Goal: Task Accomplishment & Management: Manage account settings

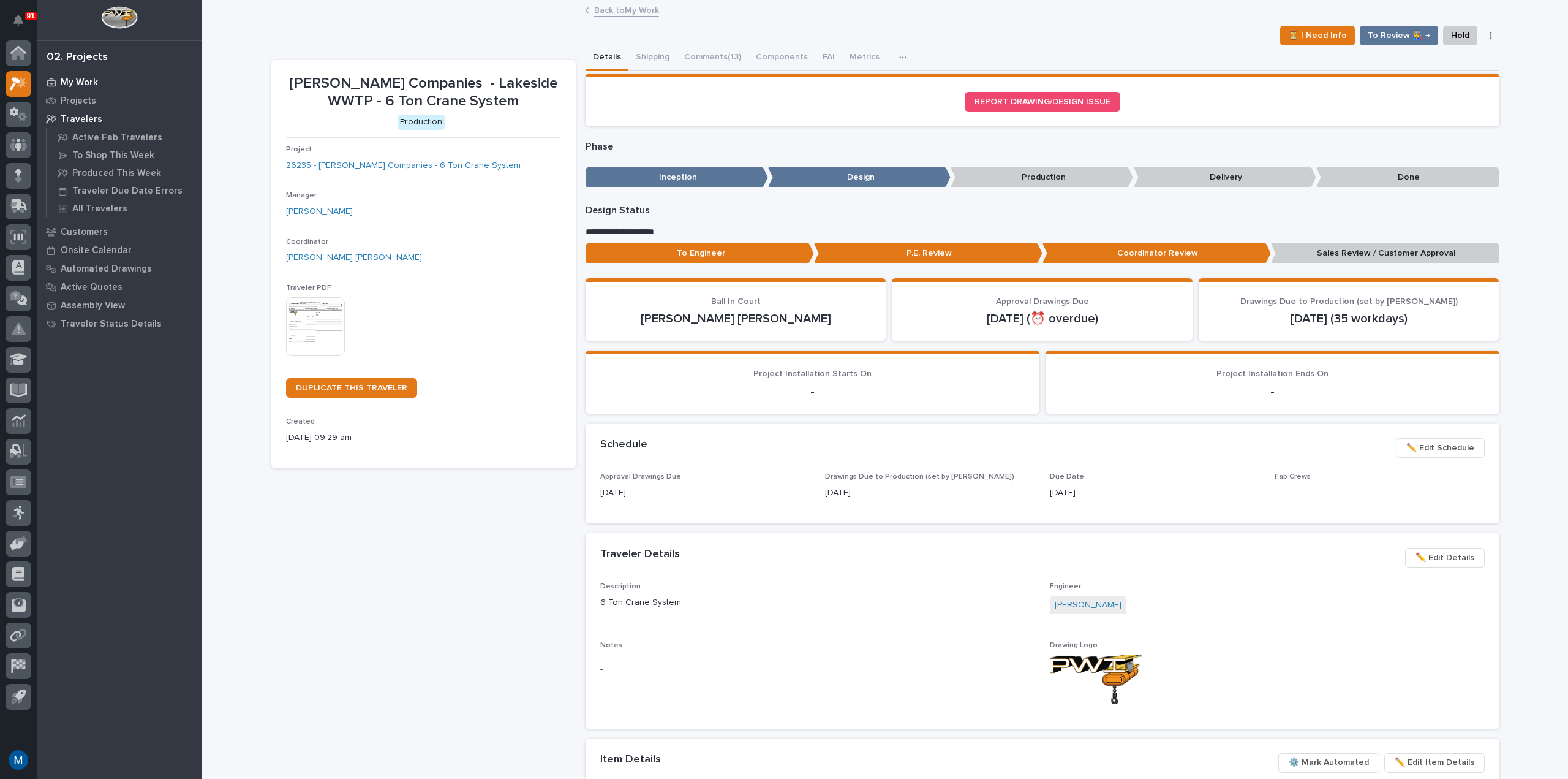
click at [98, 79] on div "My Work" at bounding box center [119, 81] width 159 height 17
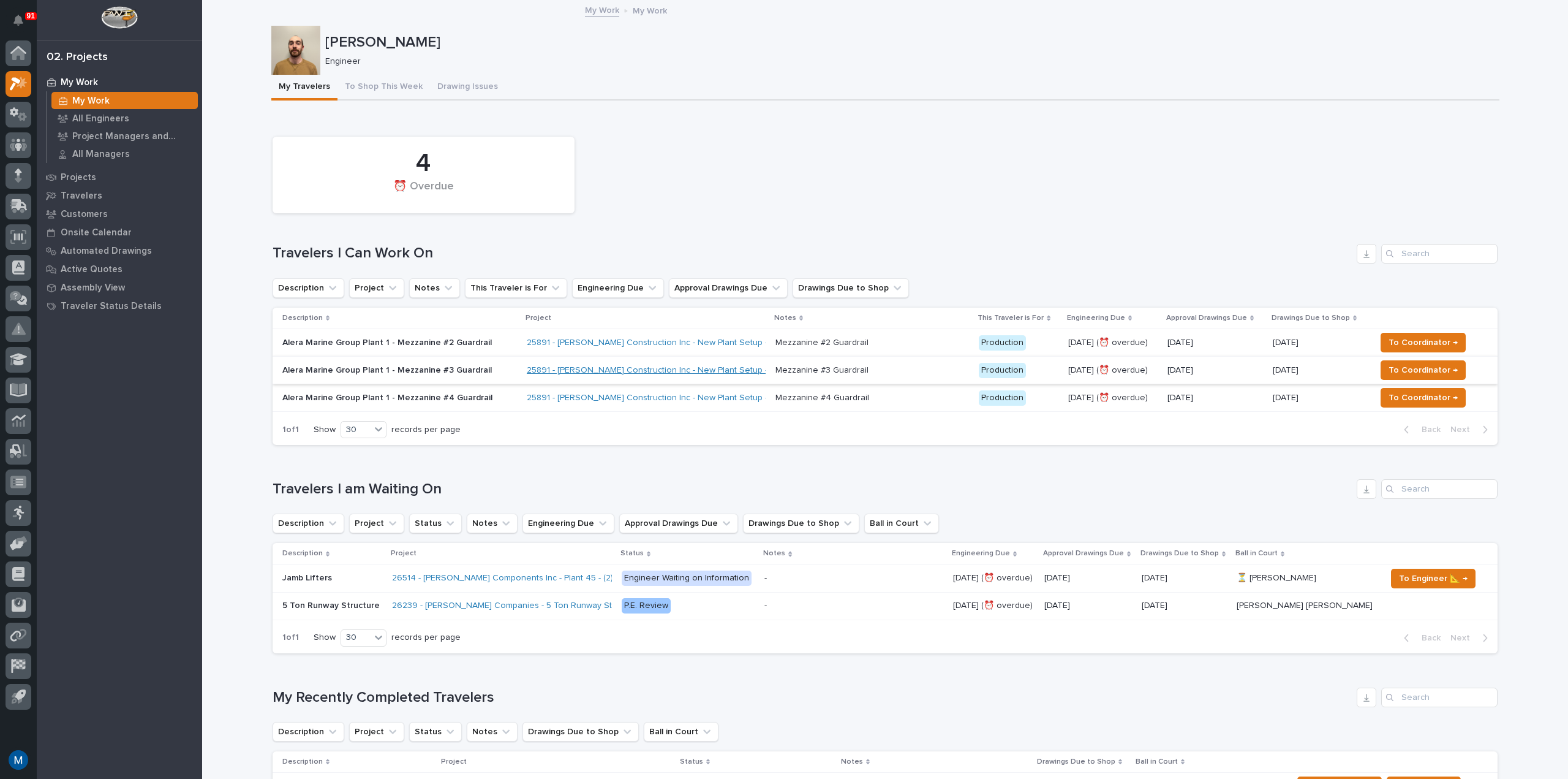
scroll to position [184, 0]
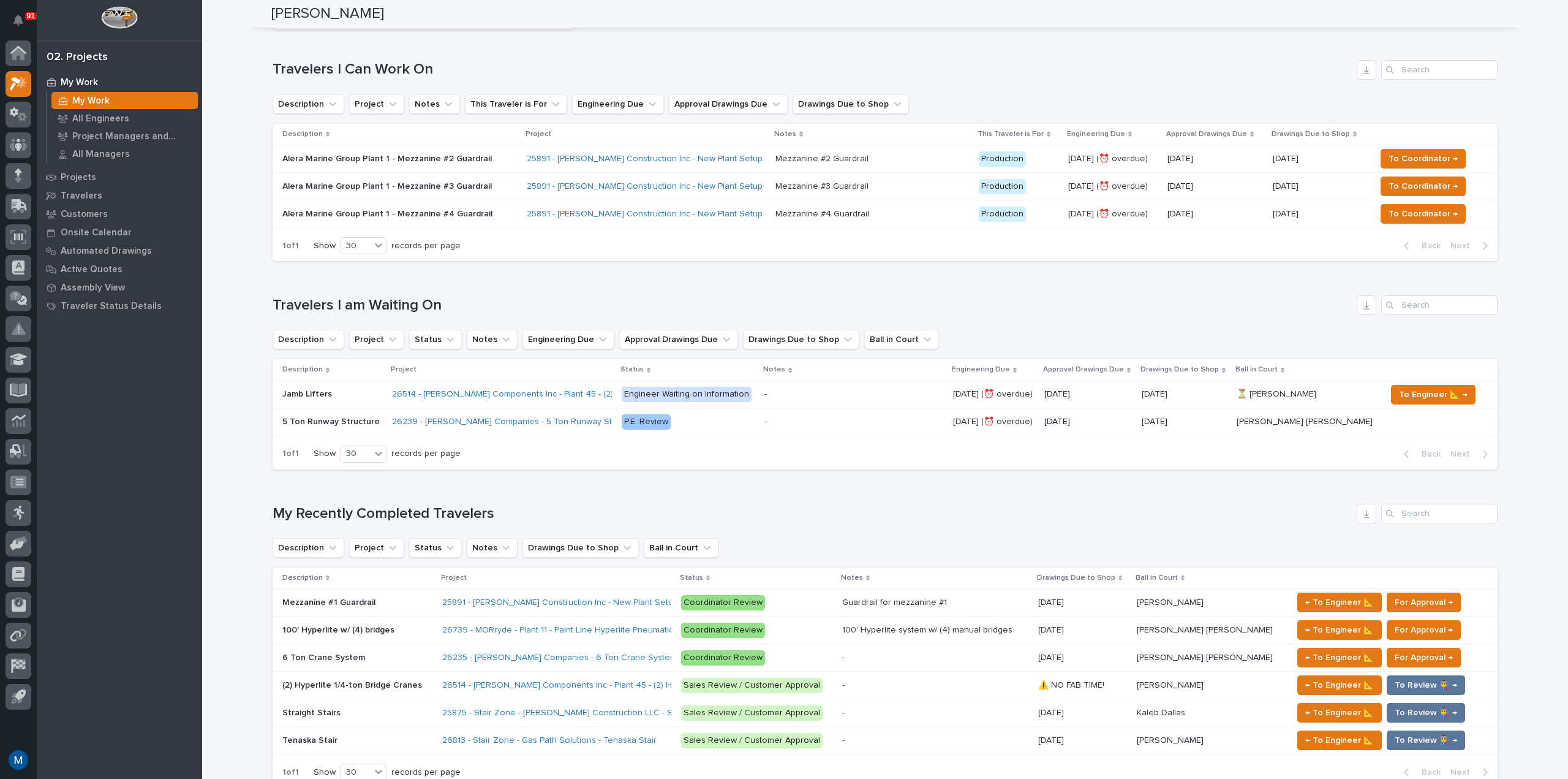
click at [467, 185] on p "Alera Marine Group Plant 1 - Mezzanine #3 Guardrail" at bounding box center [389, 186] width 214 height 10
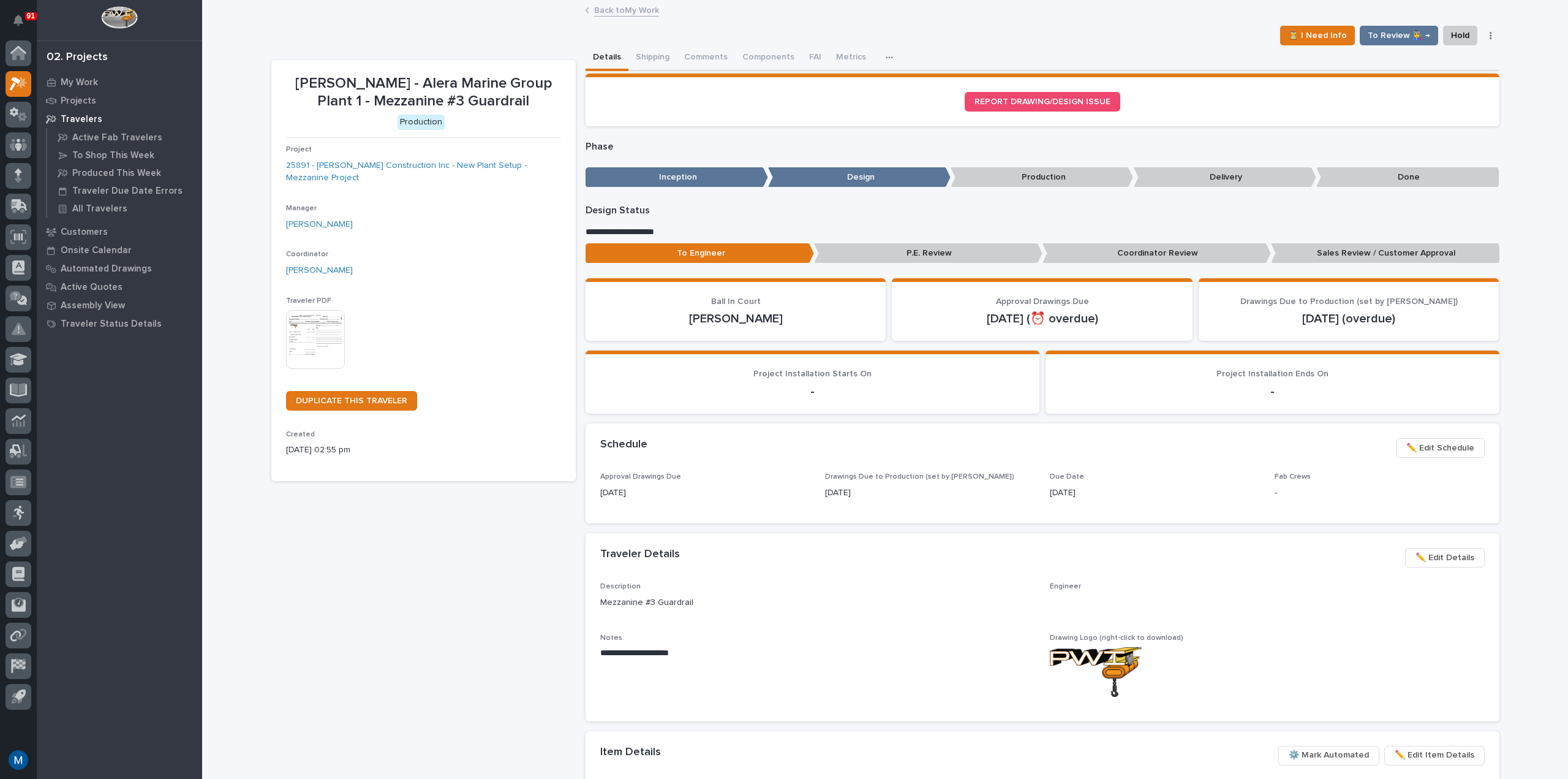
click at [1097, 248] on p "Coordinator Review" at bounding box center [1157, 253] width 228 height 21
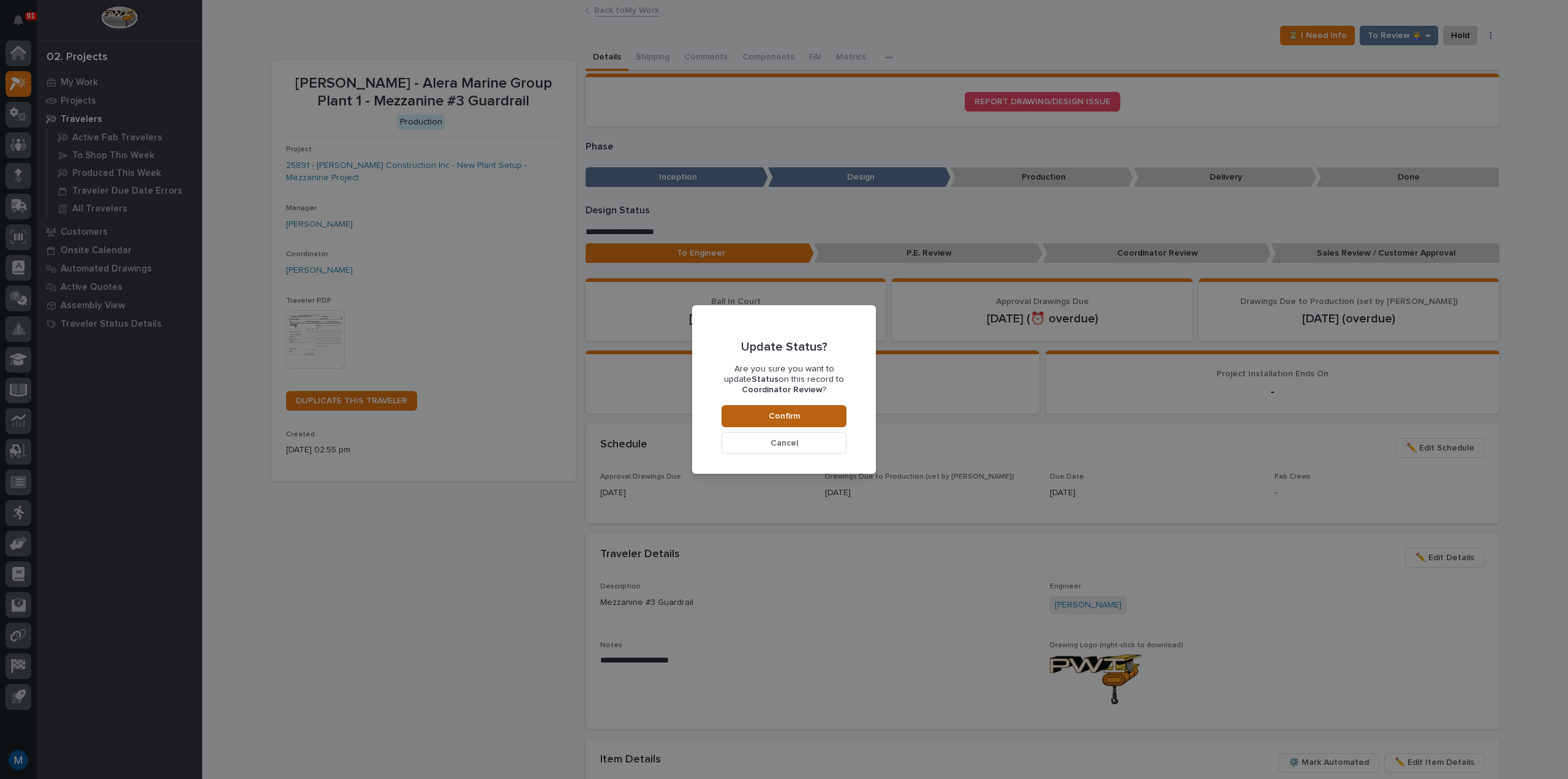
click at [818, 414] on button "Confirm" at bounding box center [784, 416] width 125 height 22
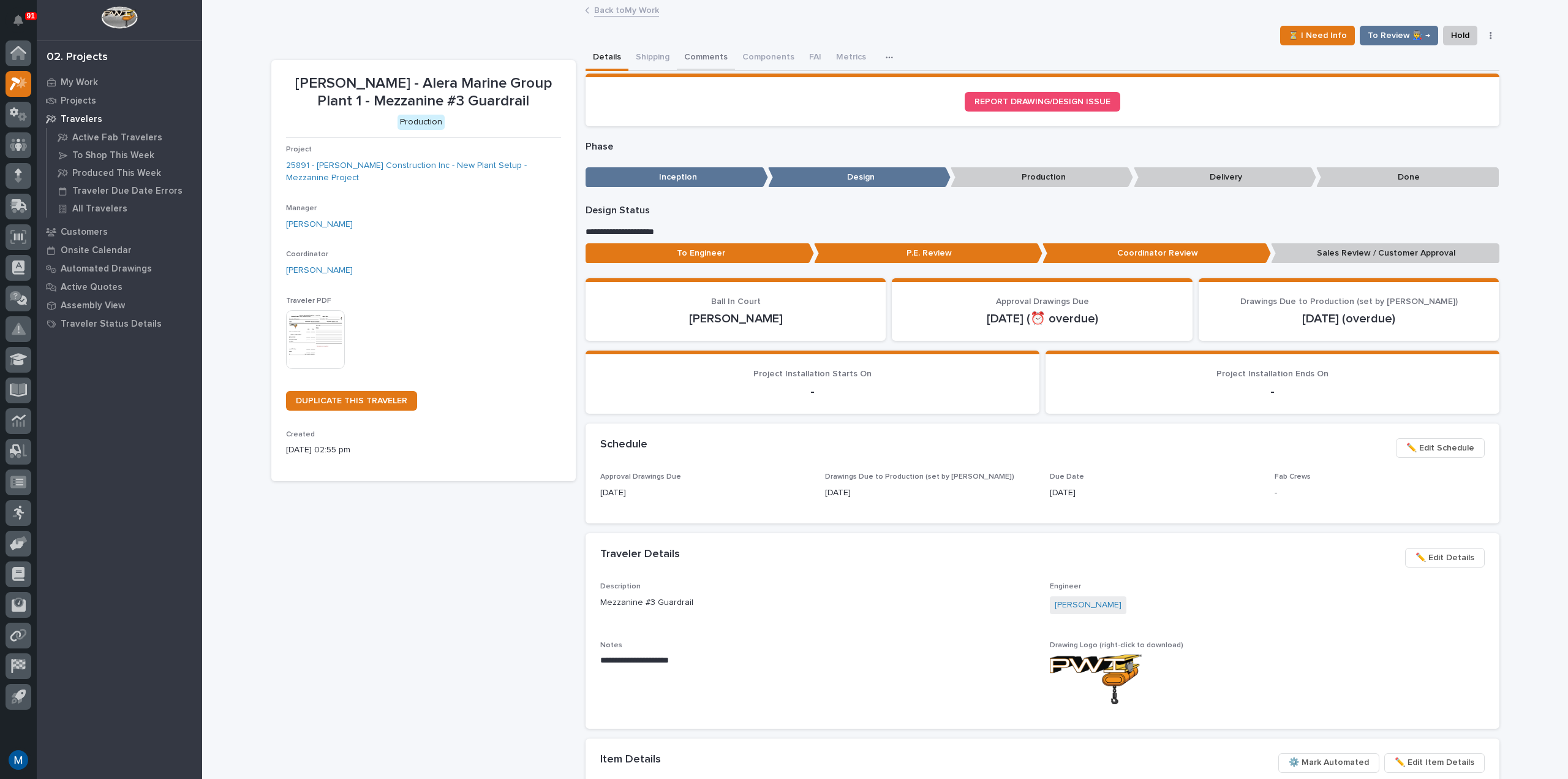
click at [707, 66] on button "Comments" at bounding box center [705, 58] width 58 height 26
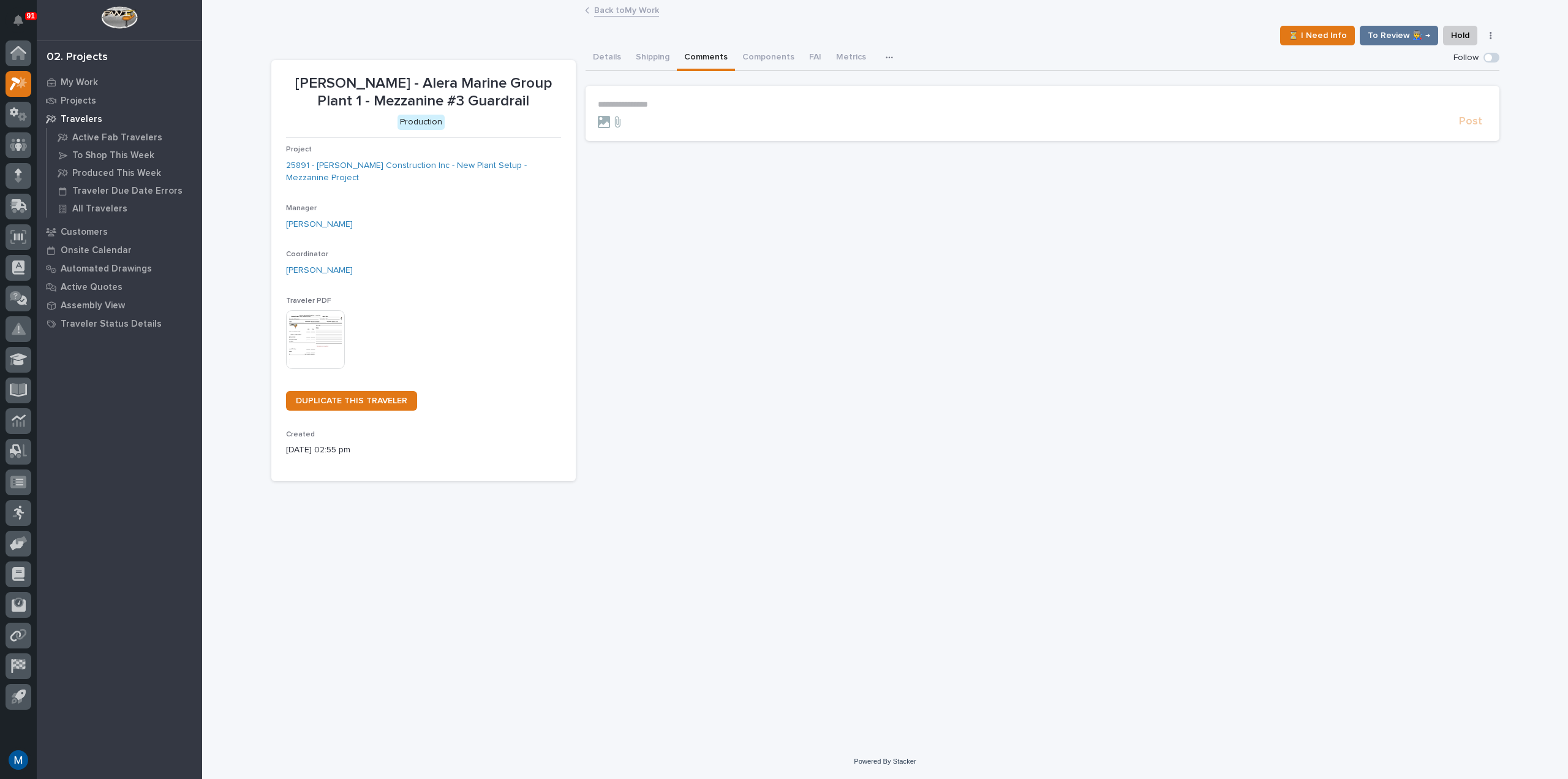
click at [676, 93] on section "**********" at bounding box center [1043, 113] width 914 height 55
click at [671, 97] on section "**********" at bounding box center [1043, 113] width 914 height 55
click at [662, 105] on p "**********" at bounding box center [1043, 104] width 889 height 10
click at [630, 116] on button "[PERSON_NAME]" at bounding box center [636, 123] width 73 height 12
click at [691, 101] on p "**********" at bounding box center [1043, 105] width 889 height 12
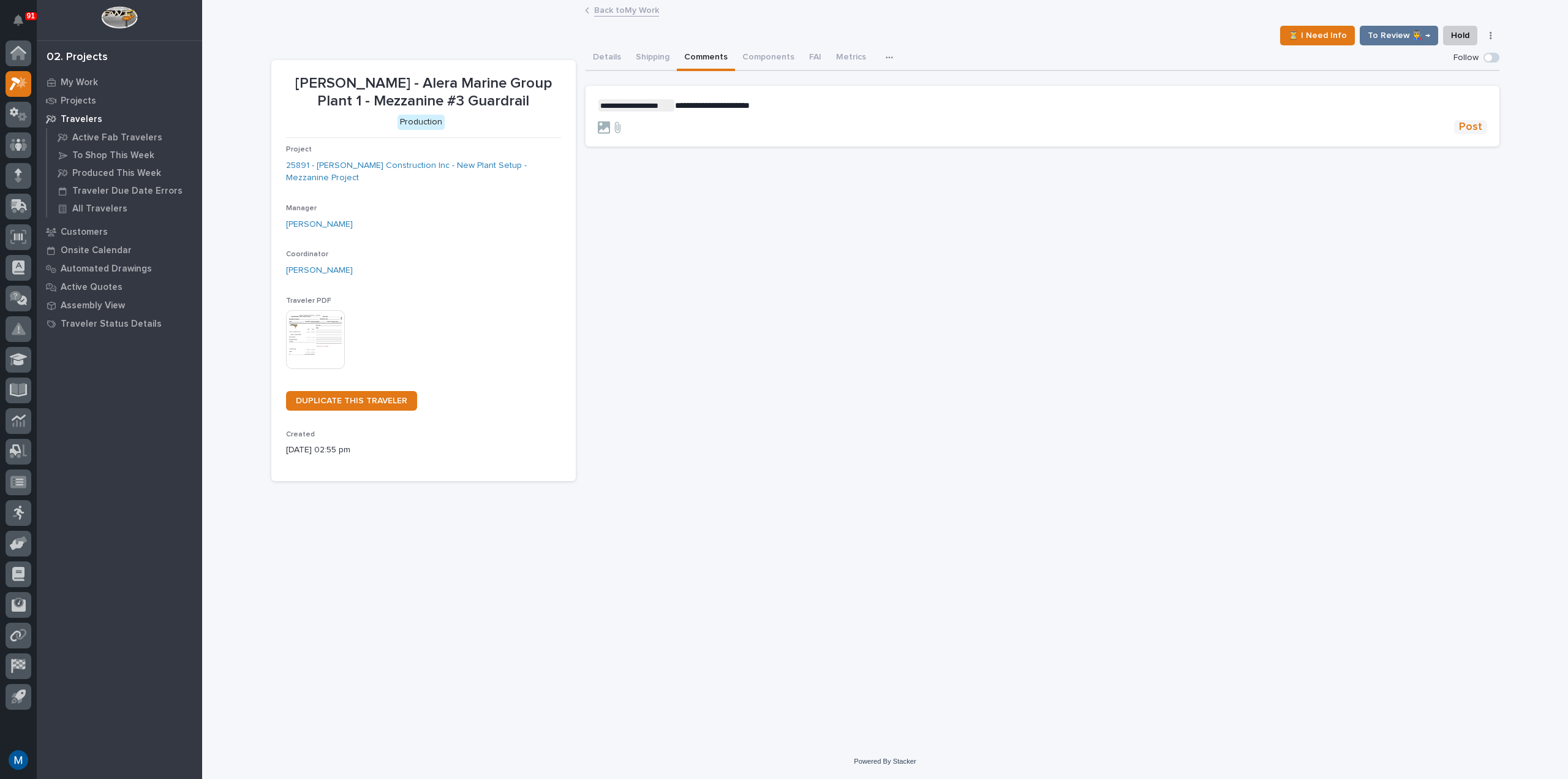
click at [1467, 123] on span "Post" at bounding box center [1470, 127] width 23 height 14
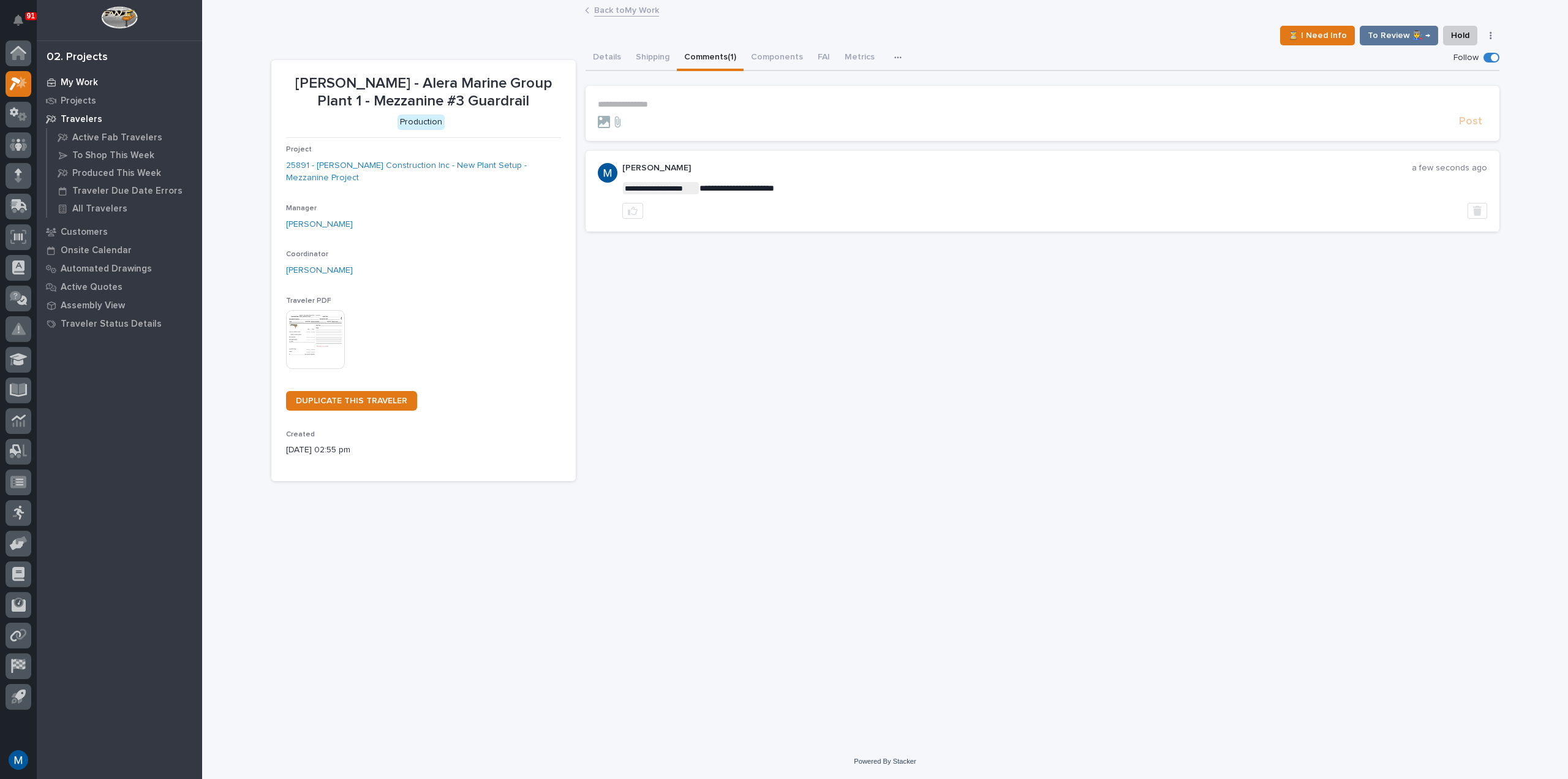
click at [90, 79] on p "My Work" at bounding box center [79, 83] width 38 height 11
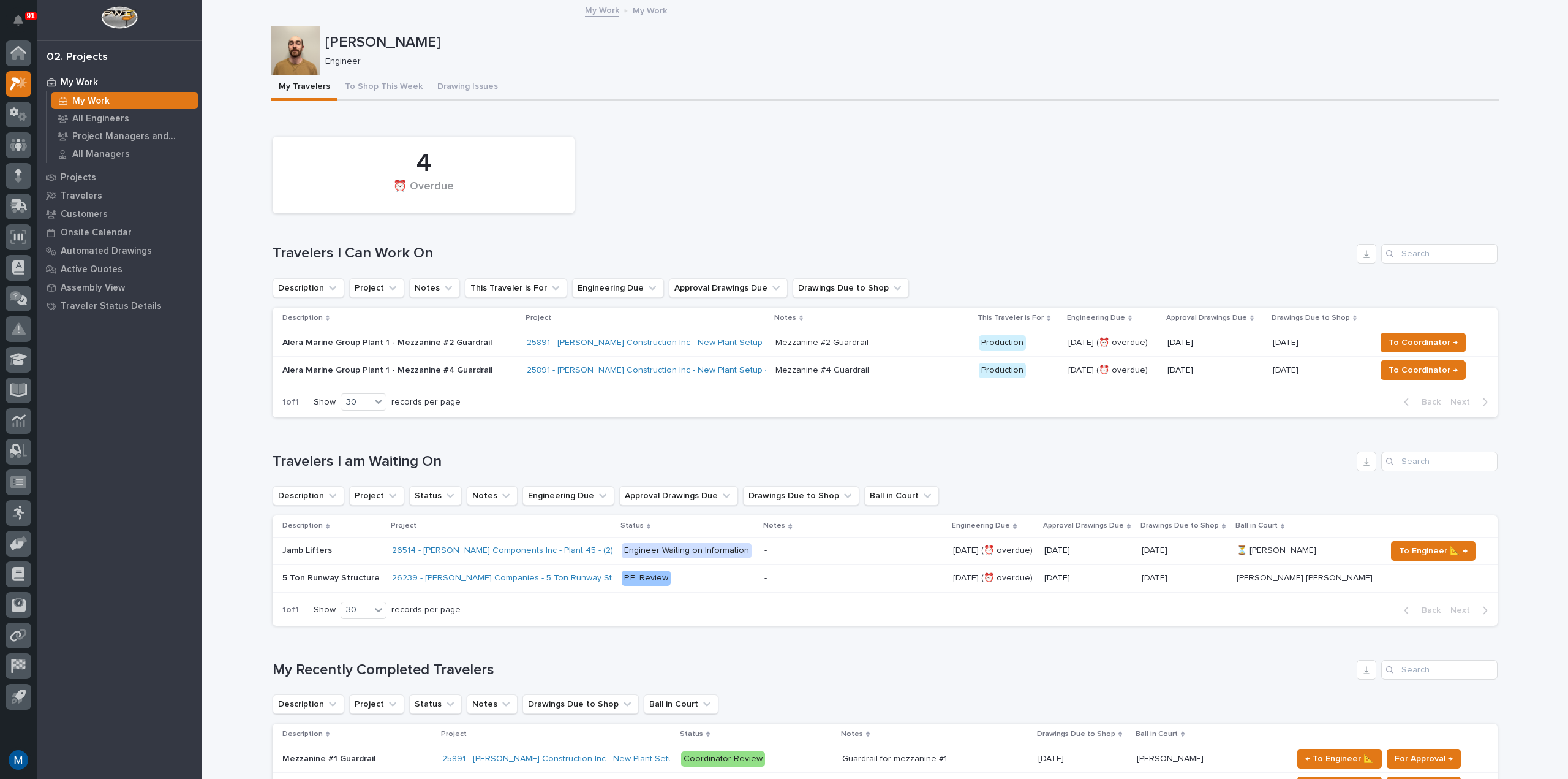
click at [356, 348] on div "Alera Marine Group Plant 1 - Mezzanine #2 Guardrail" at bounding box center [400, 343] width 235 height 21
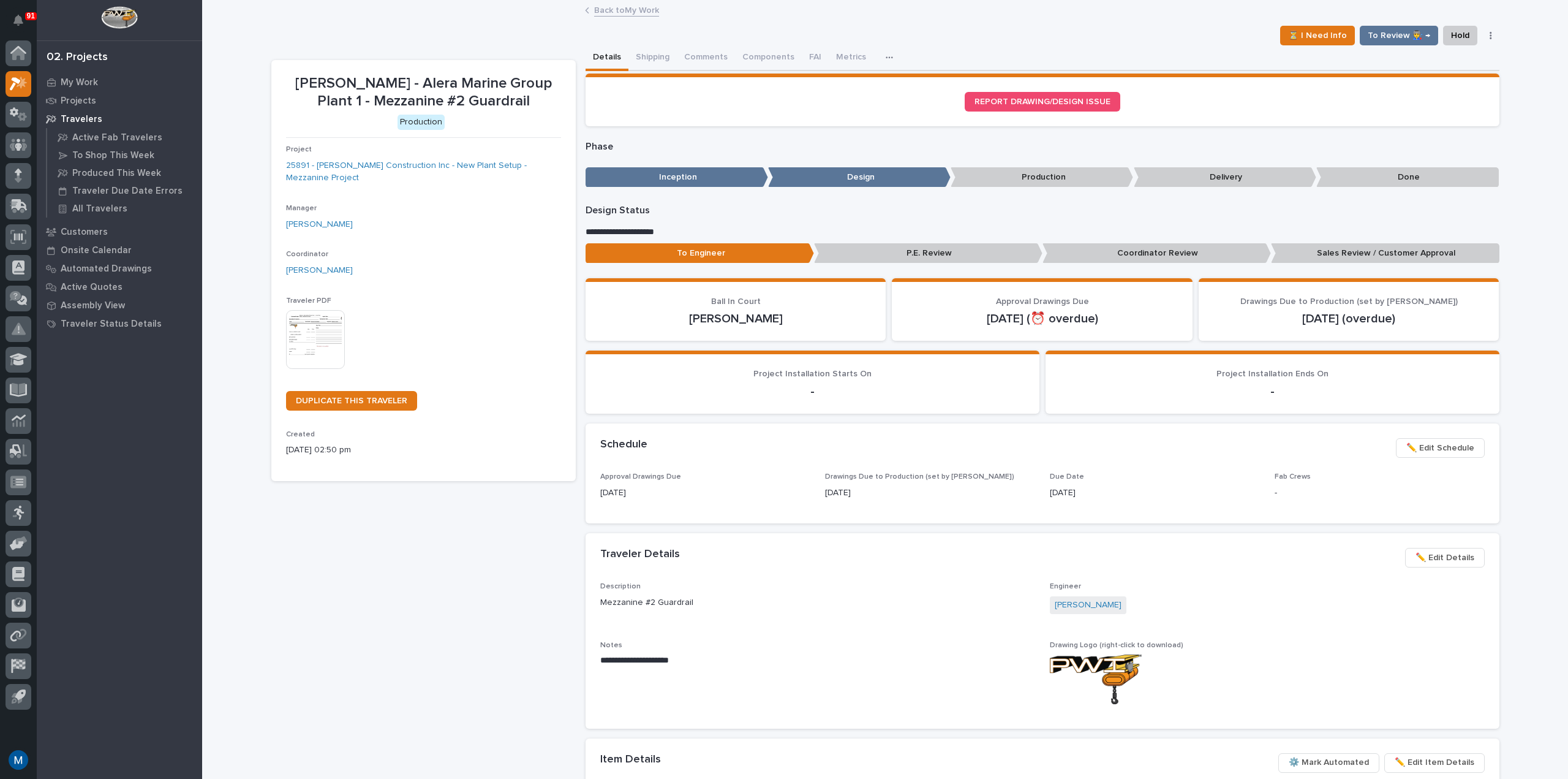
click at [1074, 254] on p "Coordinator Review" at bounding box center [1157, 253] width 228 height 21
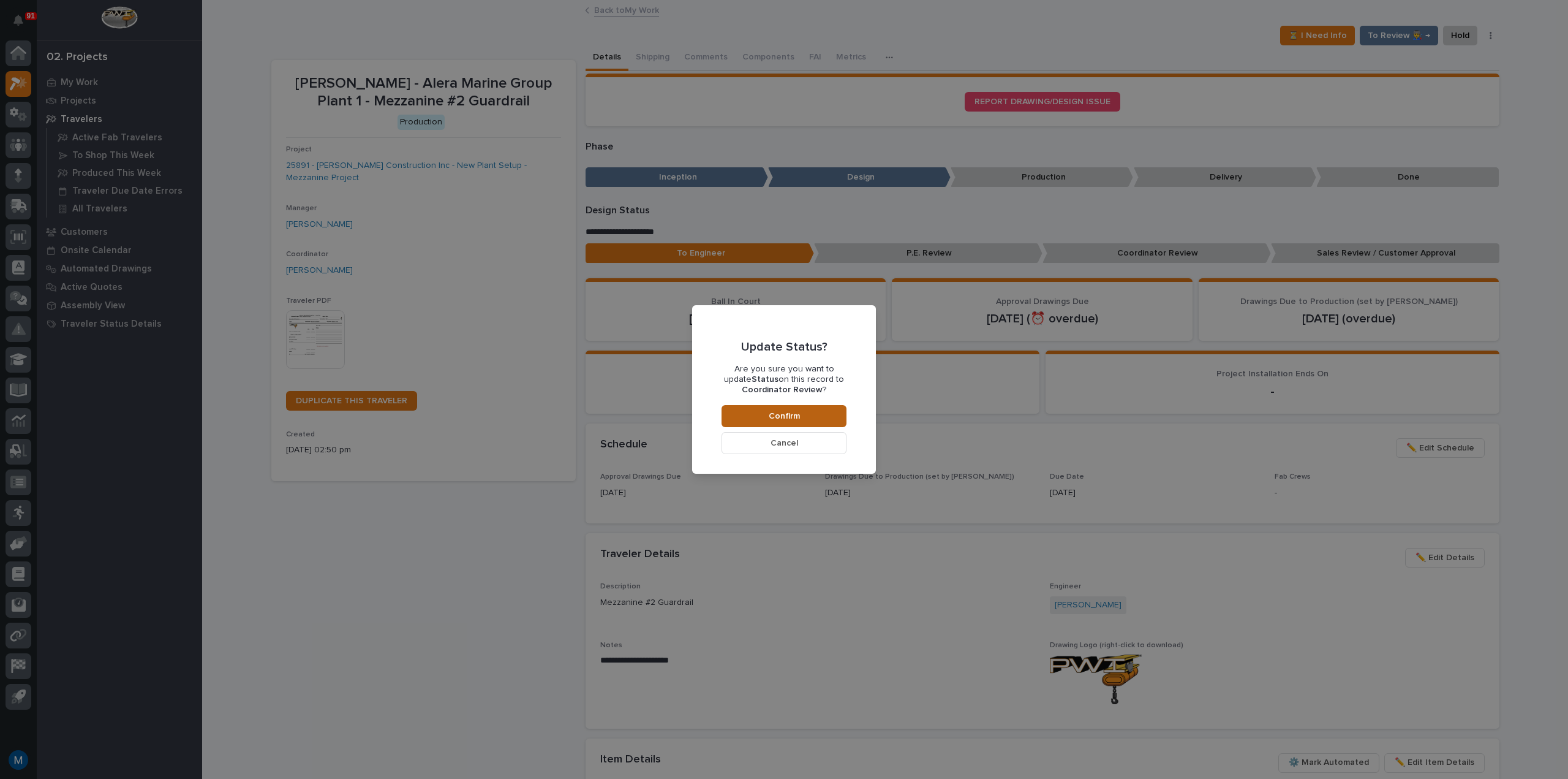
click at [823, 420] on button "Confirm" at bounding box center [784, 416] width 125 height 22
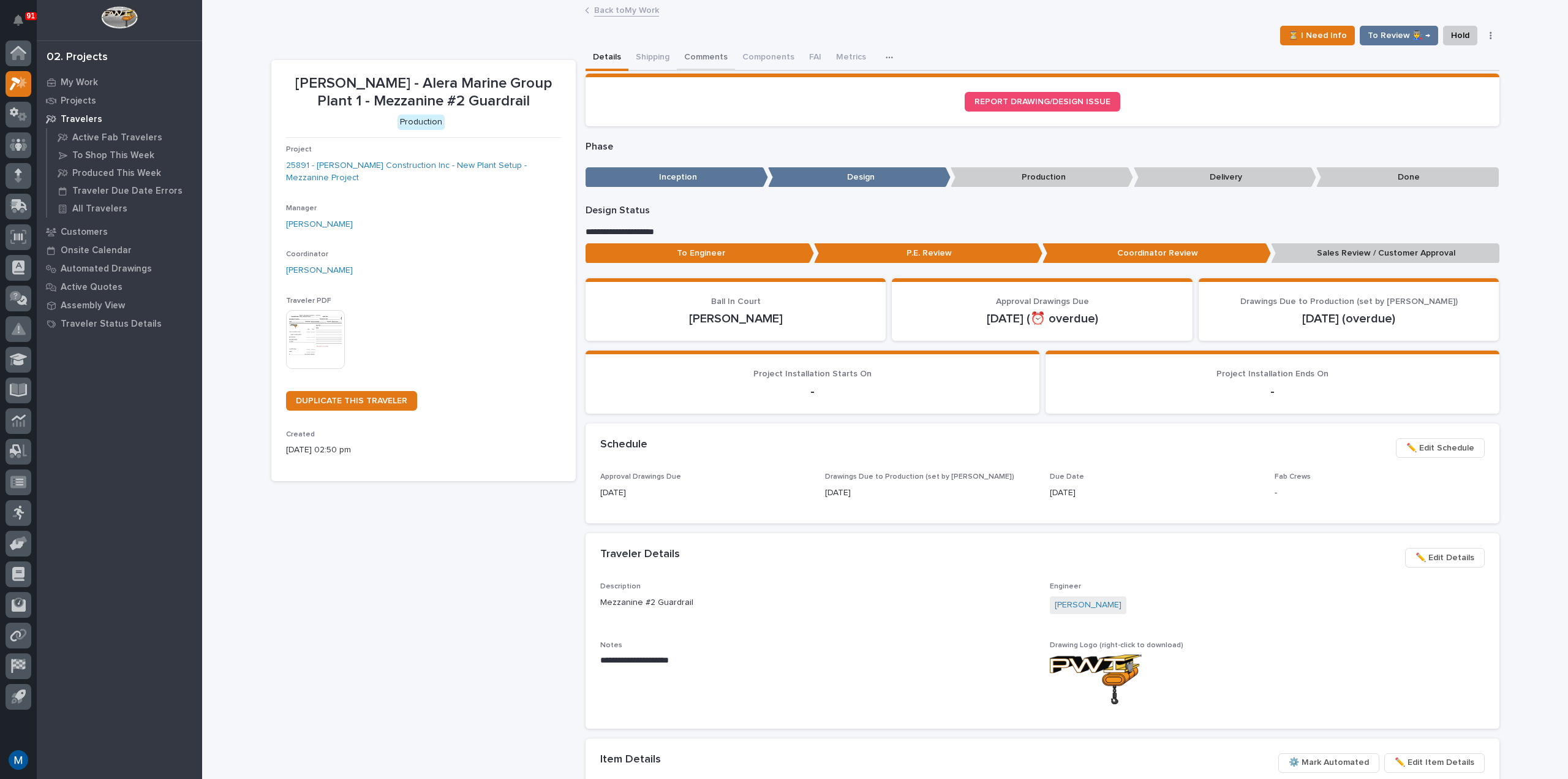
click at [703, 52] on button "Comments" at bounding box center [705, 58] width 58 height 26
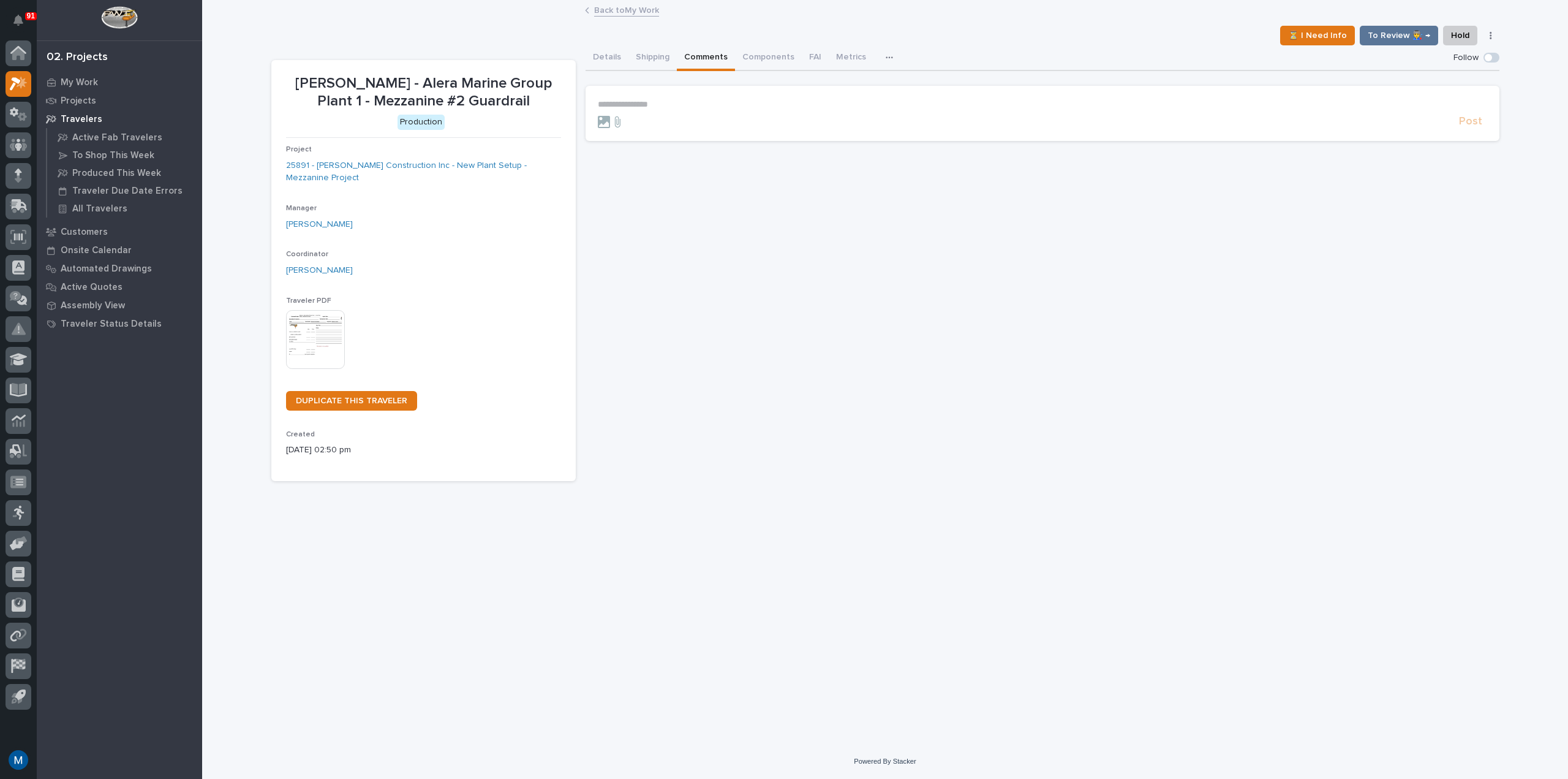
click at [683, 102] on p "**********" at bounding box center [1043, 104] width 889 height 10
click at [670, 120] on span "[PERSON_NAME]" at bounding box center [636, 123] width 68 height 9
click at [702, 101] on p "**********" at bounding box center [1043, 105] width 889 height 12
click at [1482, 124] on button "Post" at bounding box center [1470, 127] width 33 height 14
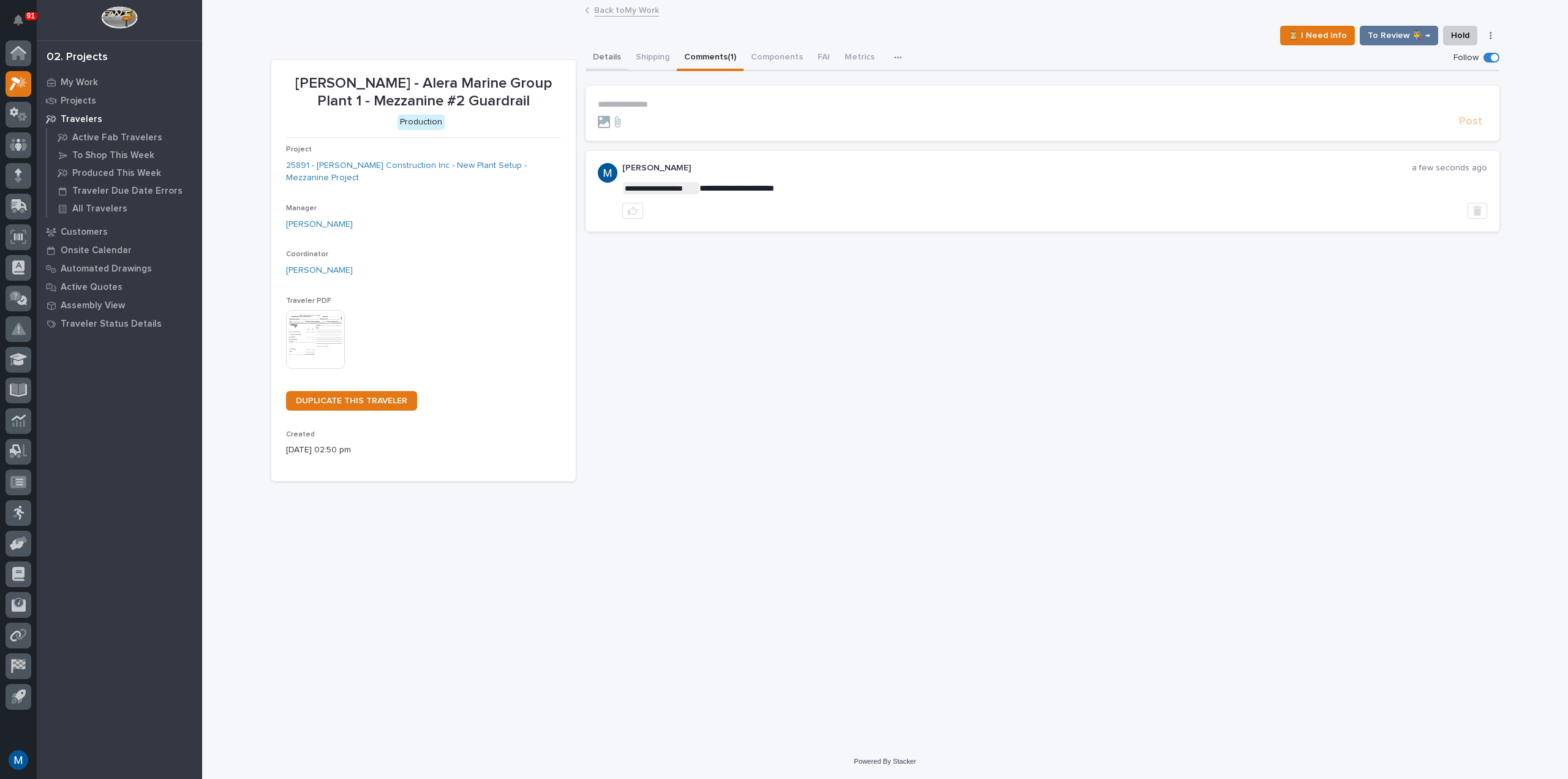
click at [592, 56] on button "Details" at bounding box center [607, 58] width 43 height 26
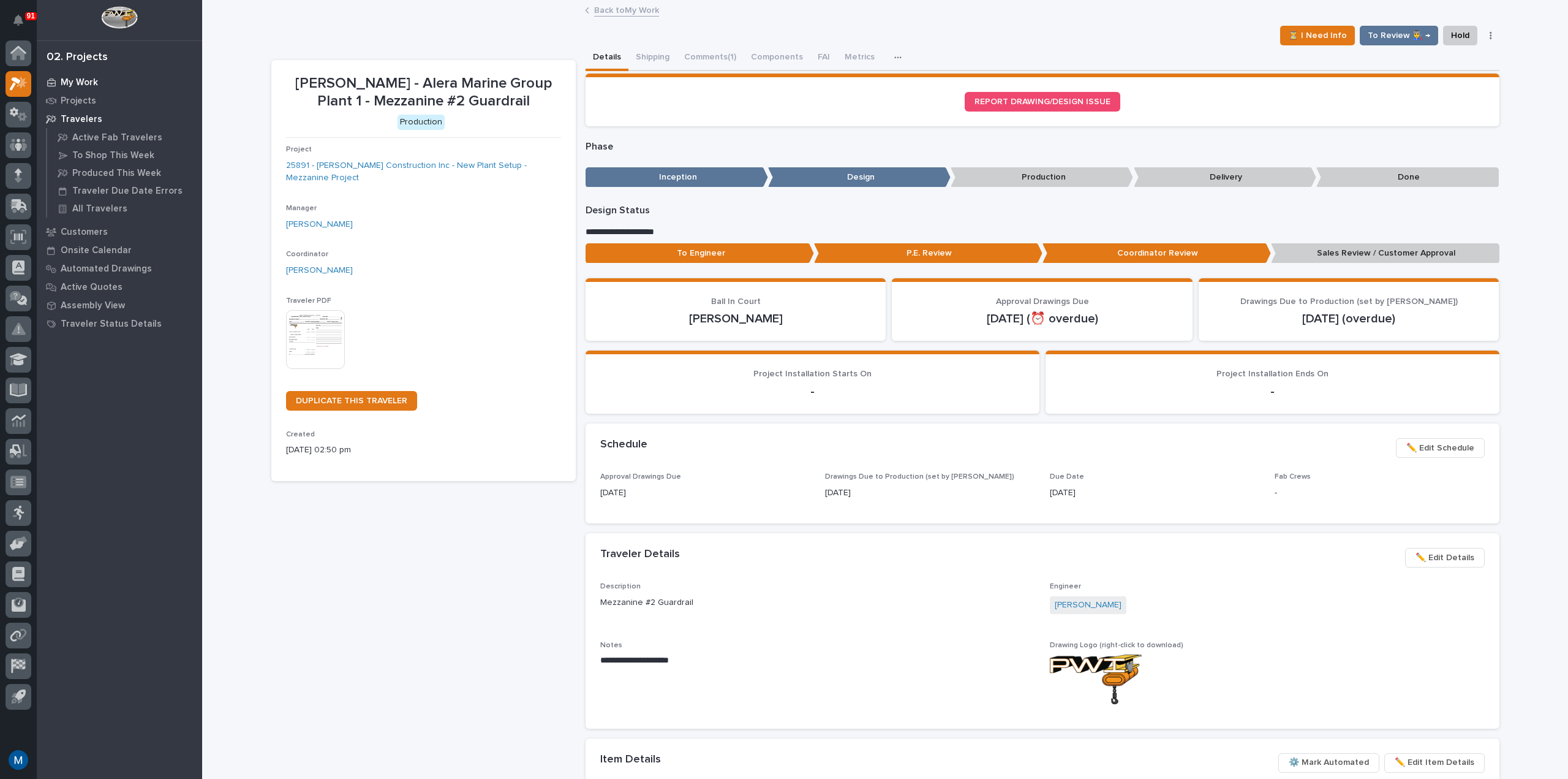
click at [96, 75] on div "My Work" at bounding box center [119, 81] width 159 height 17
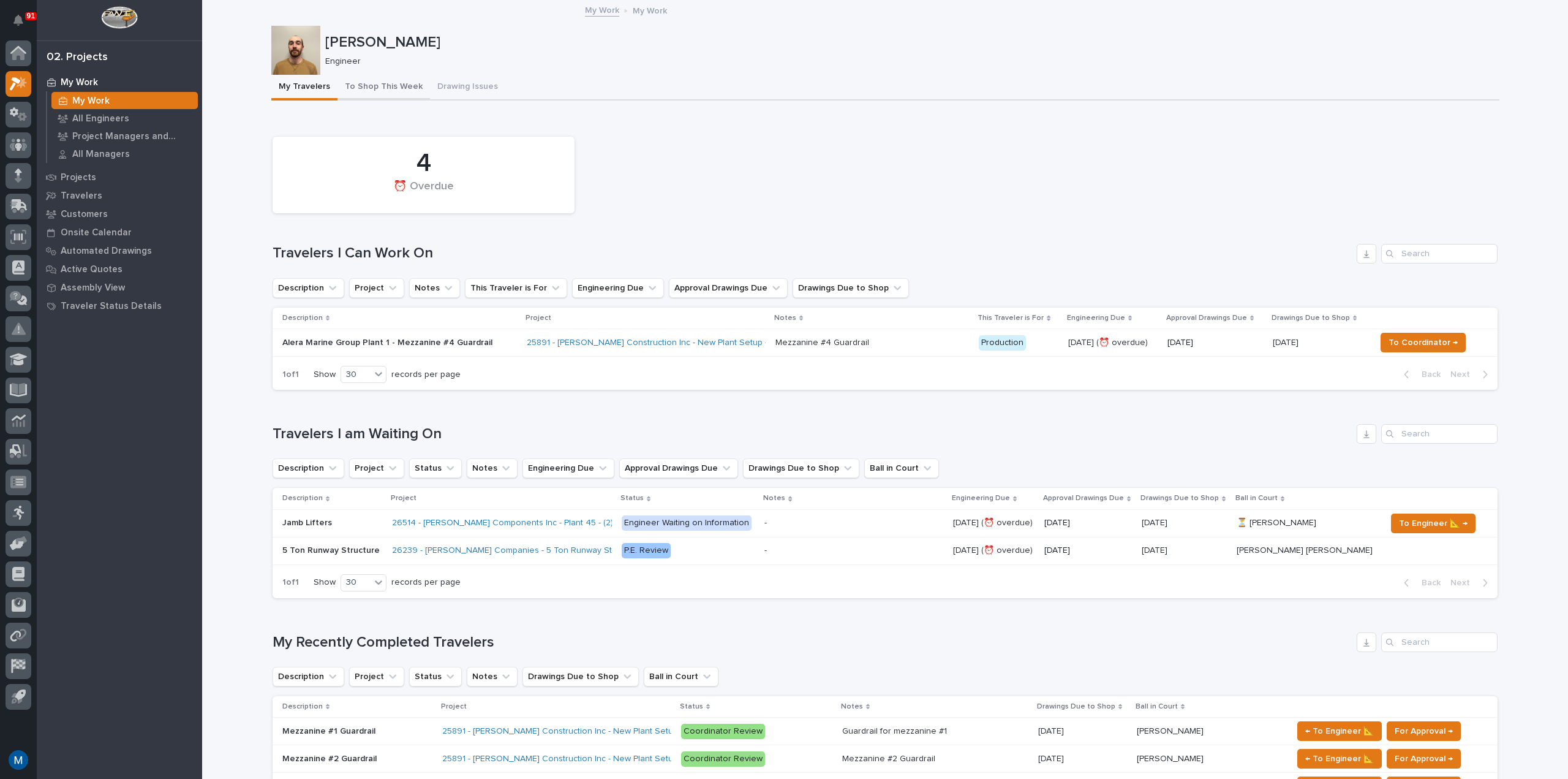
click at [389, 84] on button "To Shop This Week" at bounding box center [383, 88] width 92 height 26
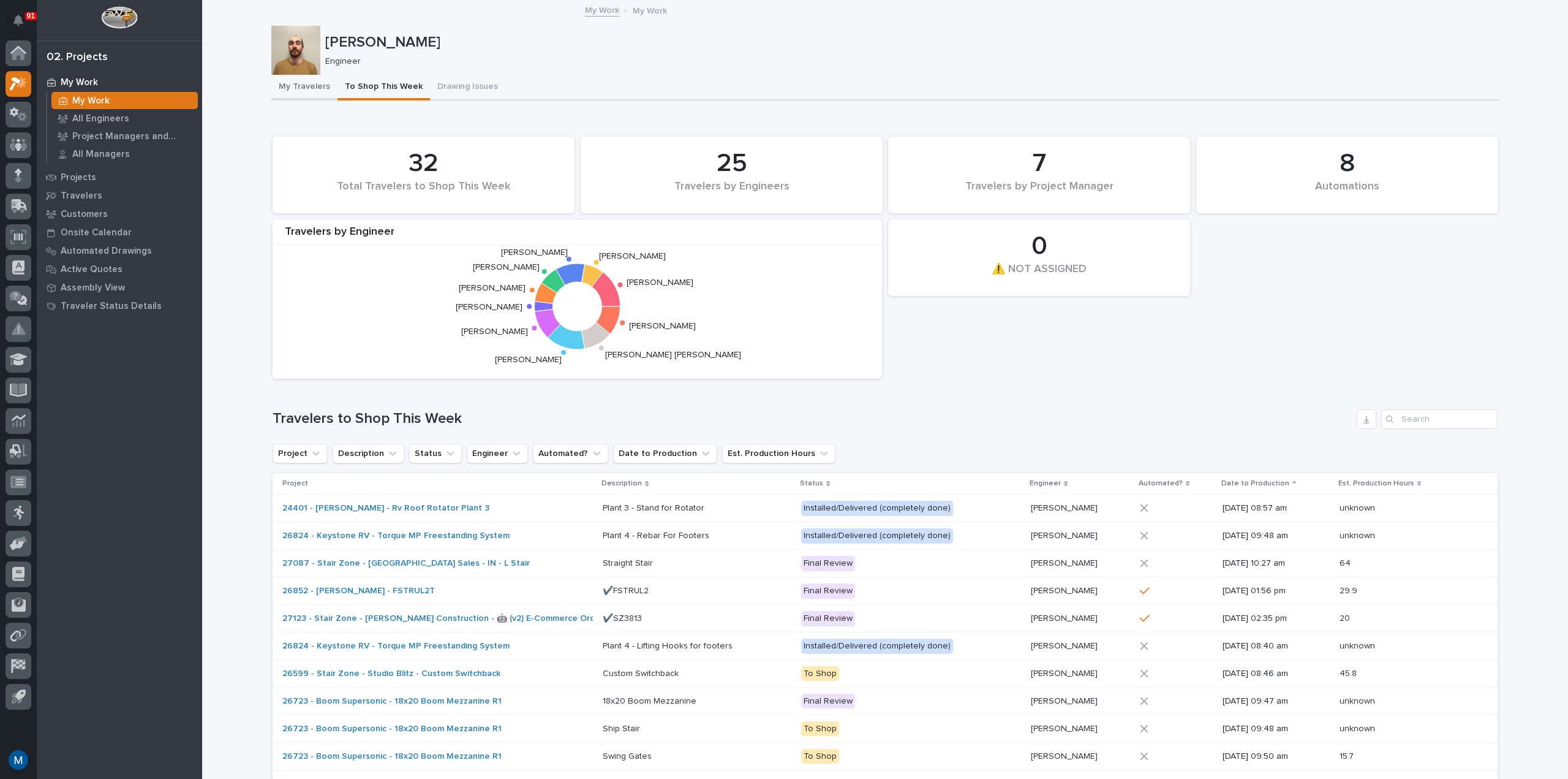
click at [278, 81] on button "My Travelers" at bounding box center [304, 88] width 66 height 26
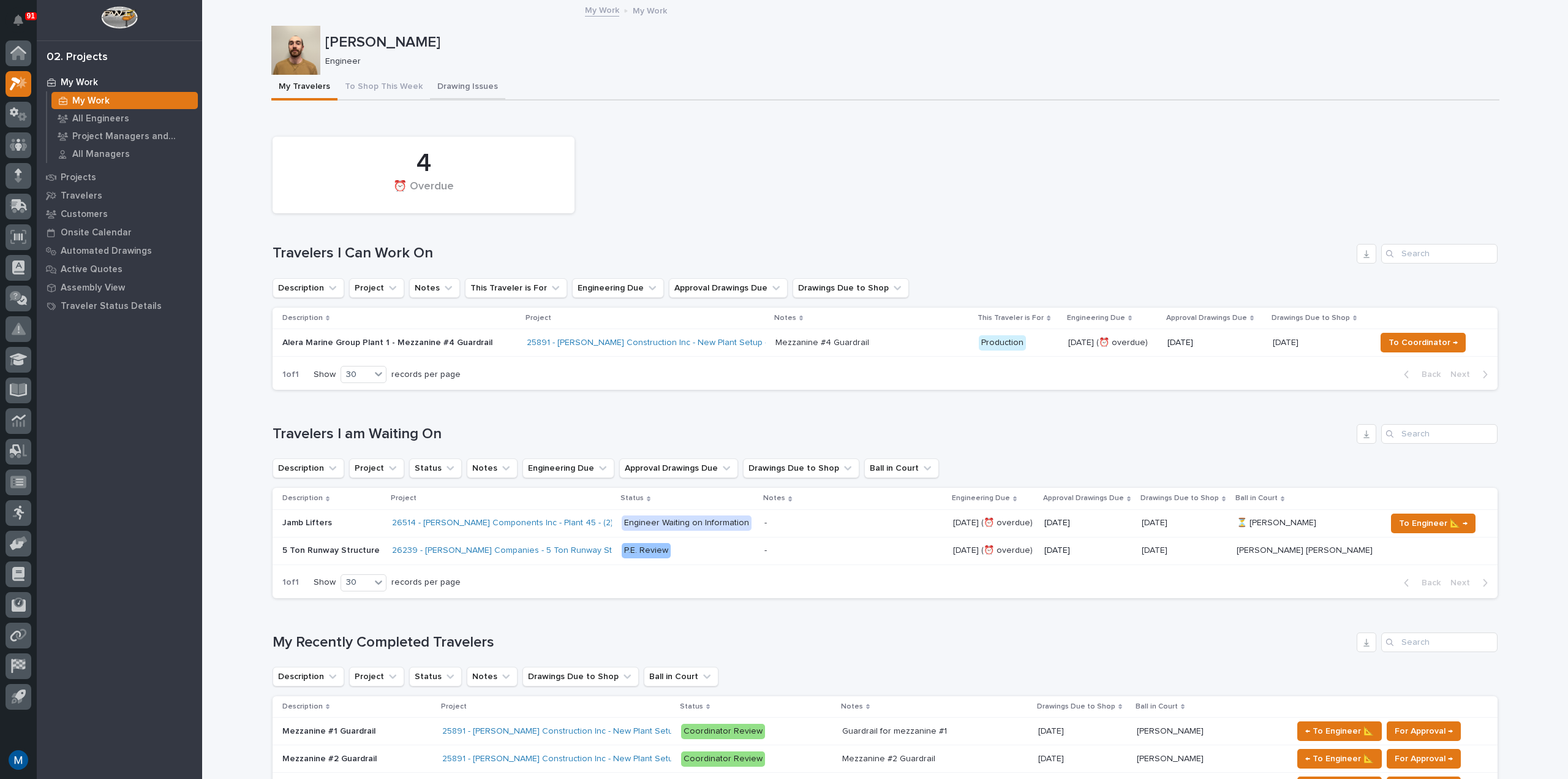
click at [449, 85] on button "Drawing Issues" at bounding box center [467, 88] width 75 height 26
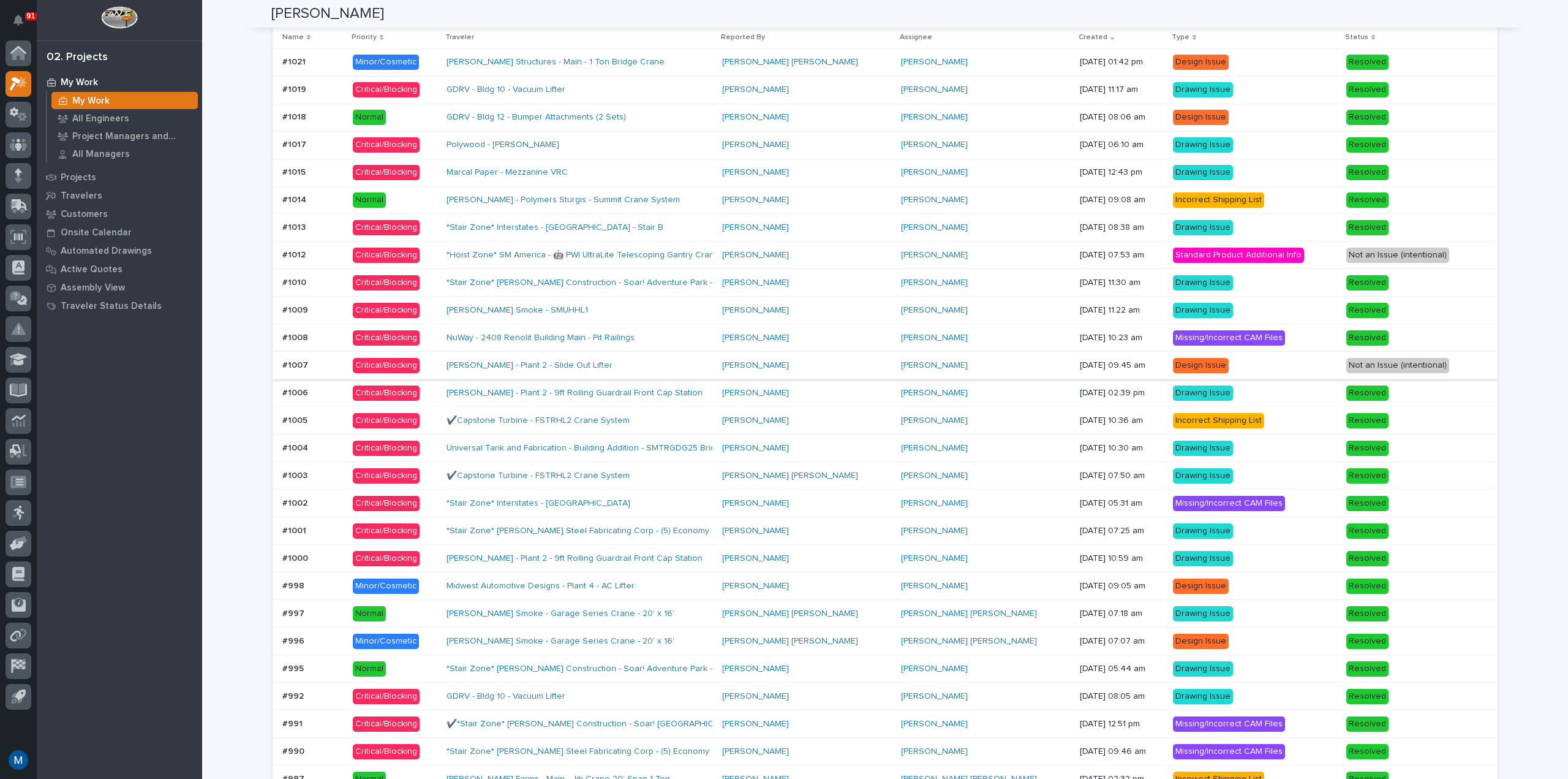
scroll to position [919, 0]
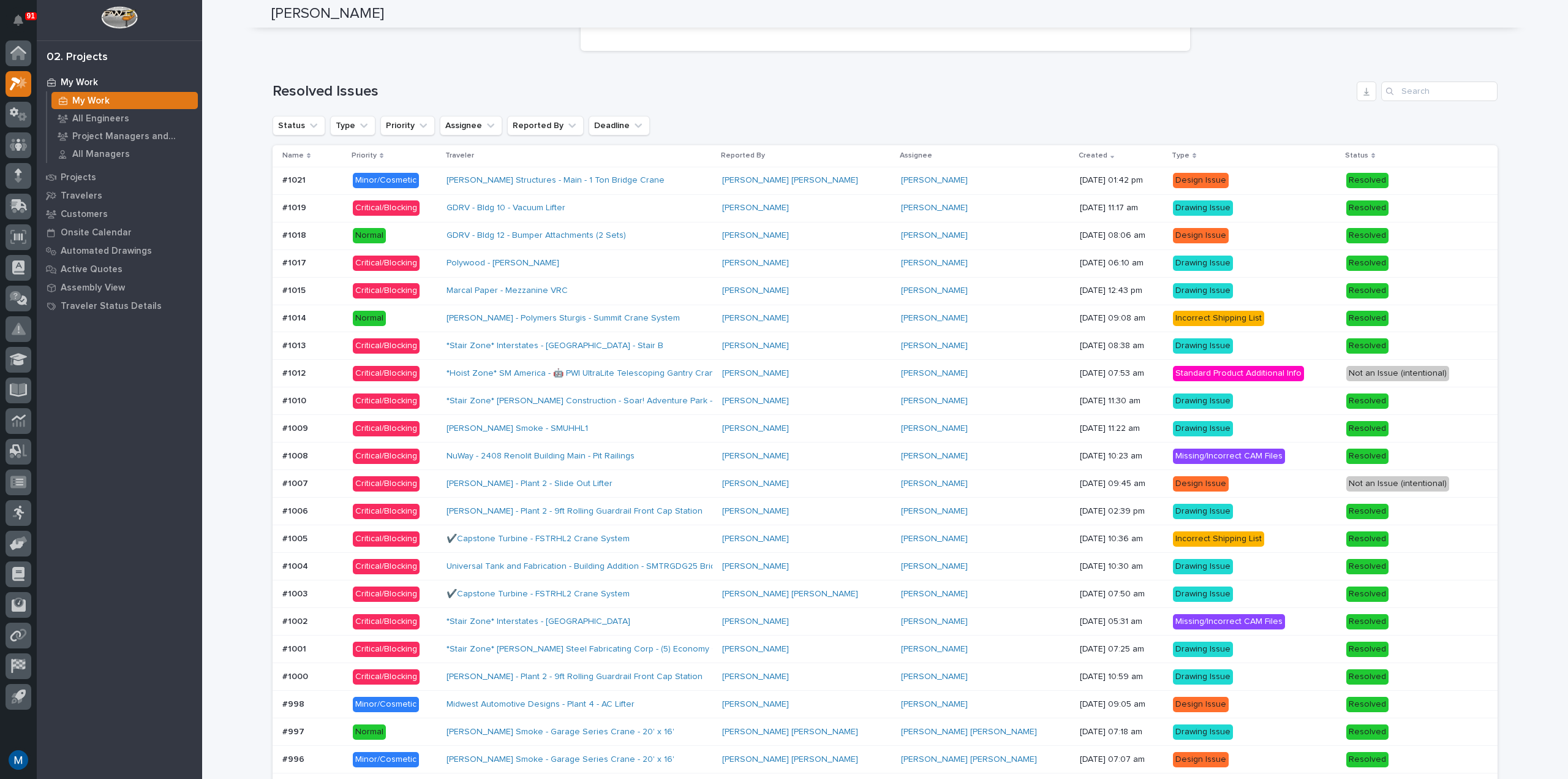
click at [711, 242] on div "GDRV - Bldg 12 - Bumper Attachments (2 Sets)" at bounding box center [579, 235] width 265 height 21
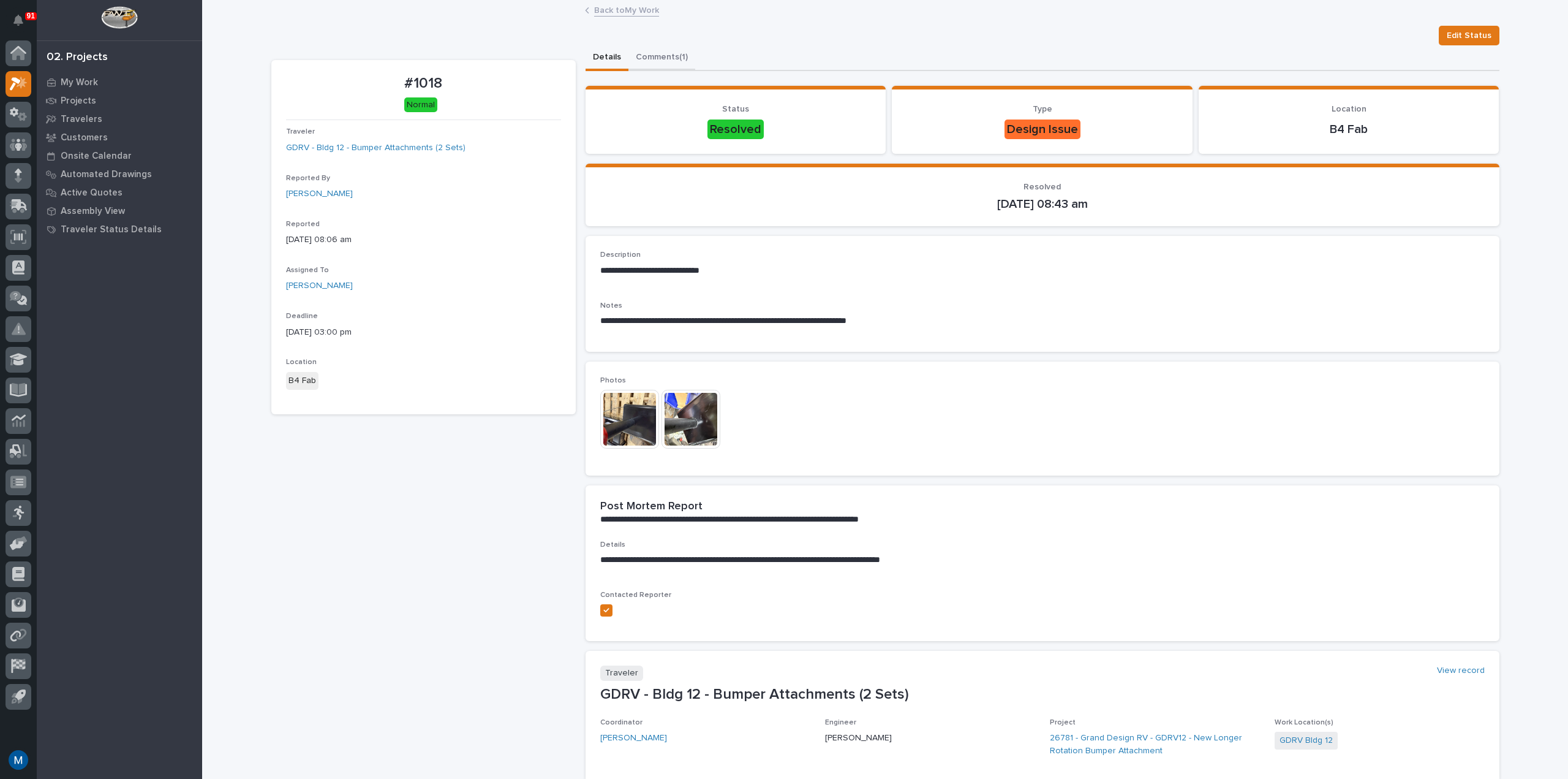
click at [663, 60] on button "Comments (1)" at bounding box center [662, 58] width 67 height 26
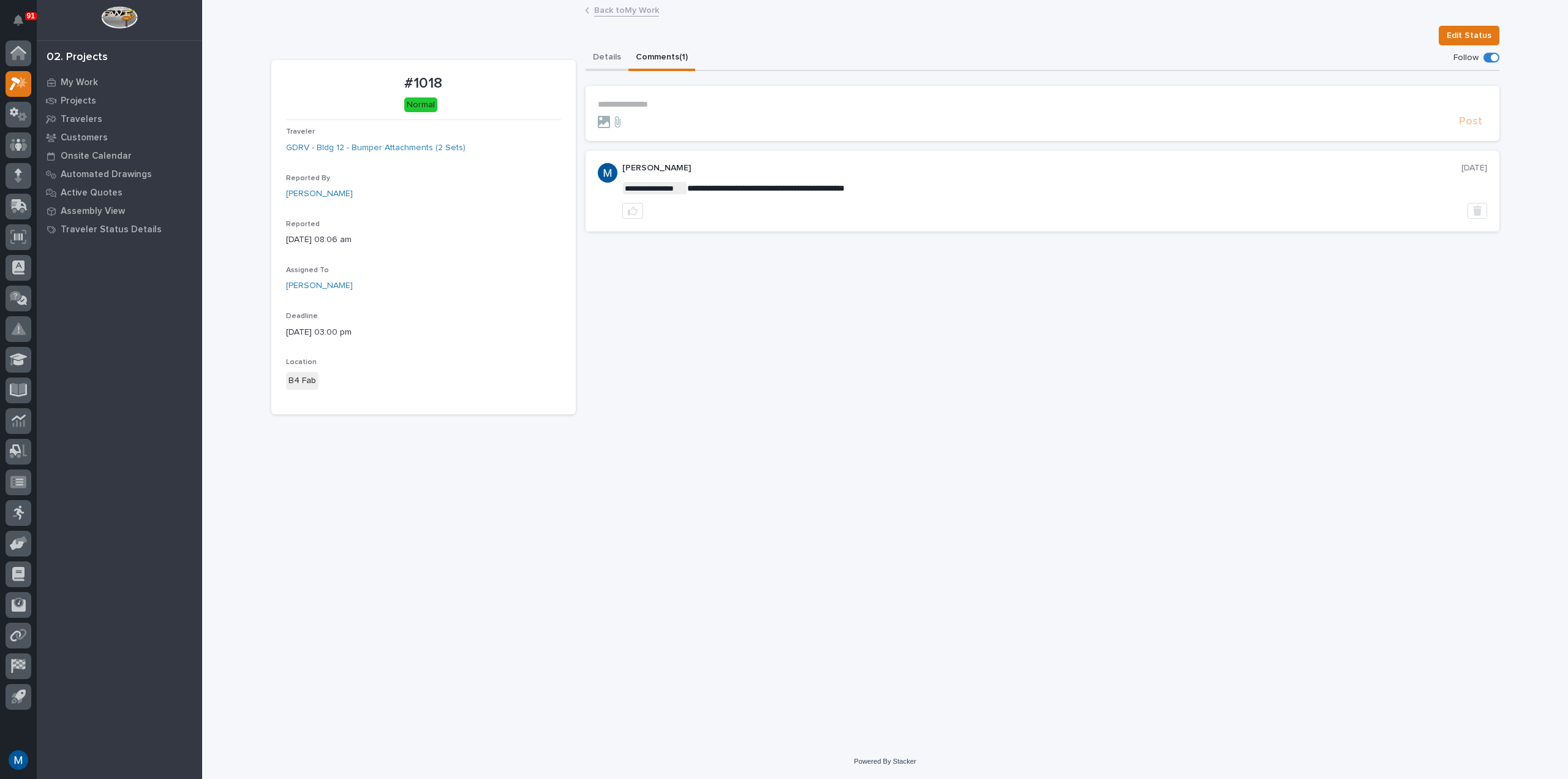
click at [594, 55] on button "Details" at bounding box center [607, 58] width 43 height 26
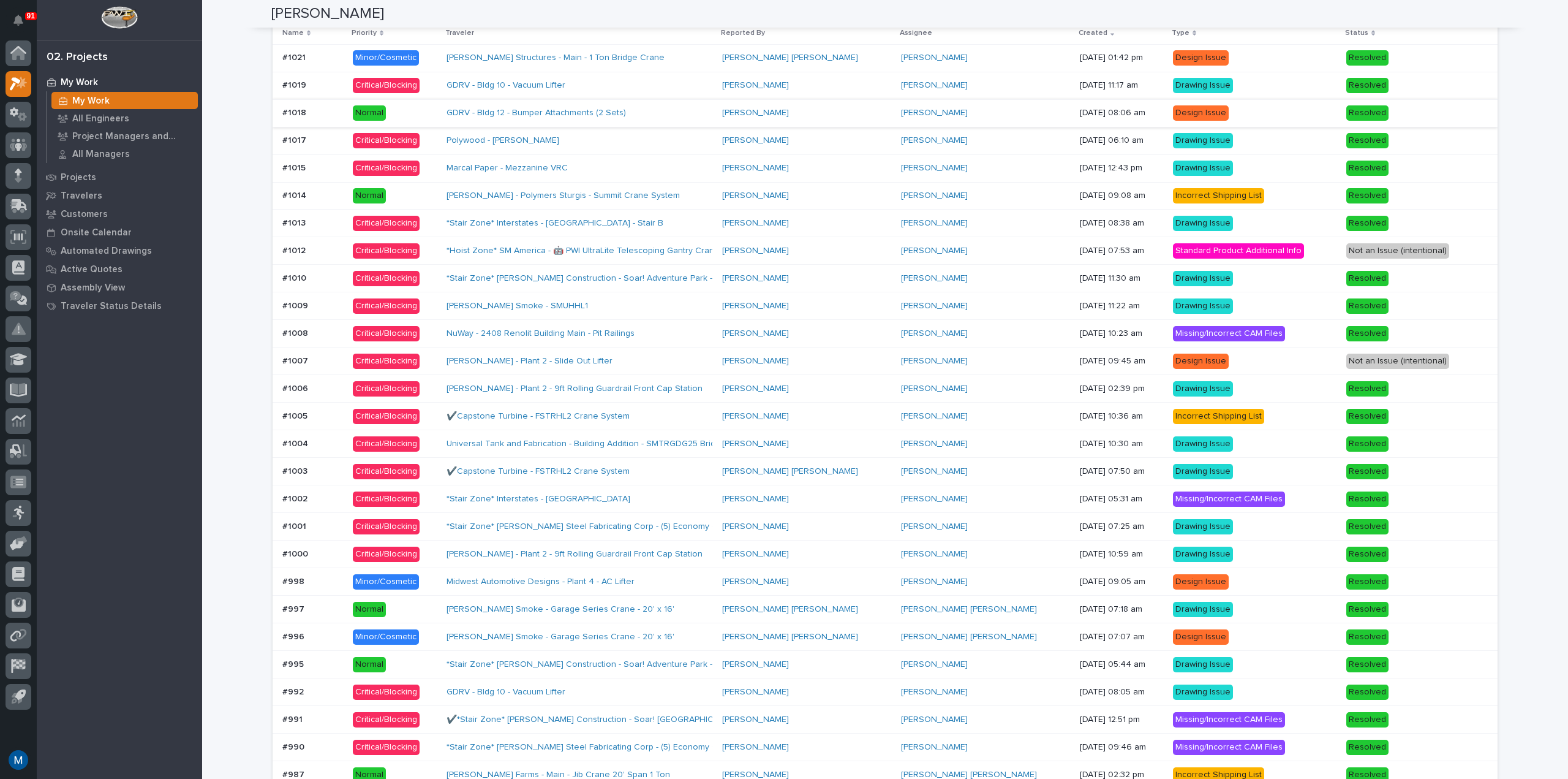
scroll to position [980, 0]
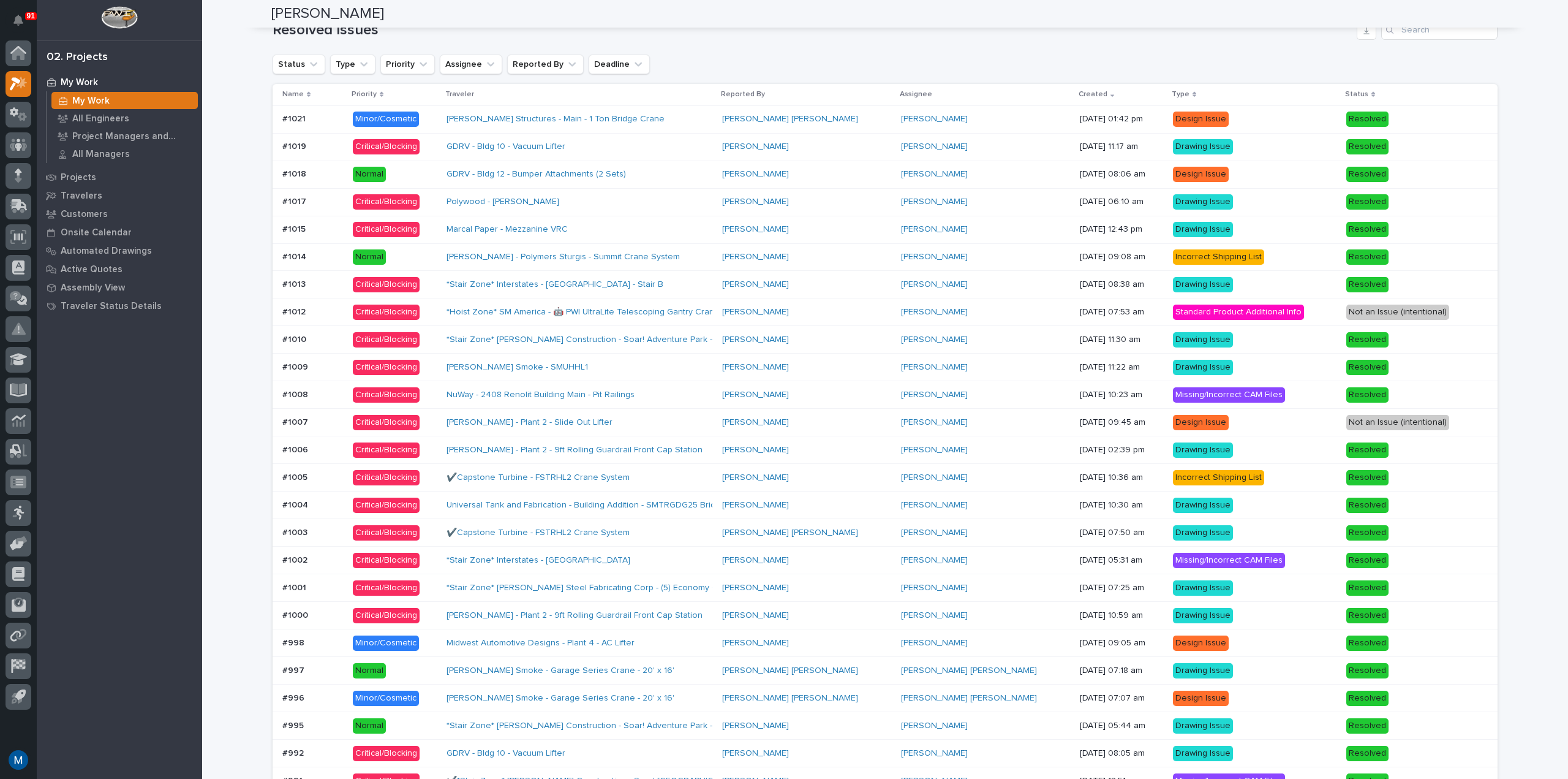
click at [705, 117] on div "Stoltzfus Structures - Main - 1 Ton Bridge Crane" at bounding box center [579, 119] width 265 height 21
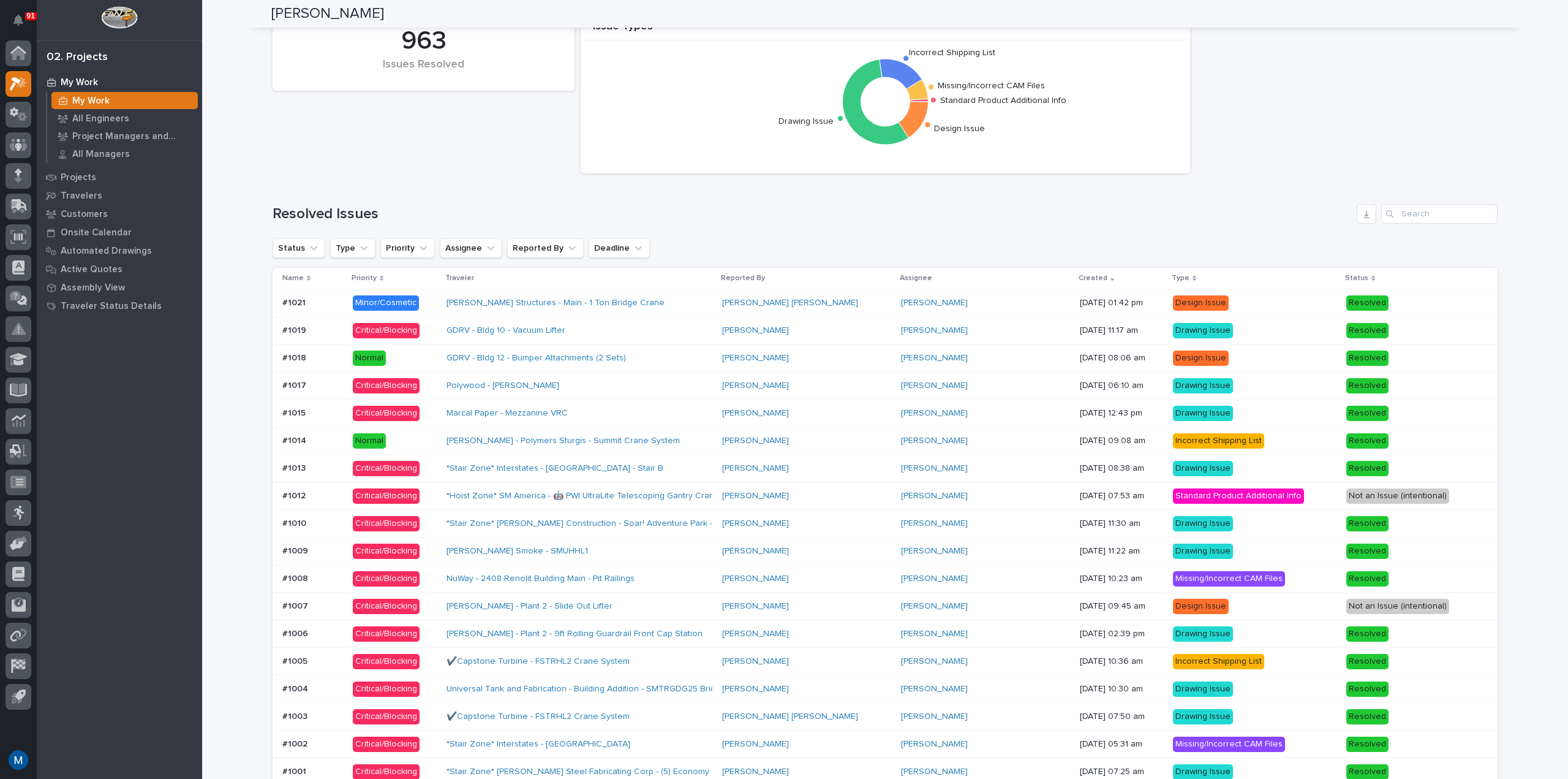
scroll to position [1225, 0]
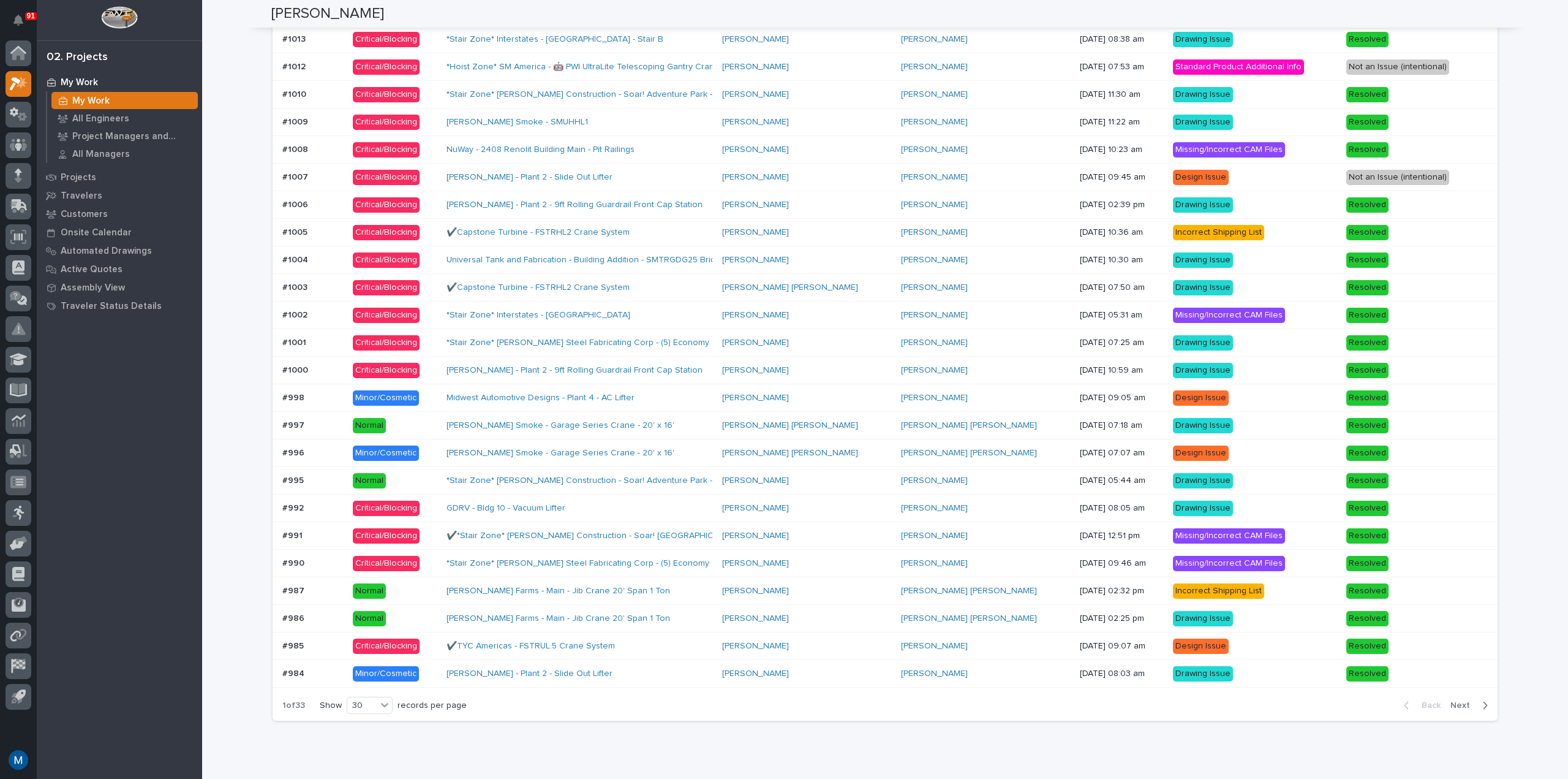
click at [716, 385] on td "Midwest Automotive Designs - Plant 4 - AC Lifter" at bounding box center [579, 398] width 275 height 27
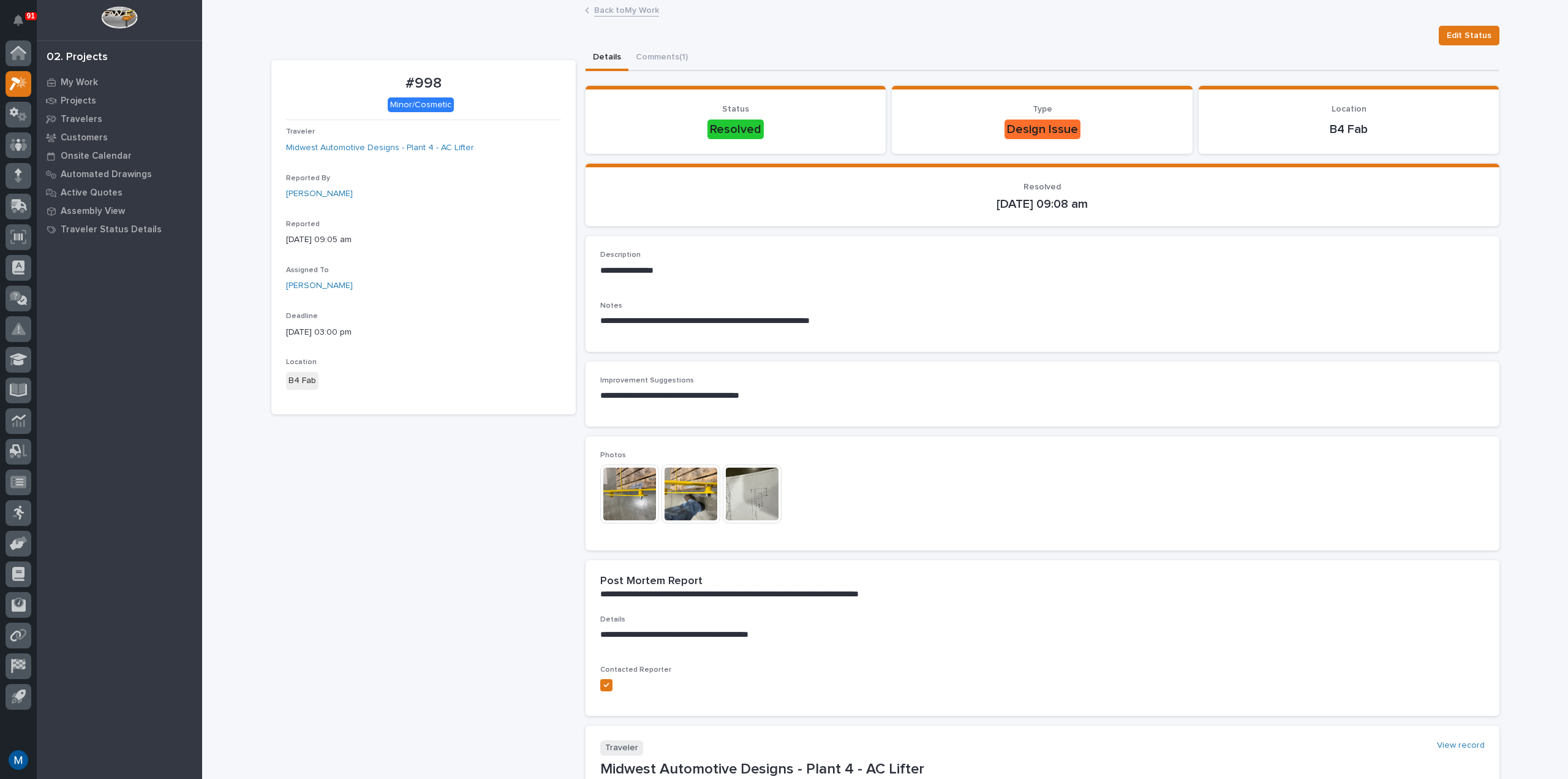
click at [627, 510] on img at bounding box center [629, 494] width 59 height 59
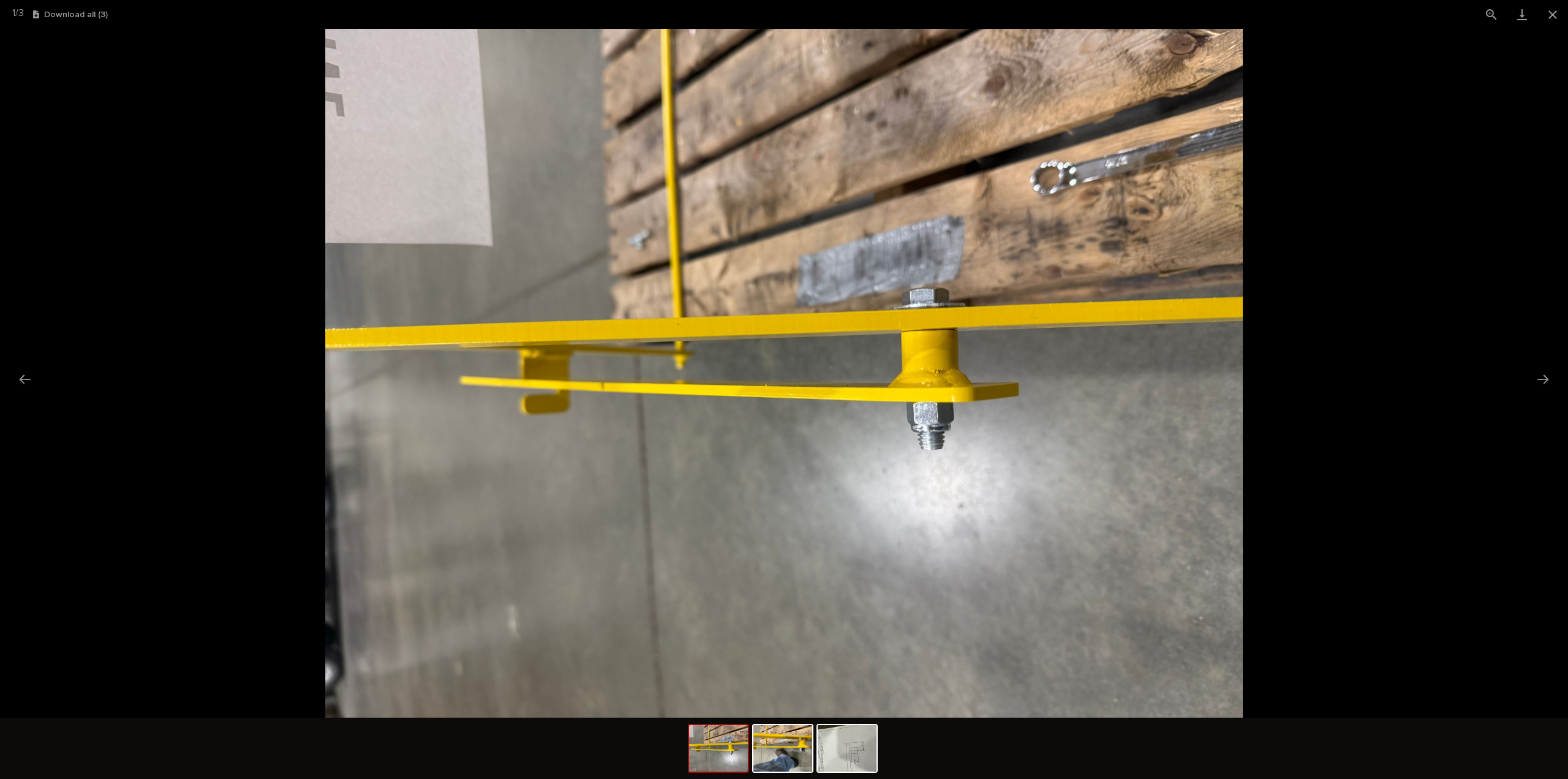
click at [1556, 381] on picture at bounding box center [784, 373] width 1568 height 689
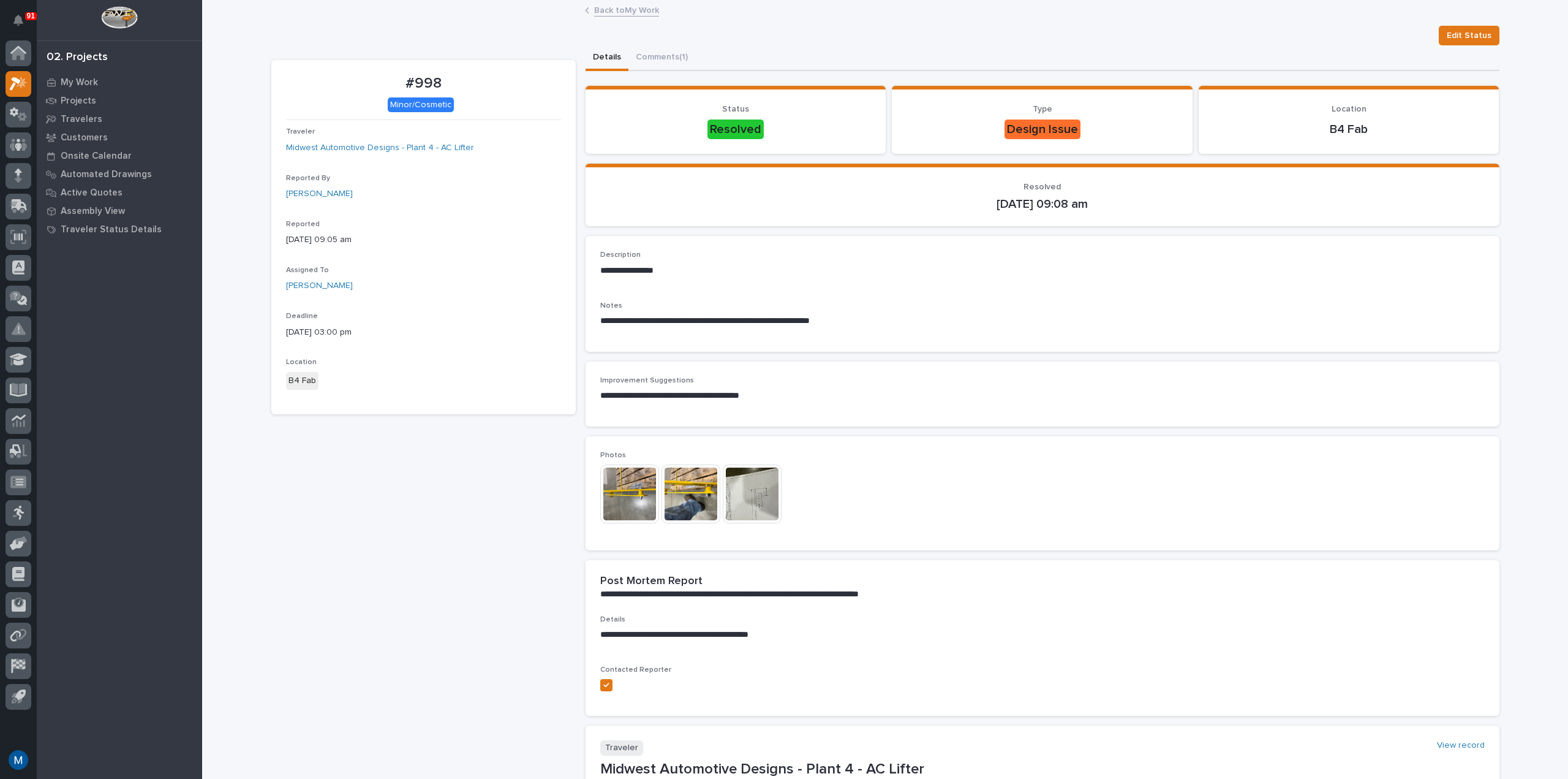
click at [687, 497] on img at bounding box center [691, 494] width 59 height 59
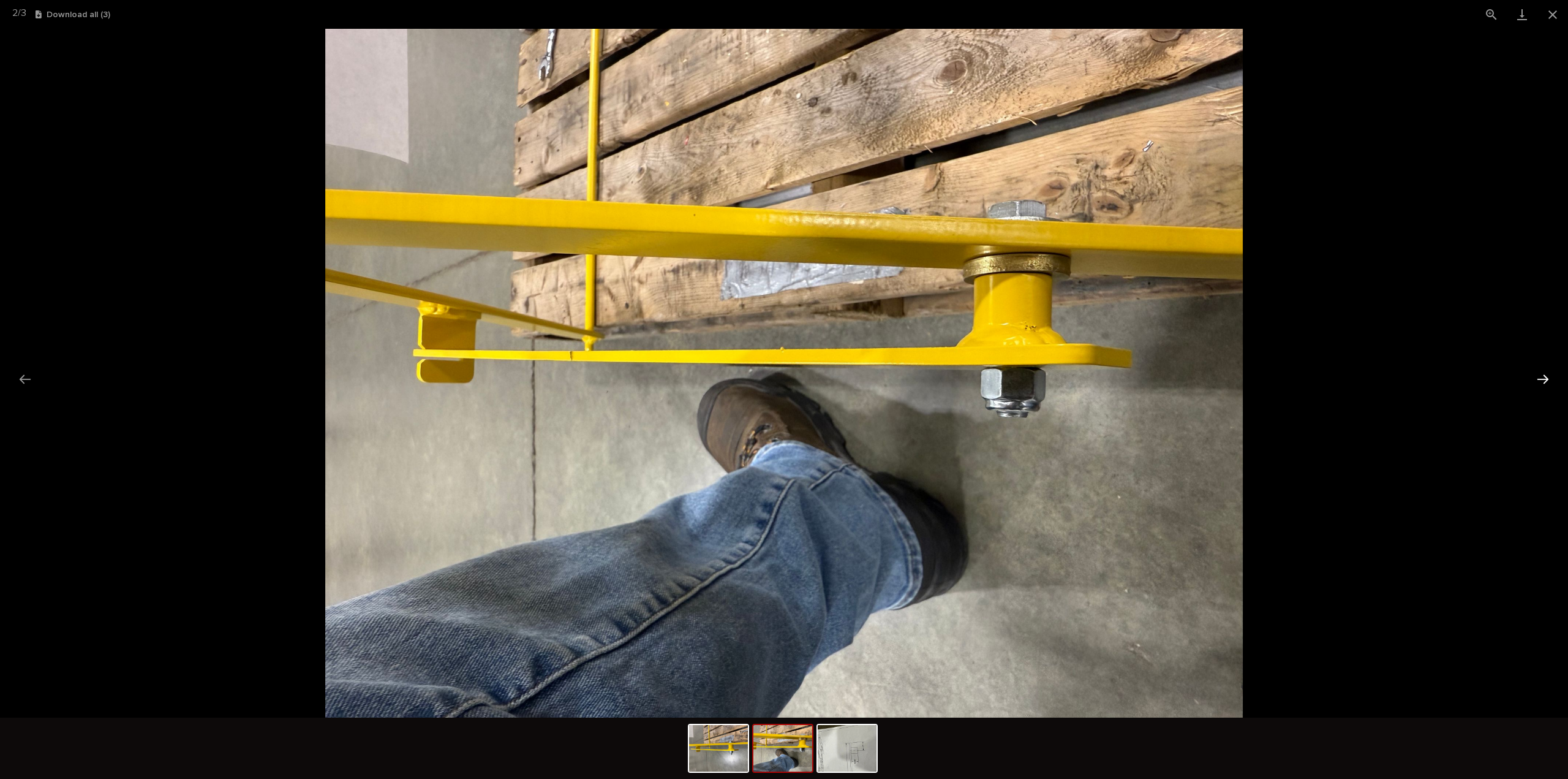
click at [1545, 381] on button "Next slide" at bounding box center [1543, 379] width 26 height 24
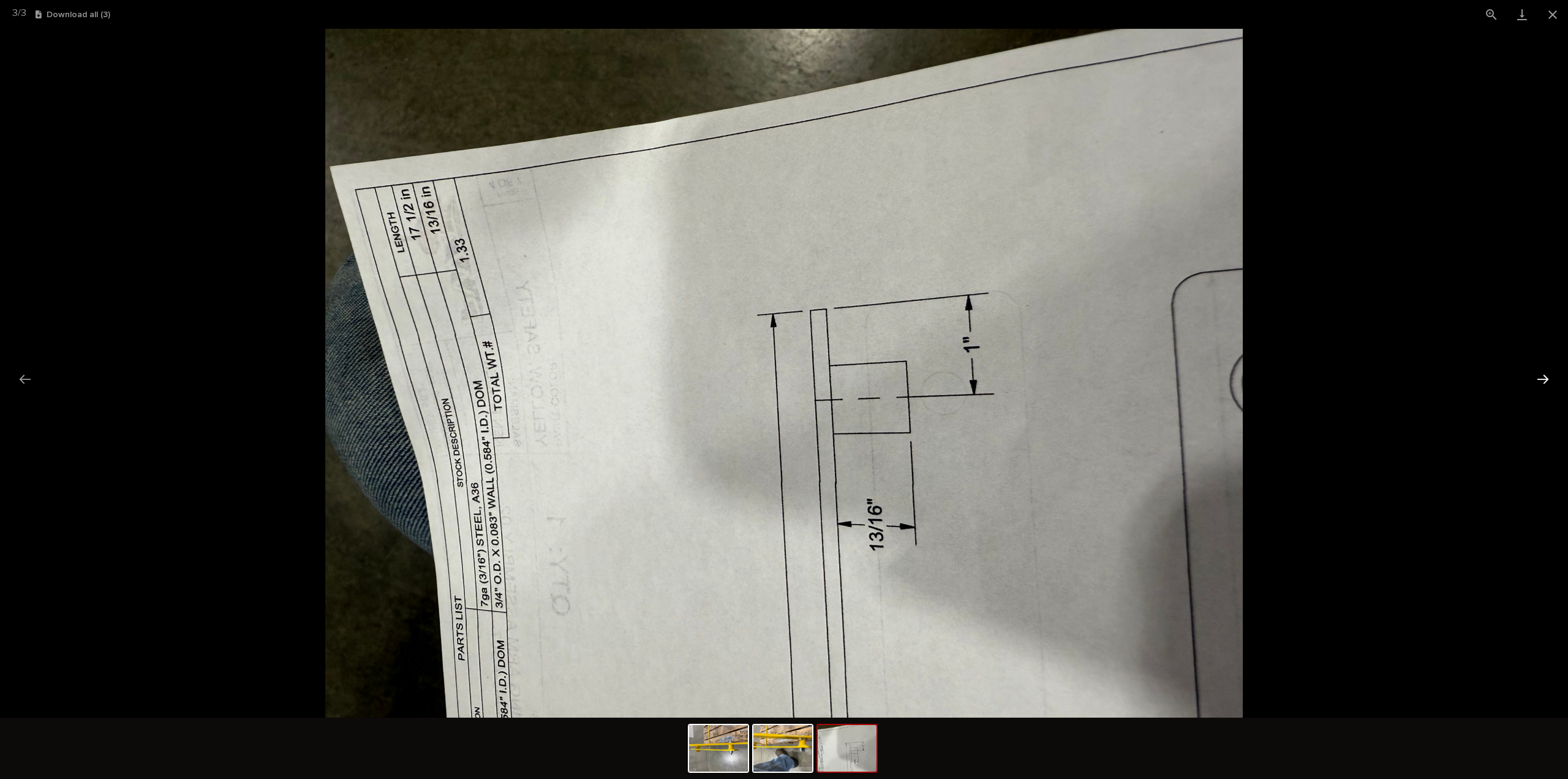
click at [1545, 381] on button "Next slide" at bounding box center [1543, 379] width 26 height 24
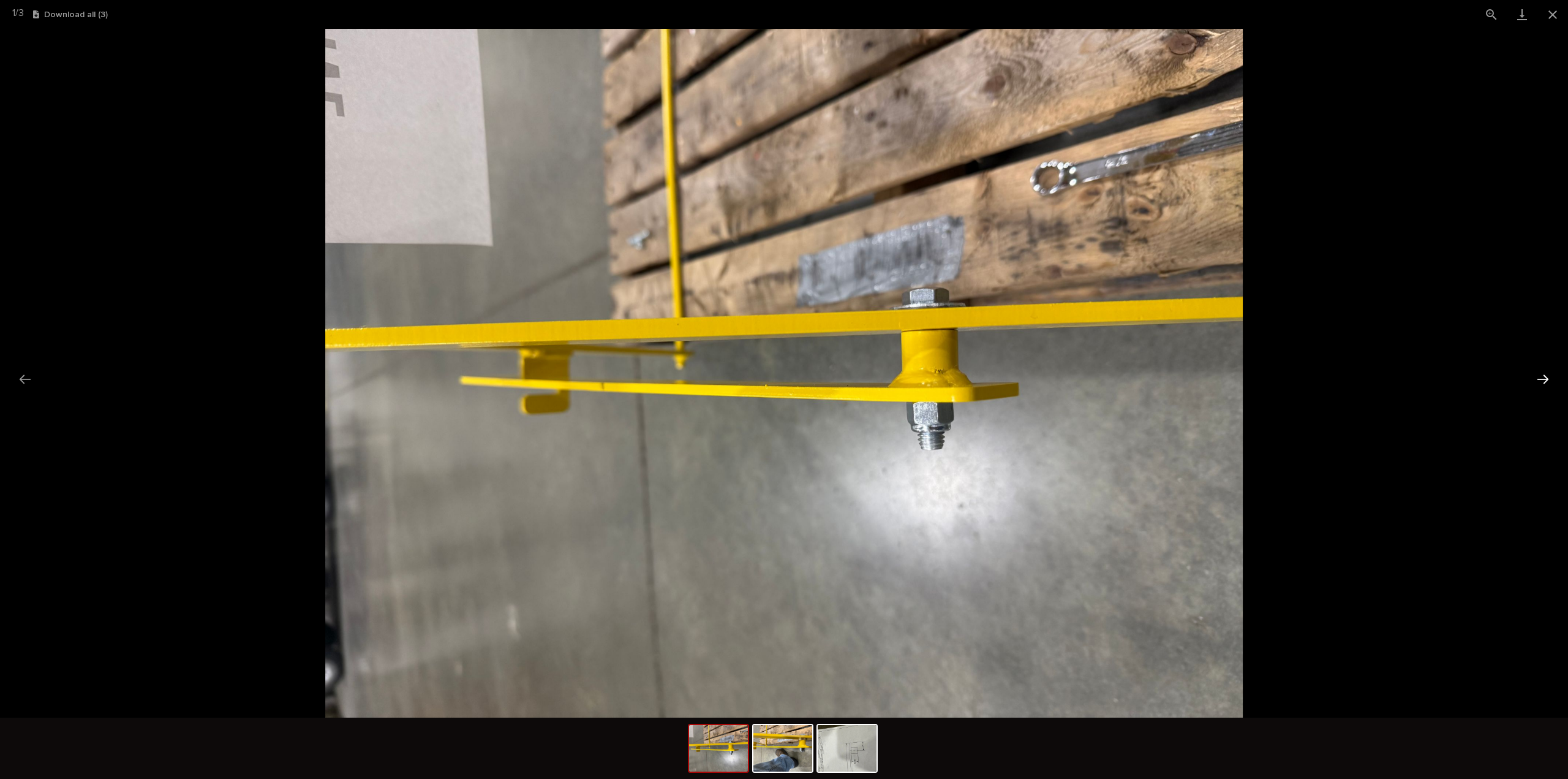
click at [1538, 380] on button "Next slide" at bounding box center [1543, 379] width 26 height 24
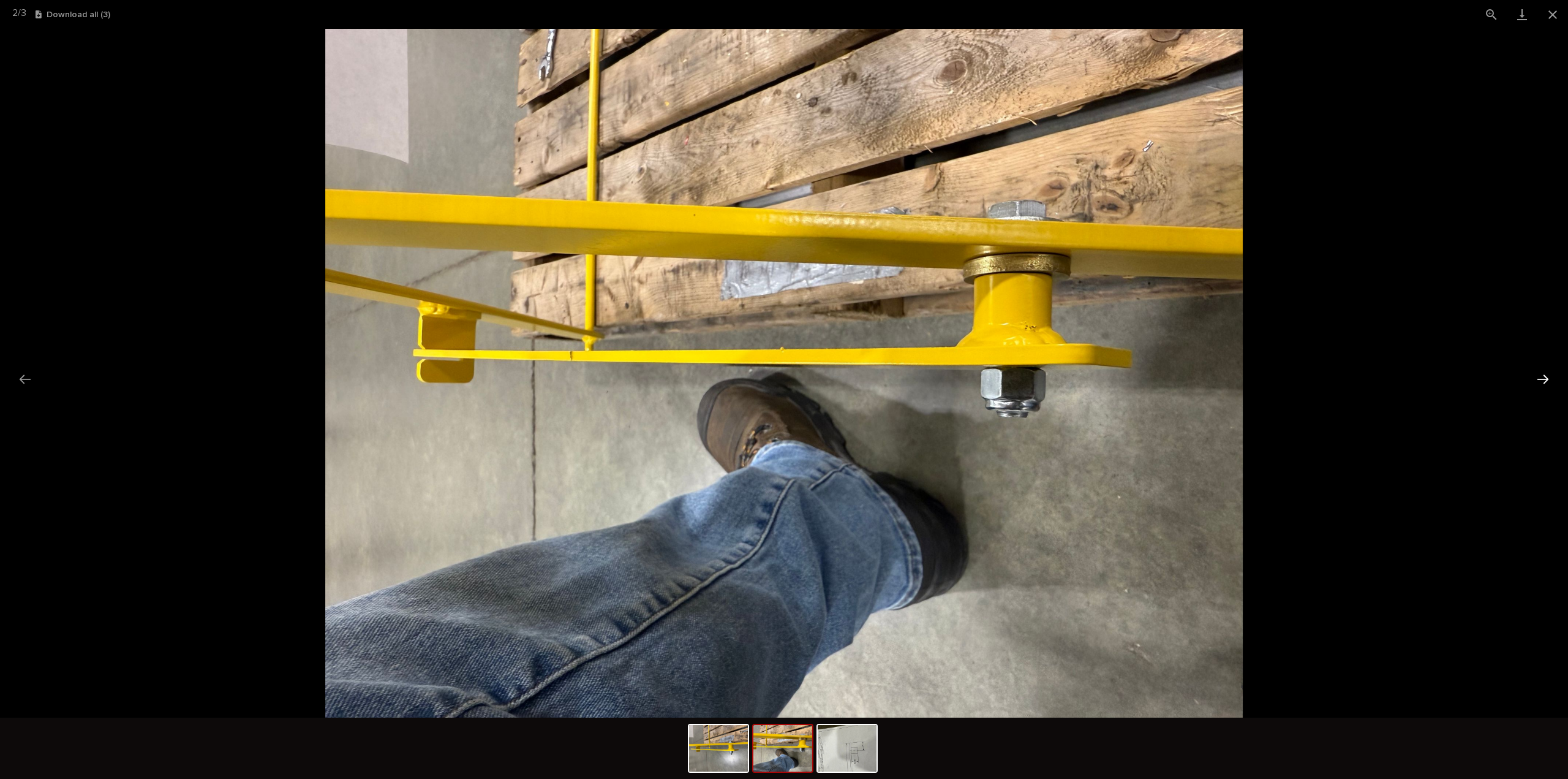
click at [1538, 380] on button "Next slide" at bounding box center [1543, 379] width 26 height 24
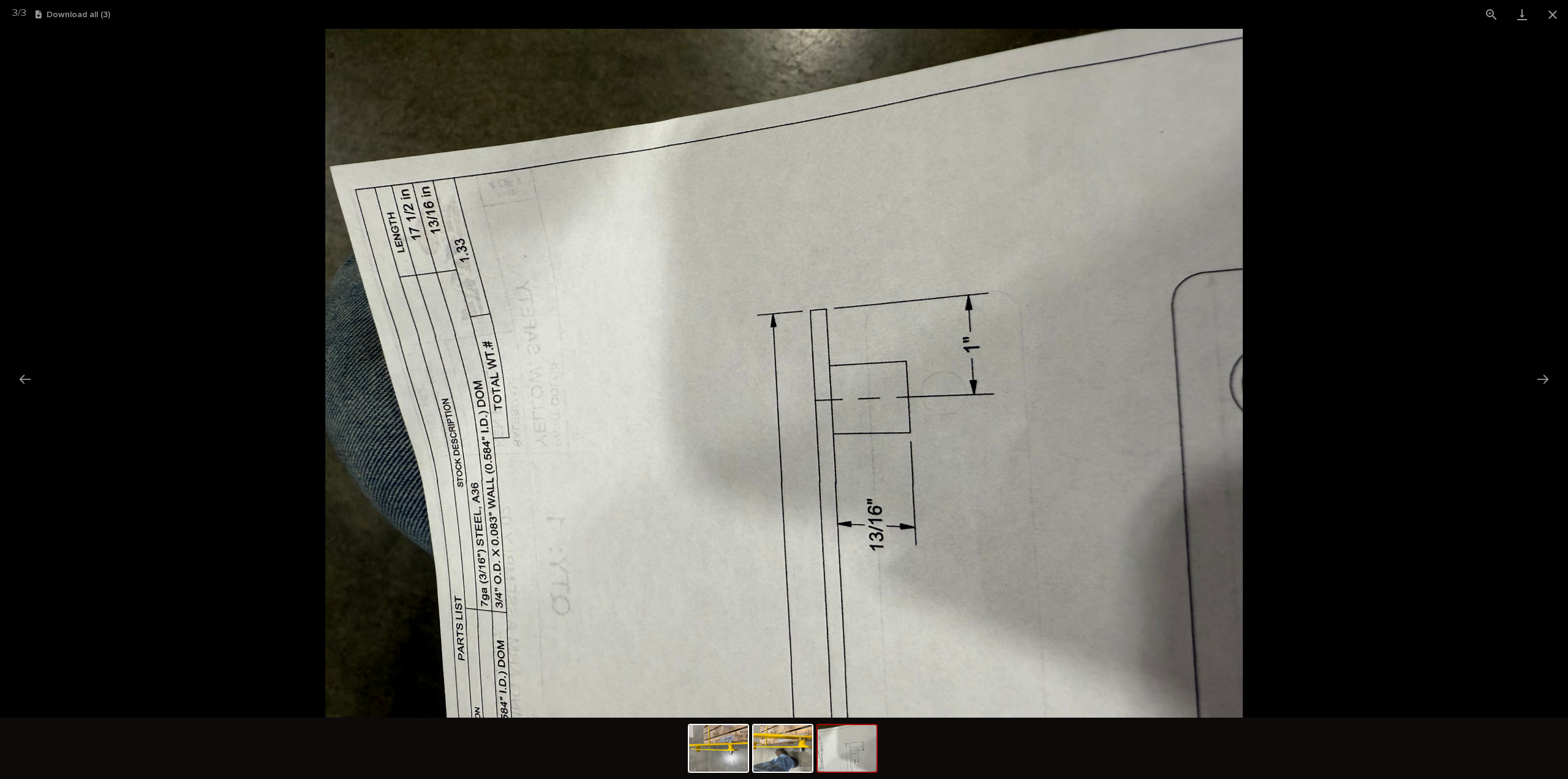
click at [1396, 373] on picture at bounding box center [784, 373] width 1568 height 689
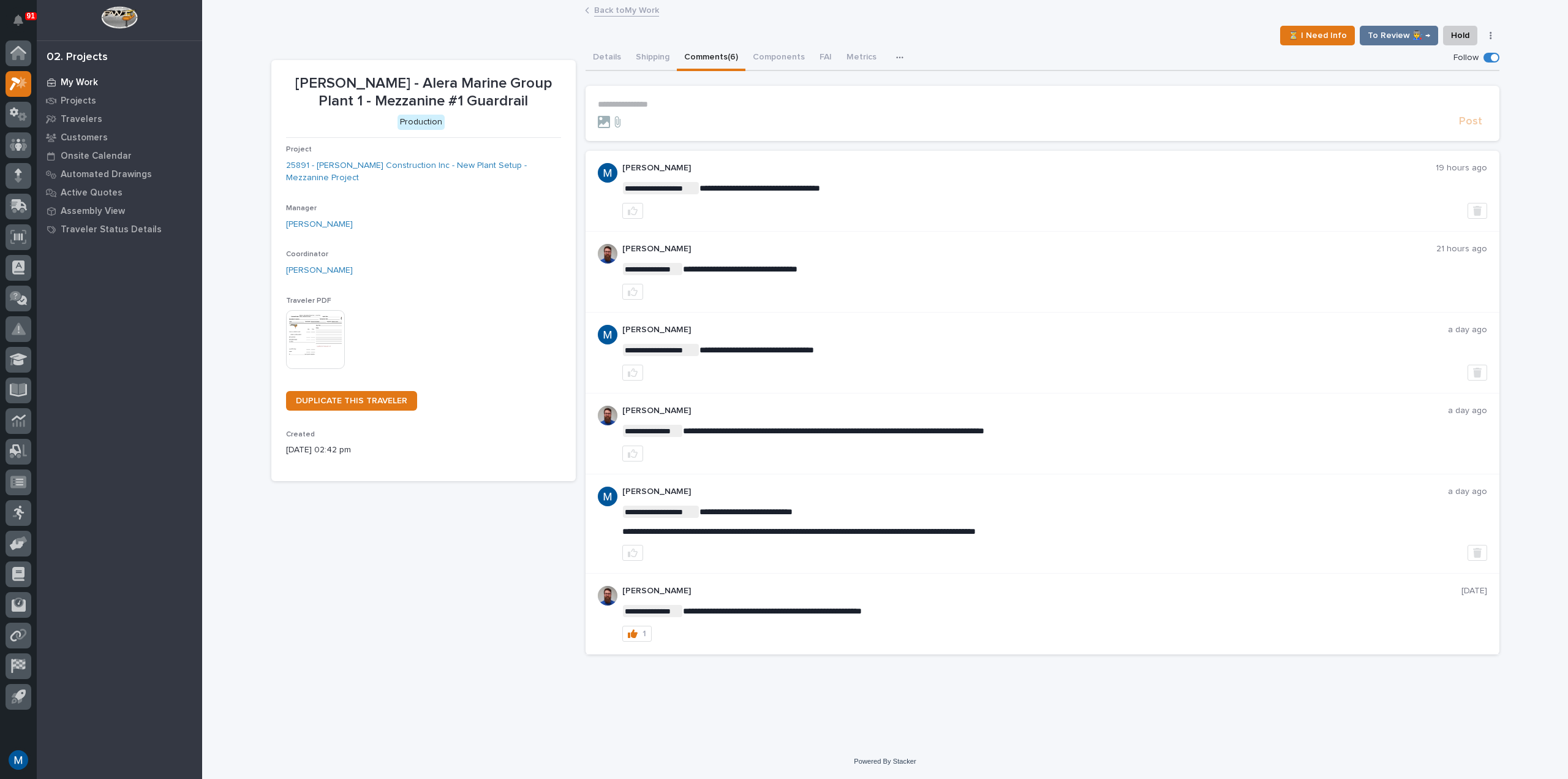
click at [75, 81] on p "My Work" at bounding box center [79, 83] width 38 height 11
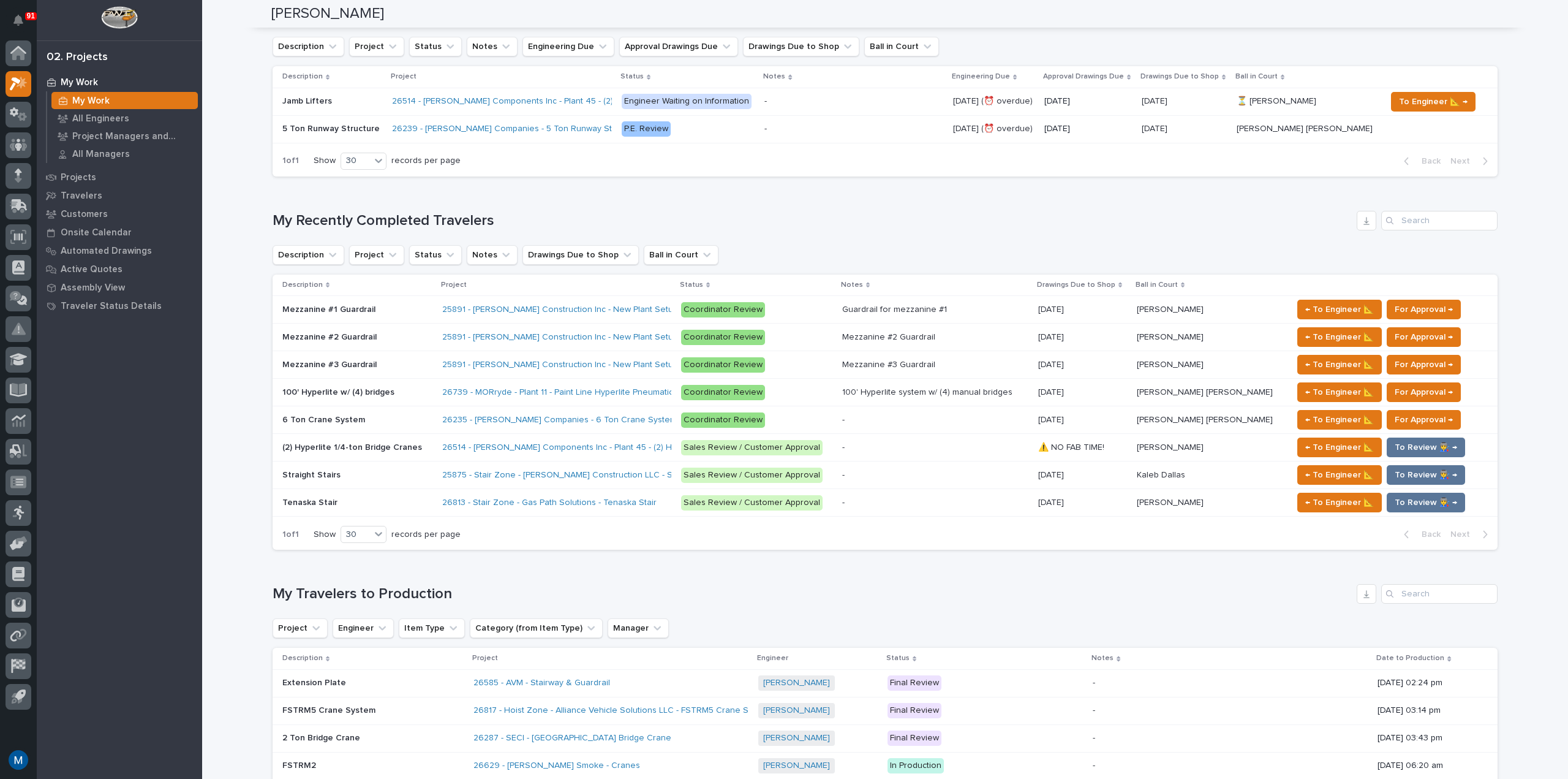
scroll to position [429, 0]
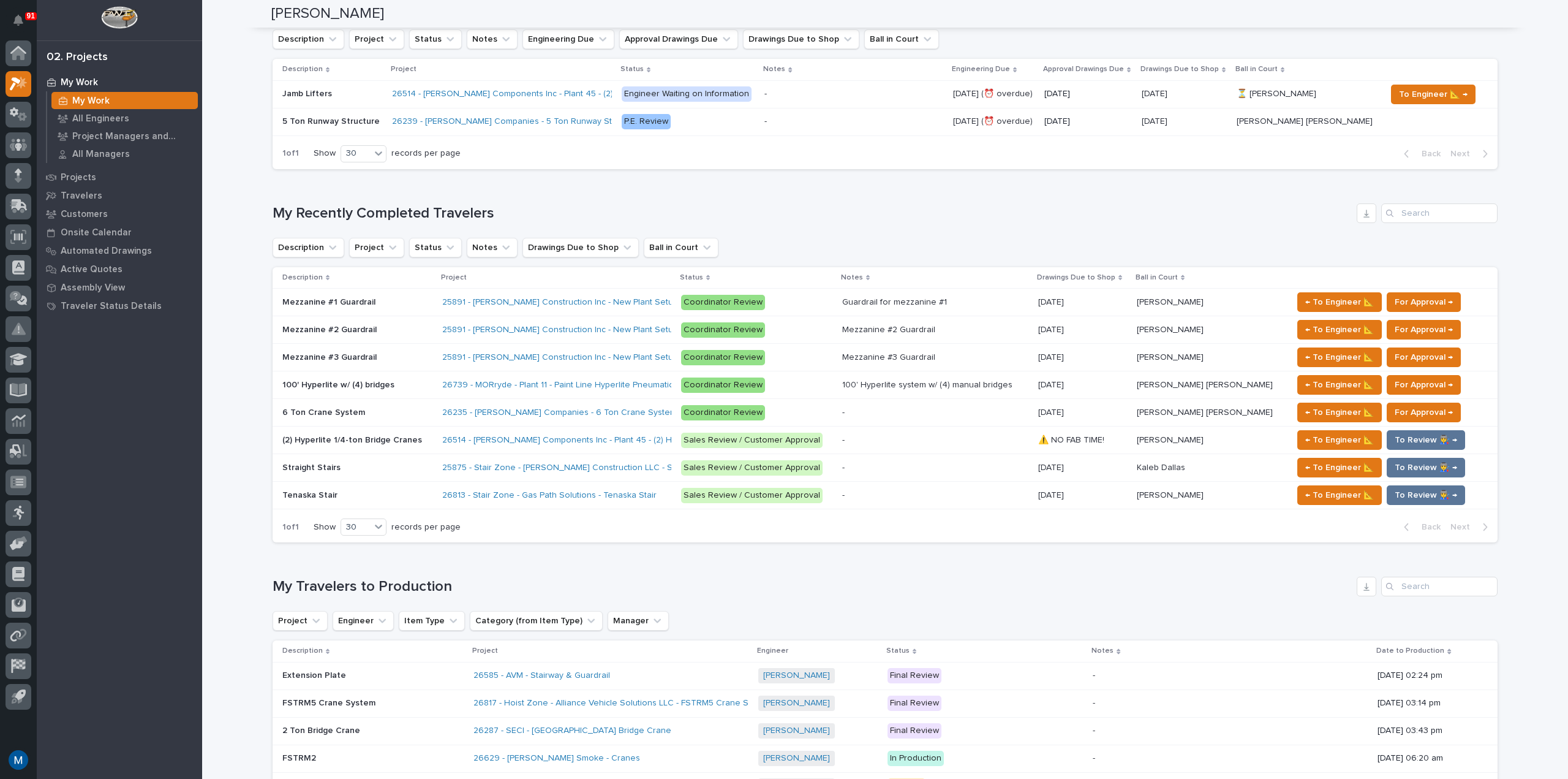
click at [218, 286] on div "Loading... Saving… Loading... Saving… Marston Norris Marston Norris Engineer So…" at bounding box center [885, 485] width 1366 height 1826
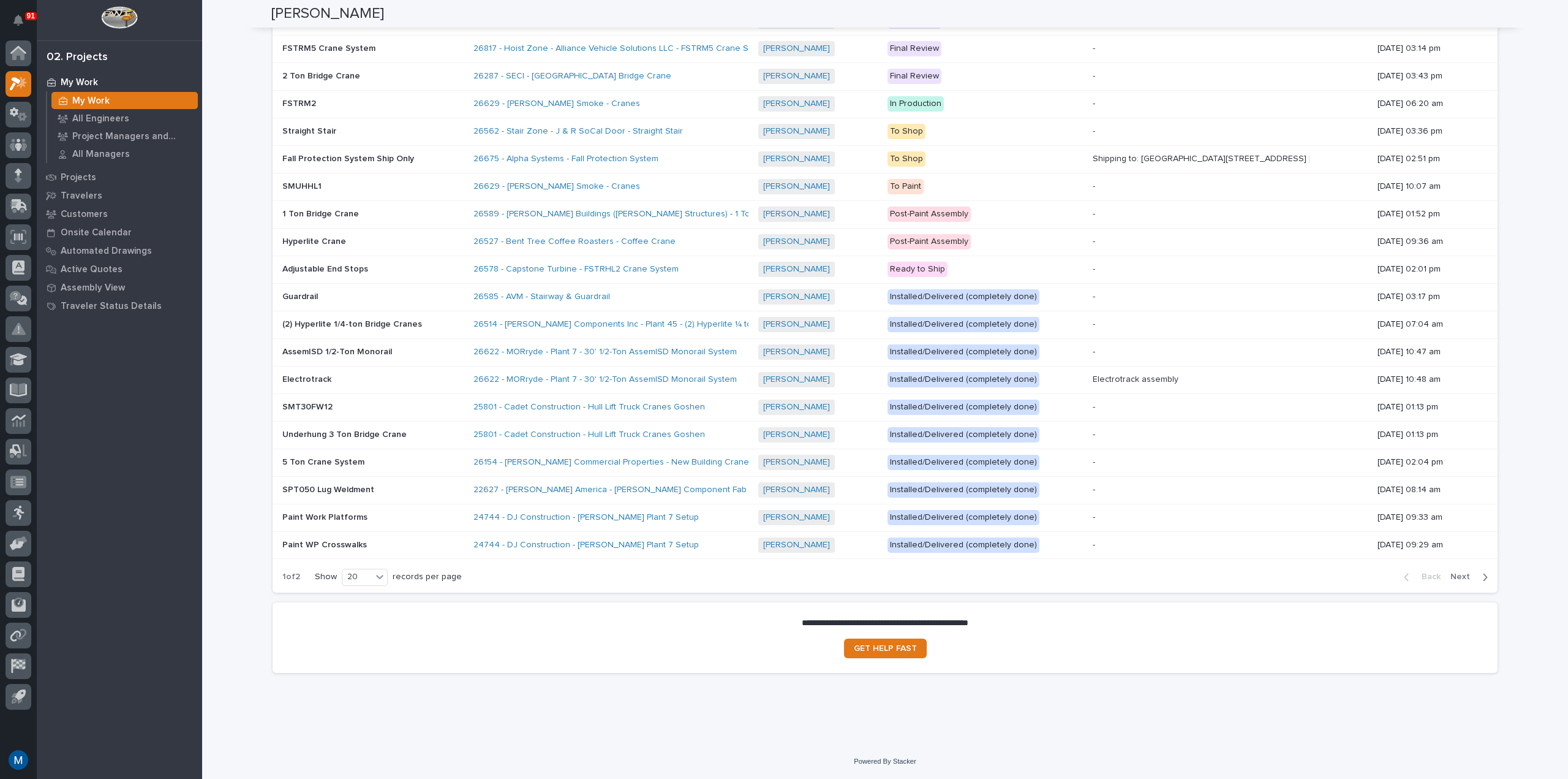
scroll to position [0, 0]
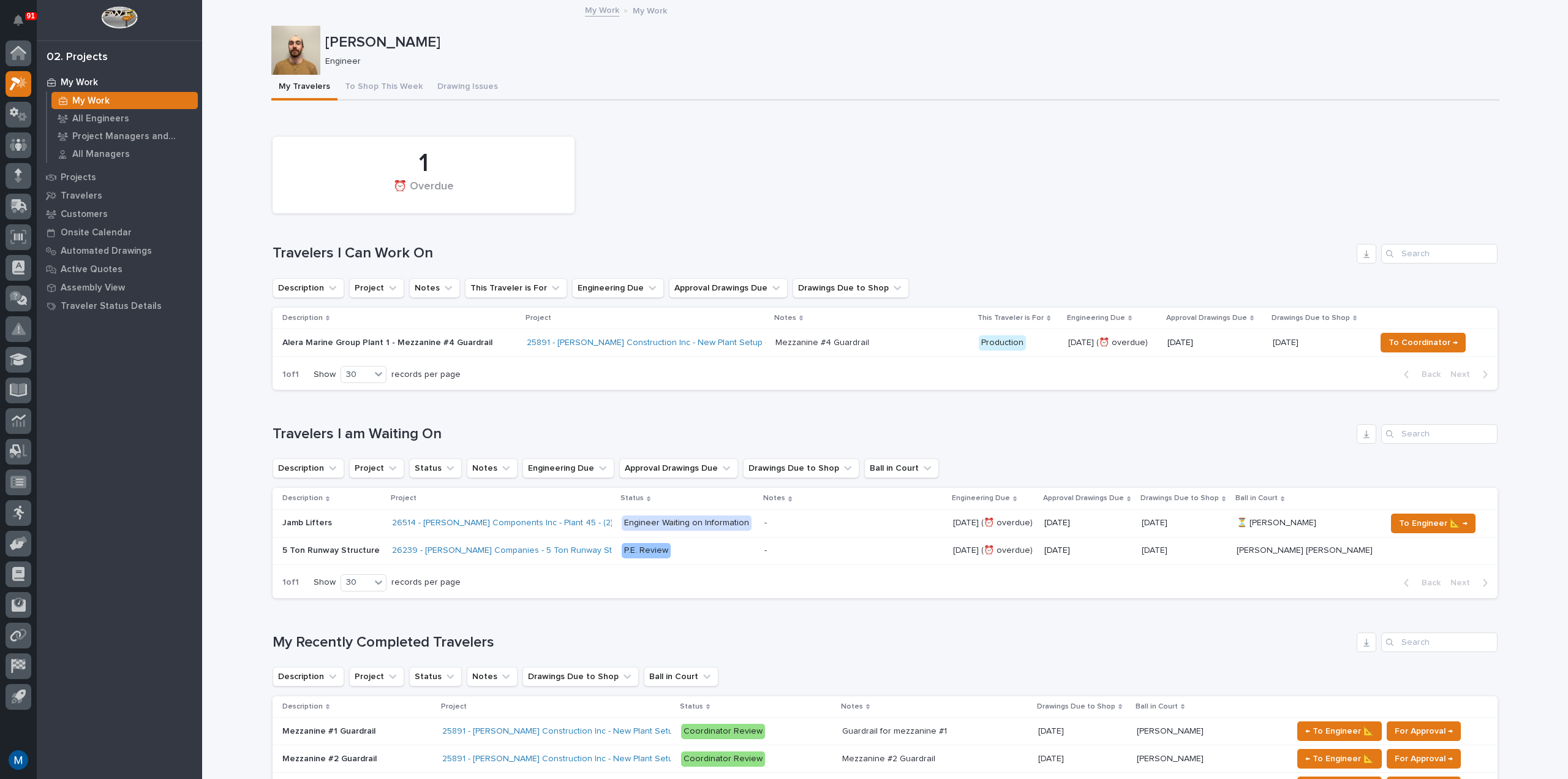
click at [681, 153] on div "1 ⏰ Overdue" at bounding box center [885, 175] width 1237 height 89
click at [652, 131] on div "1 ⏰ Overdue" at bounding box center [885, 175] width 1237 height 89
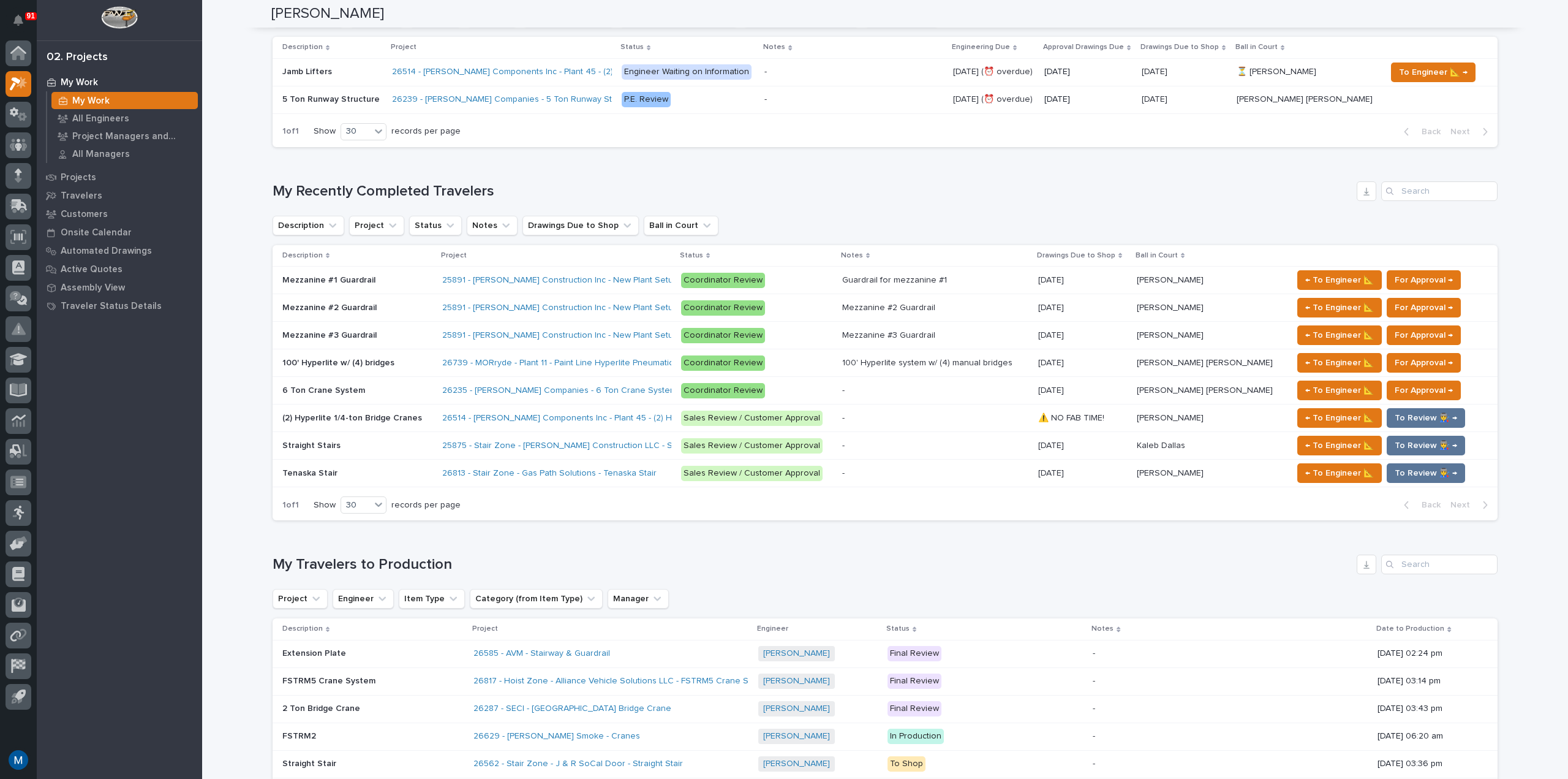
scroll to position [429, 0]
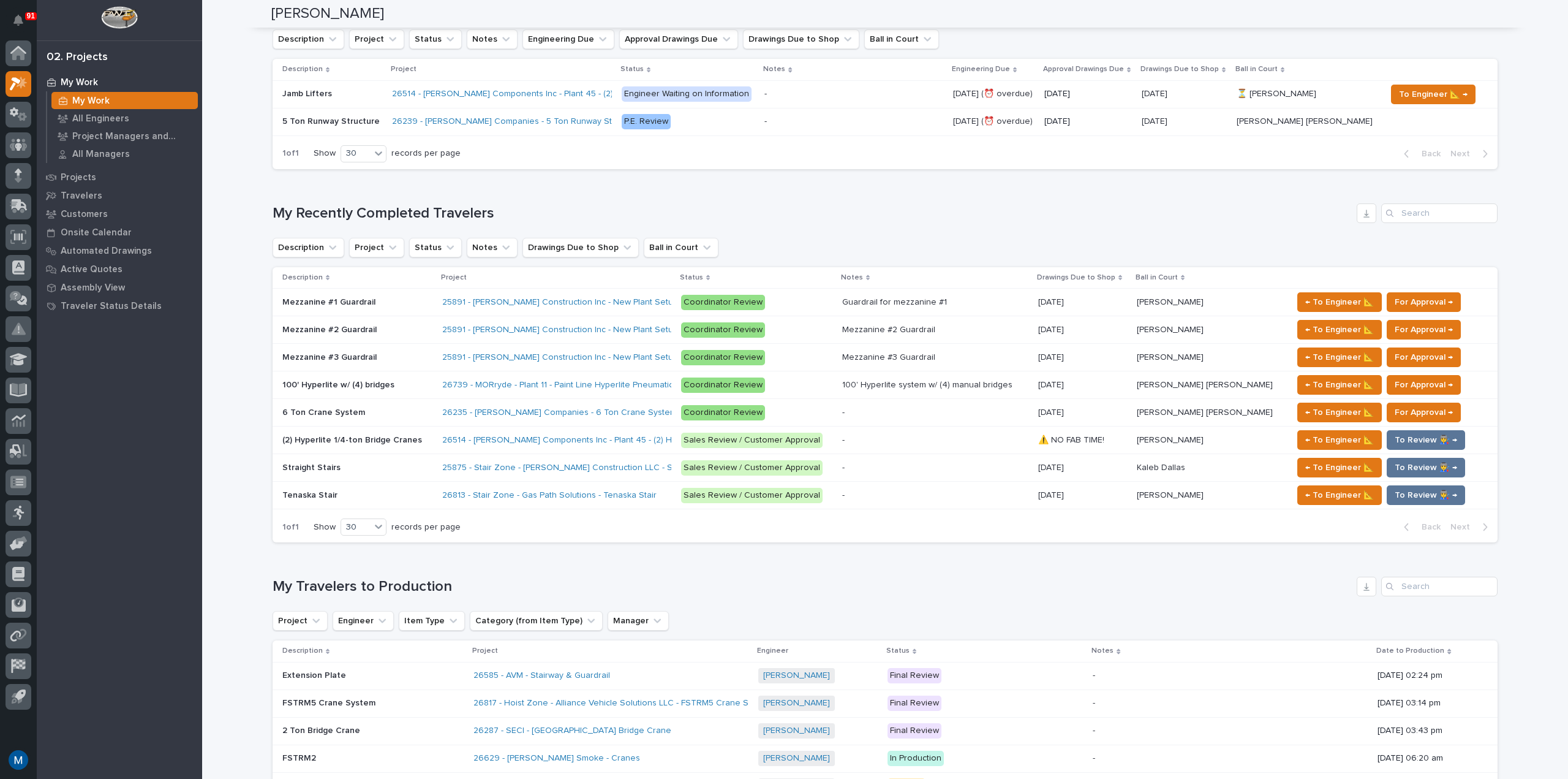
click at [791, 244] on div "Description Project Status Notes Drawings Due to Shop Ball in Court" at bounding box center [885, 247] width 1225 height 20
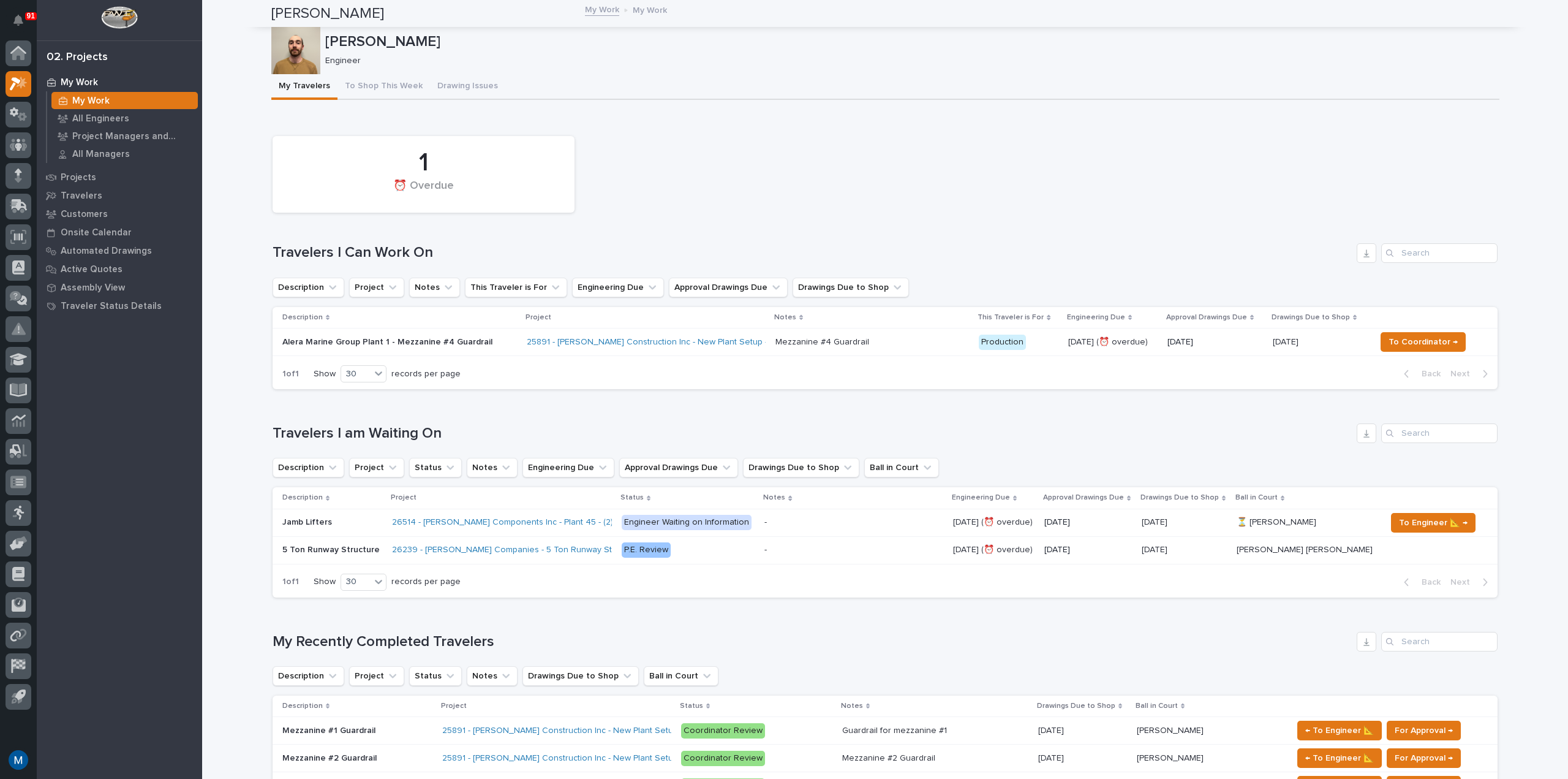
scroll to position [0, 0]
click at [625, 403] on div "Loading... Saving… Travelers I am Waiting On Description Project Status Notes E…" at bounding box center [885, 504] width 1225 height 208
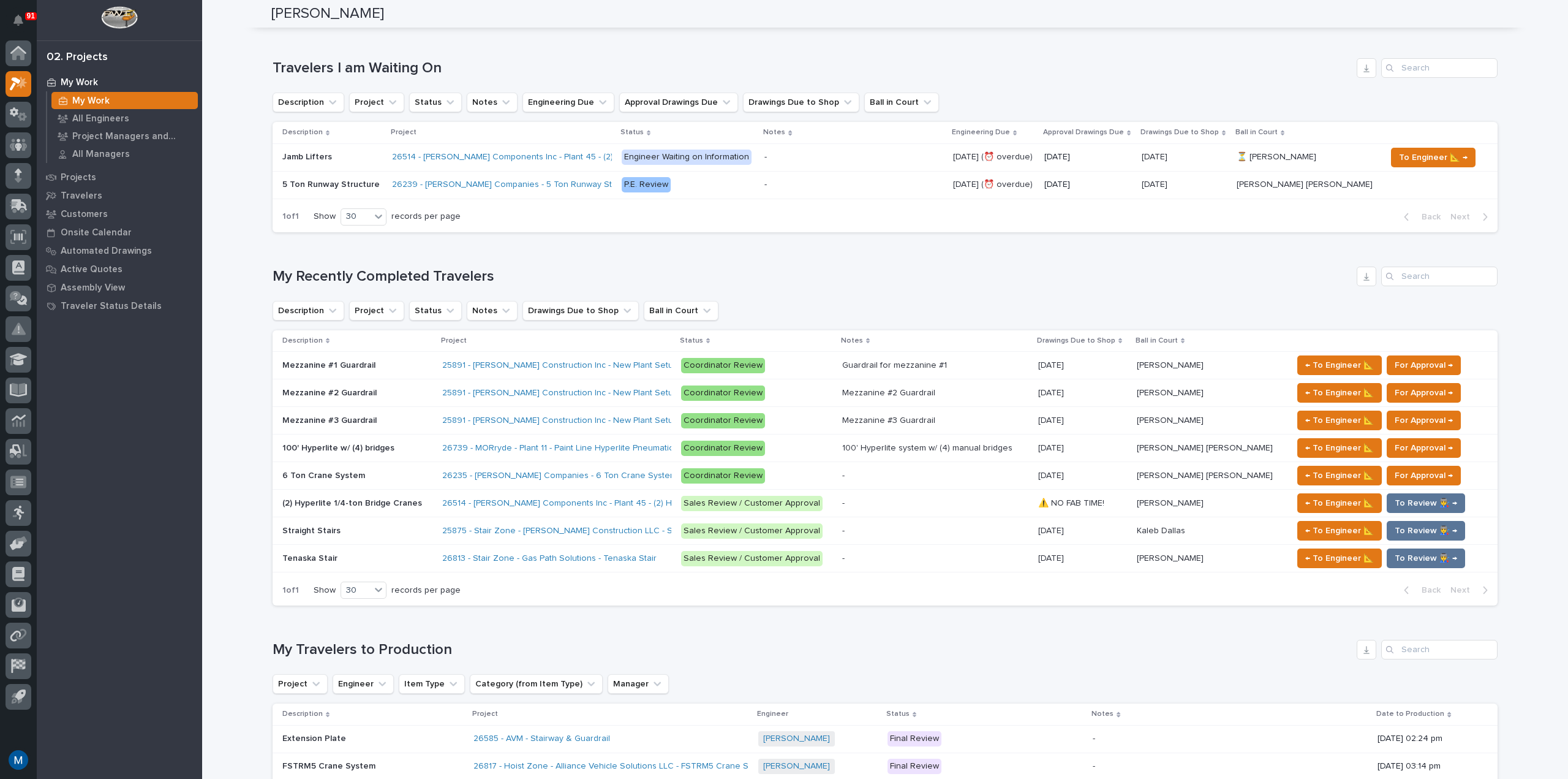
scroll to position [368, 0]
click at [391, 500] on p "(2) Hyperlite 1/4-ton Bridge Cranes" at bounding box center [354, 500] width 142 height 13
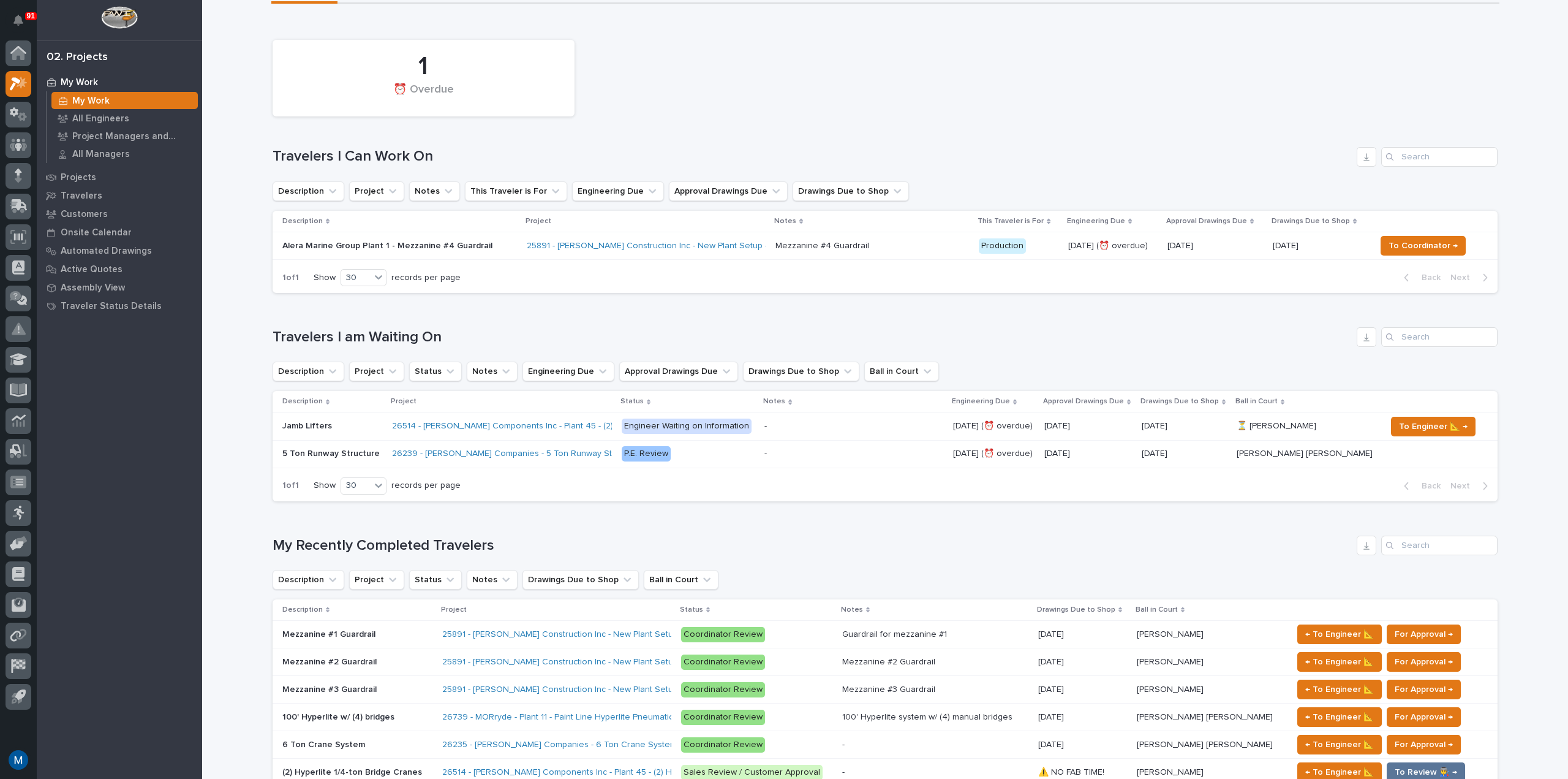
scroll to position [429, 0]
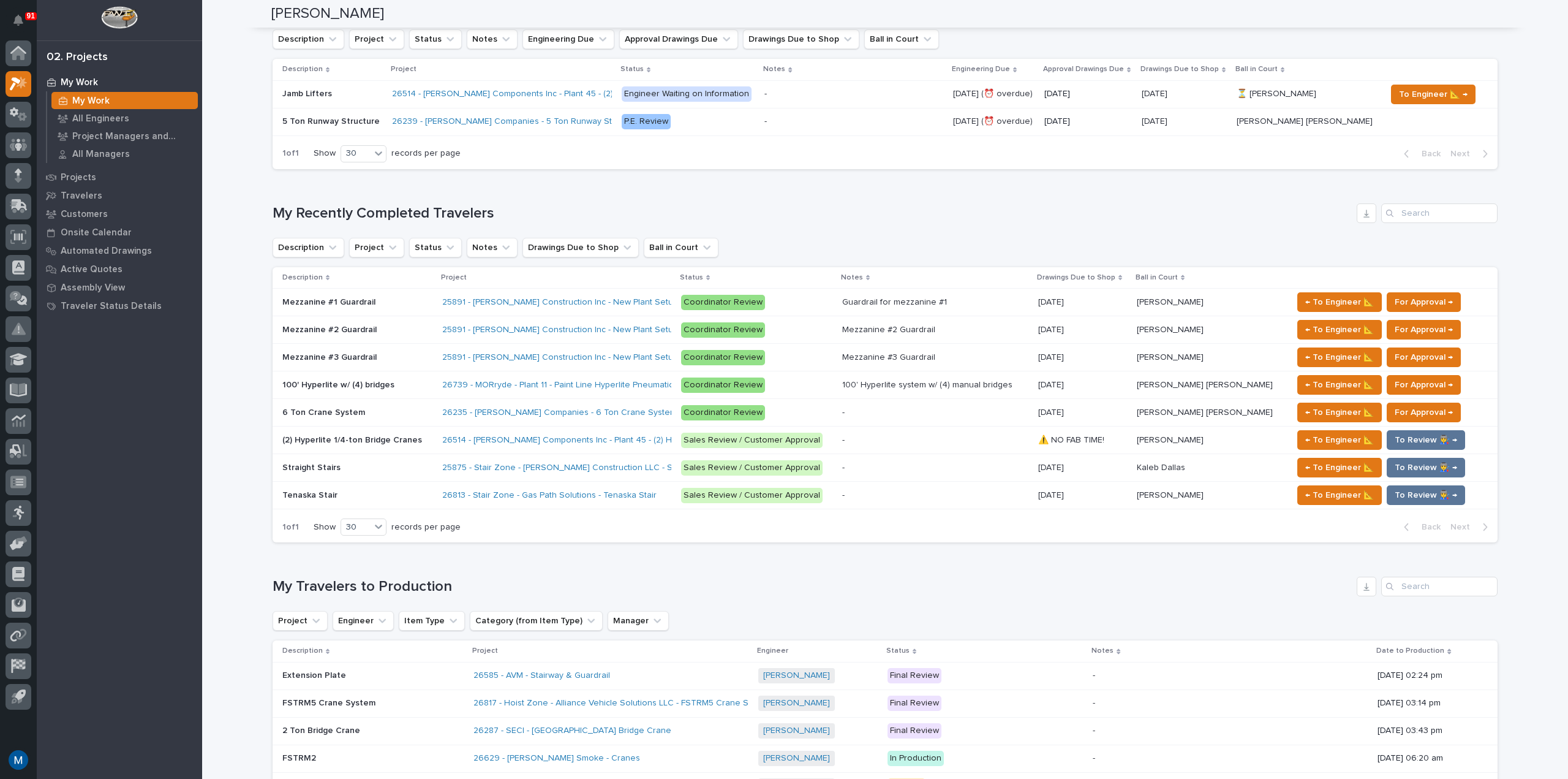
click at [366, 465] on p at bounding box center [357, 468] width 150 height 10
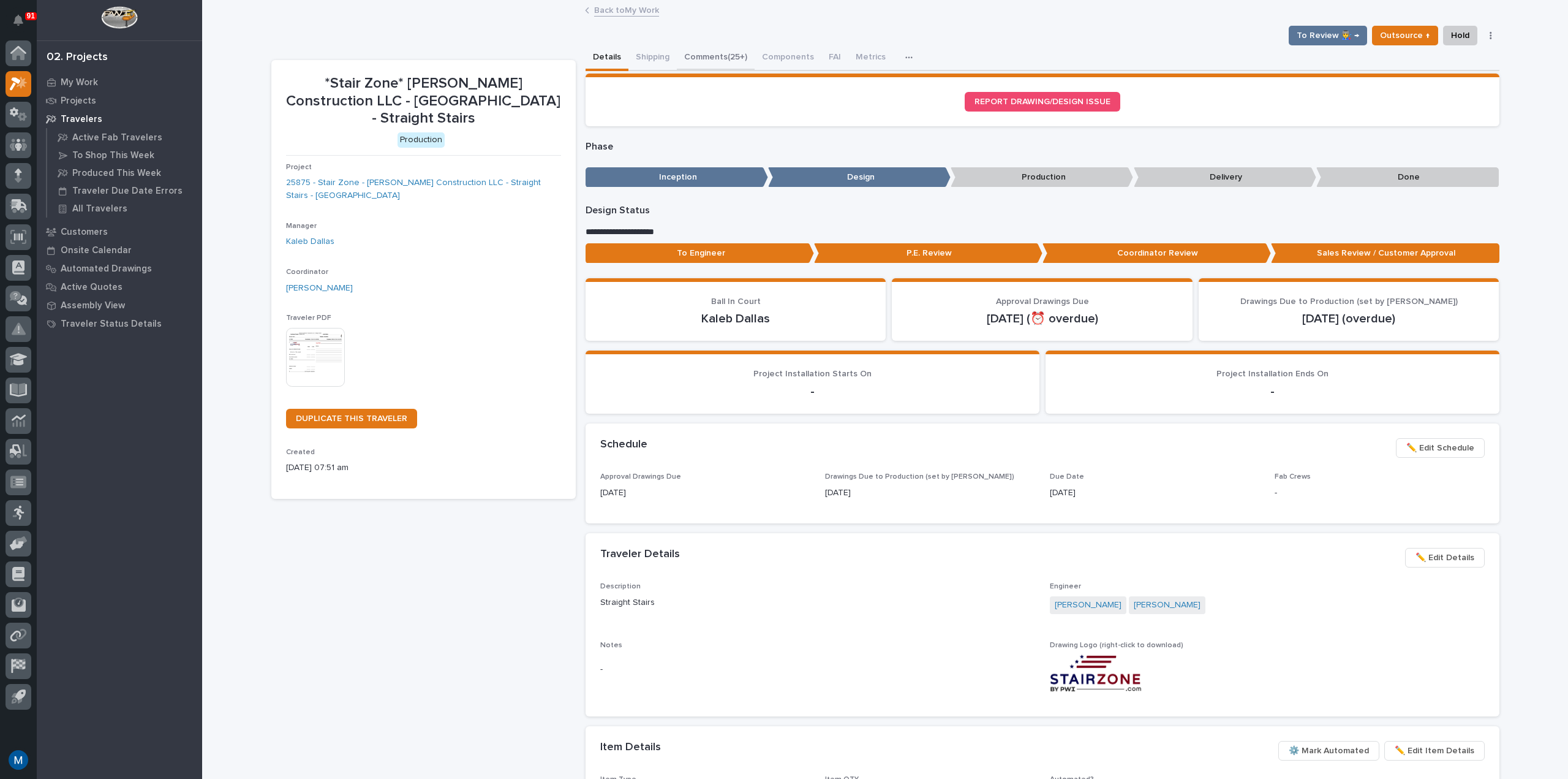
click at [712, 57] on button "Comments (25+)" at bounding box center [716, 58] width 78 height 26
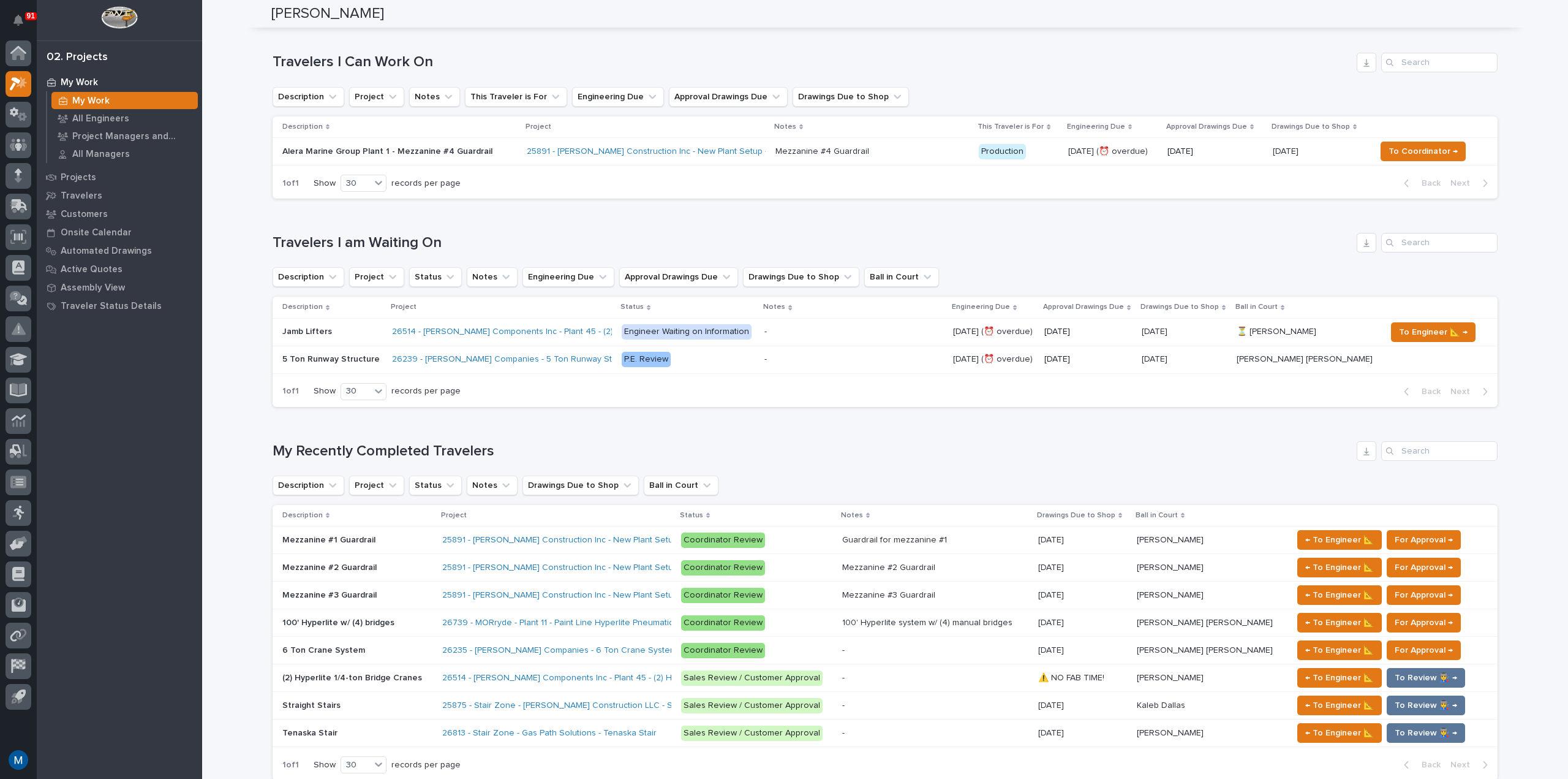
scroll to position [307, 0]
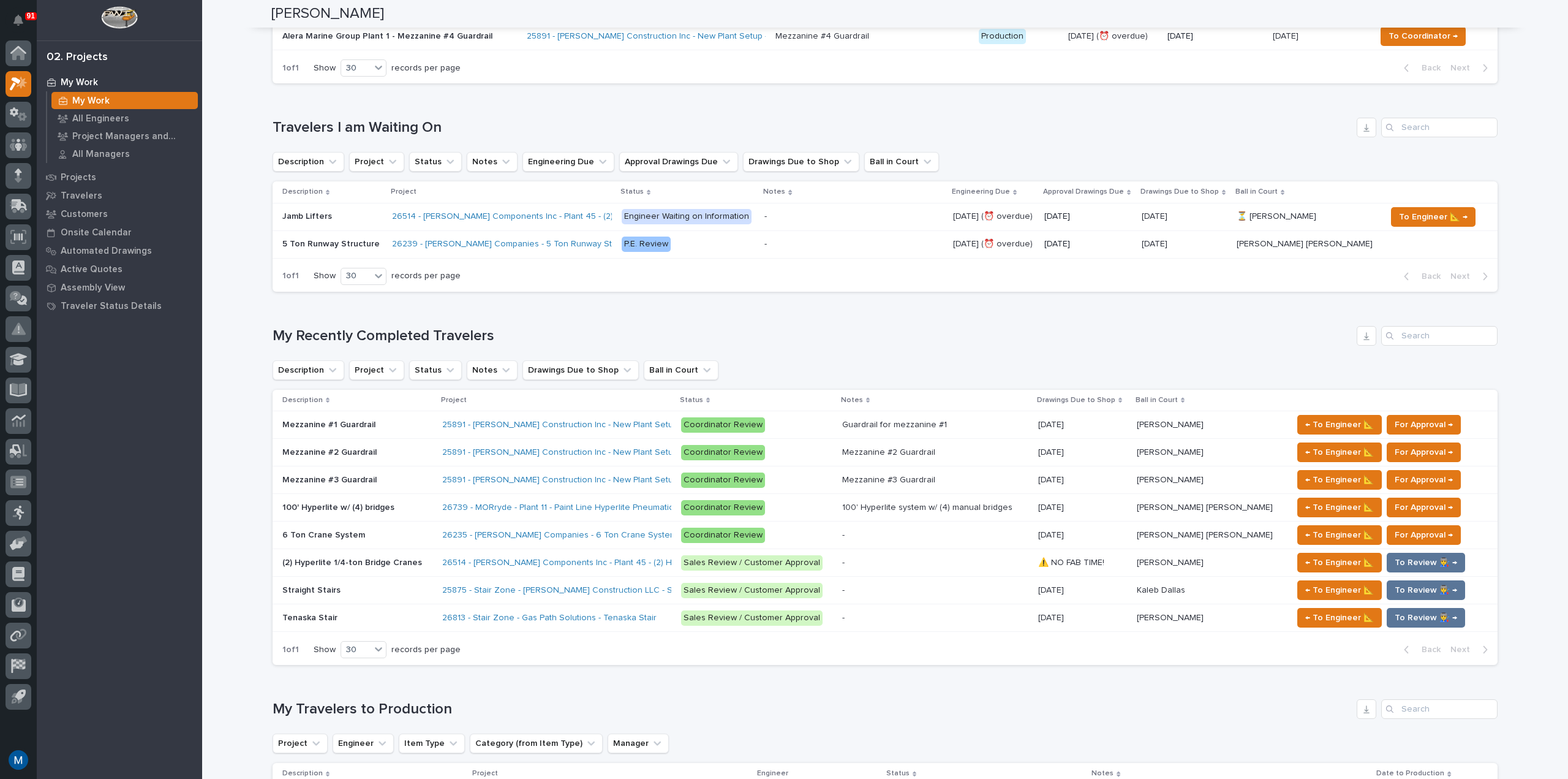
click at [350, 617] on p at bounding box center [357, 617] width 150 height 10
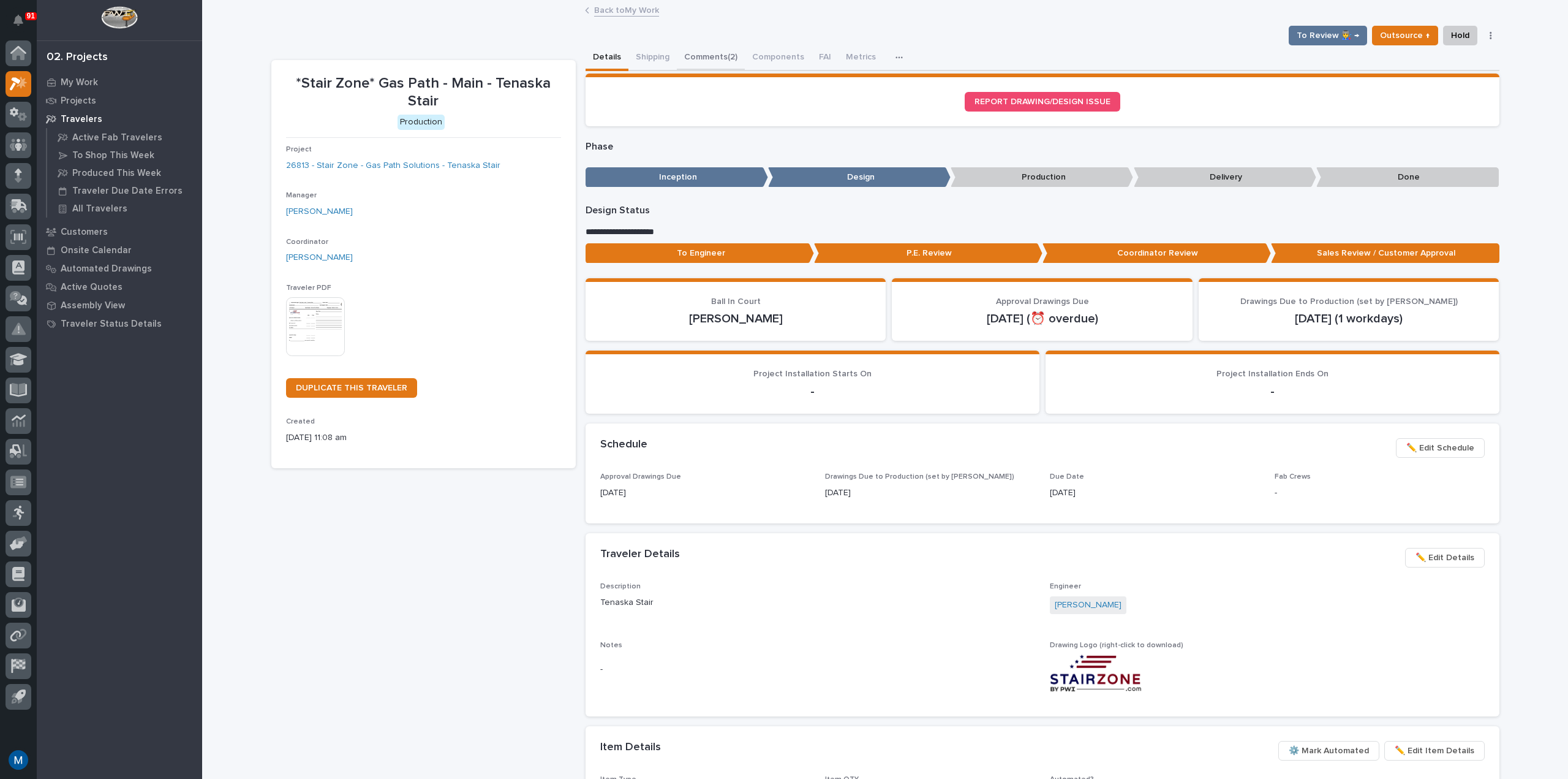
click at [713, 58] on button "Comments (2)" at bounding box center [710, 58] width 68 height 26
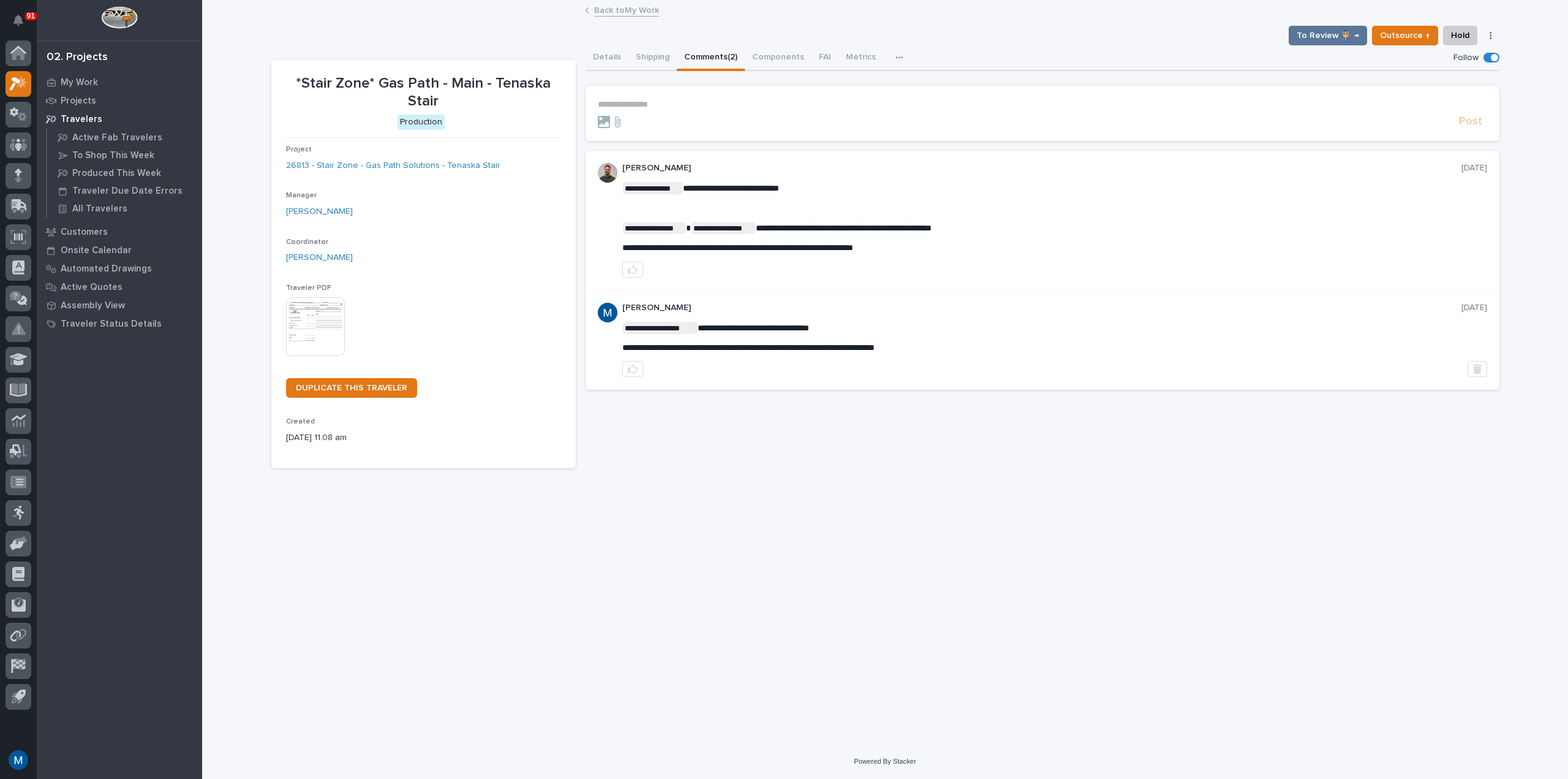
click at [79, 71] on div "02. Projects My Work Projects Travelers Active Fab Travelers To Shop This Week …" at bounding box center [120, 390] width 166 height 779
click at [78, 76] on div "My Work" at bounding box center [119, 81] width 159 height 17
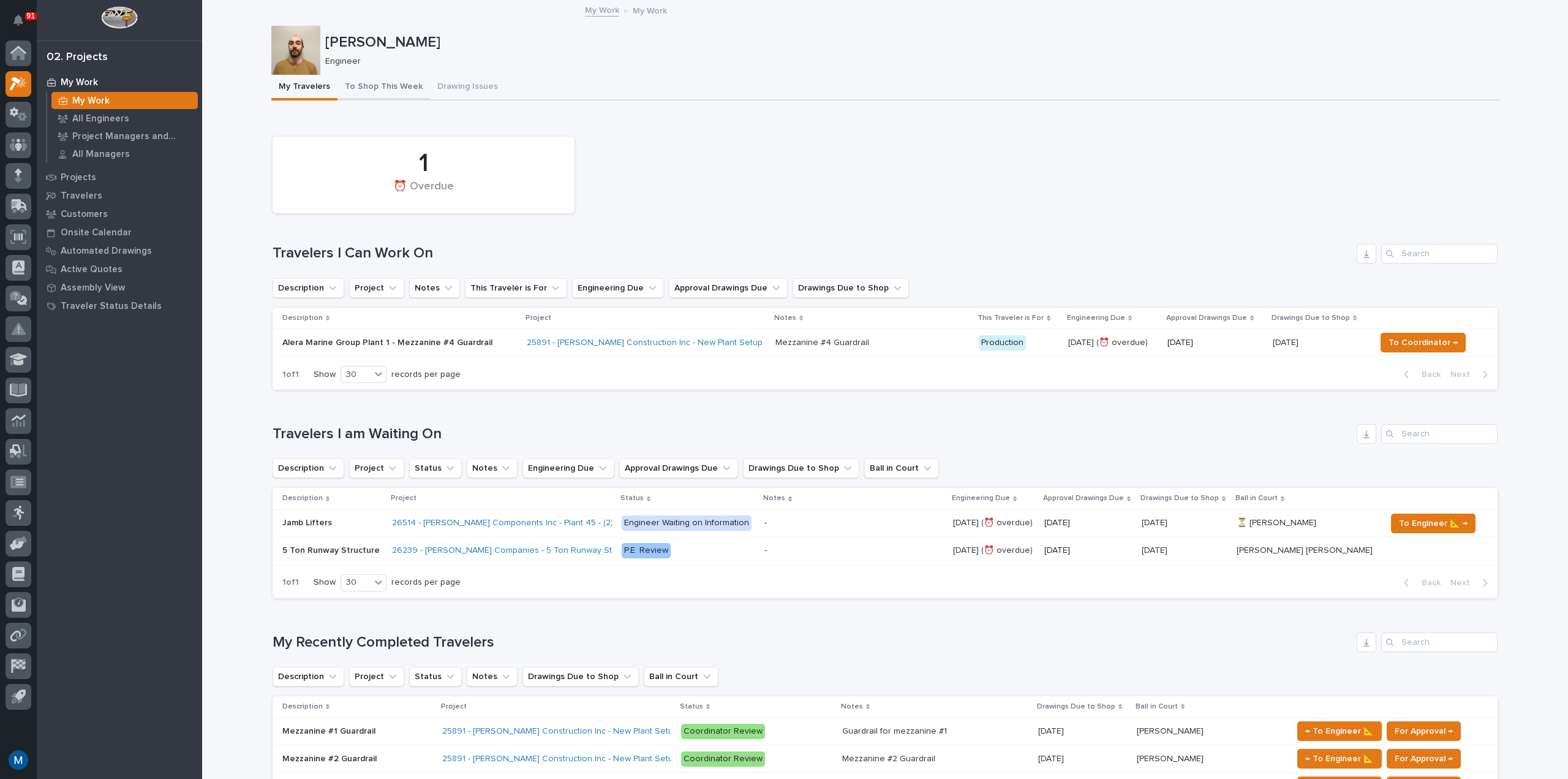
click at [345, 96] on button "To Shop This Week" at bounding box center [383, 88] width 92 height 26
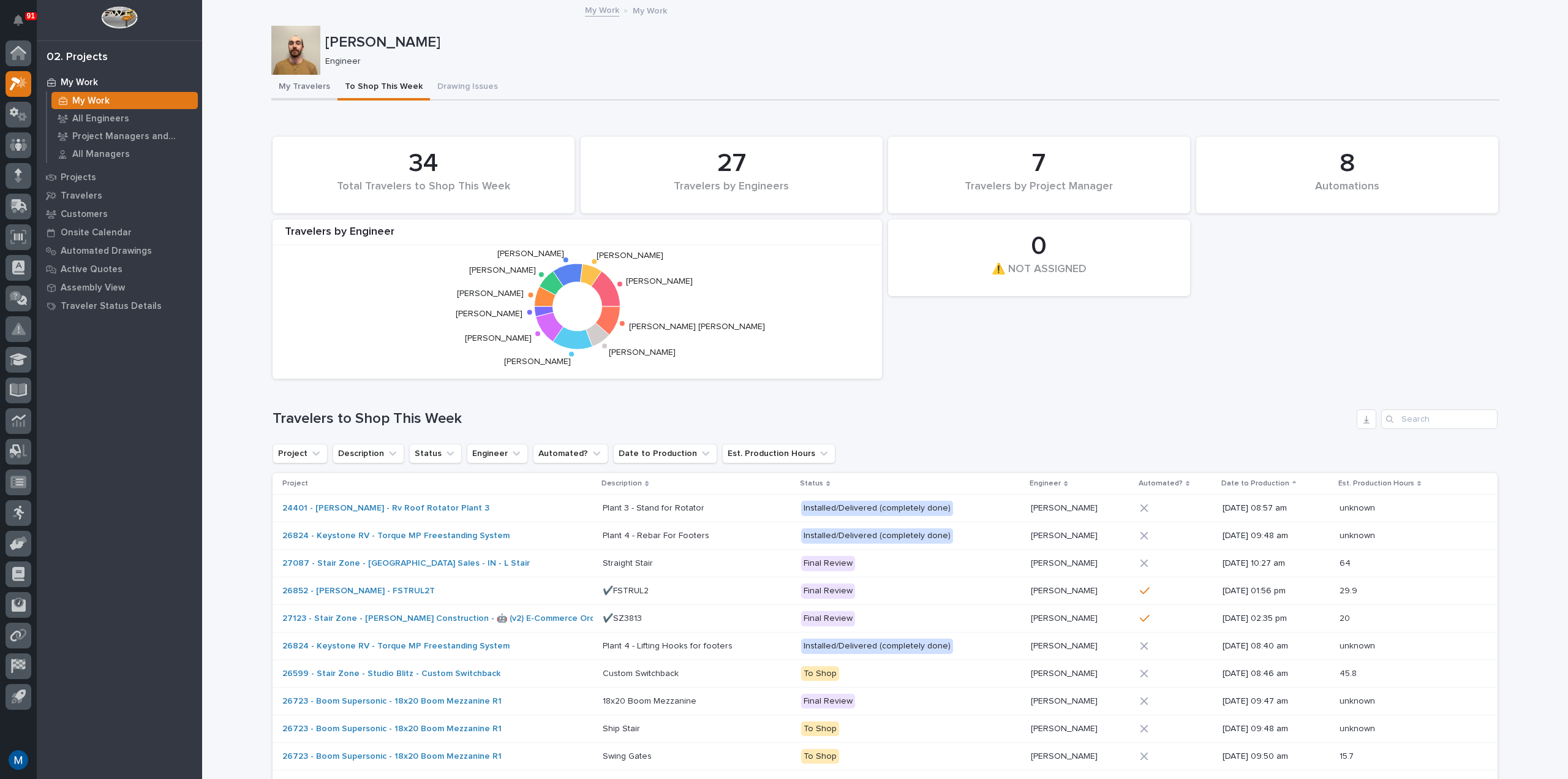
click at [303, 93] on button "My Travelers" at bounding box center [304, 88] width 66 height 26
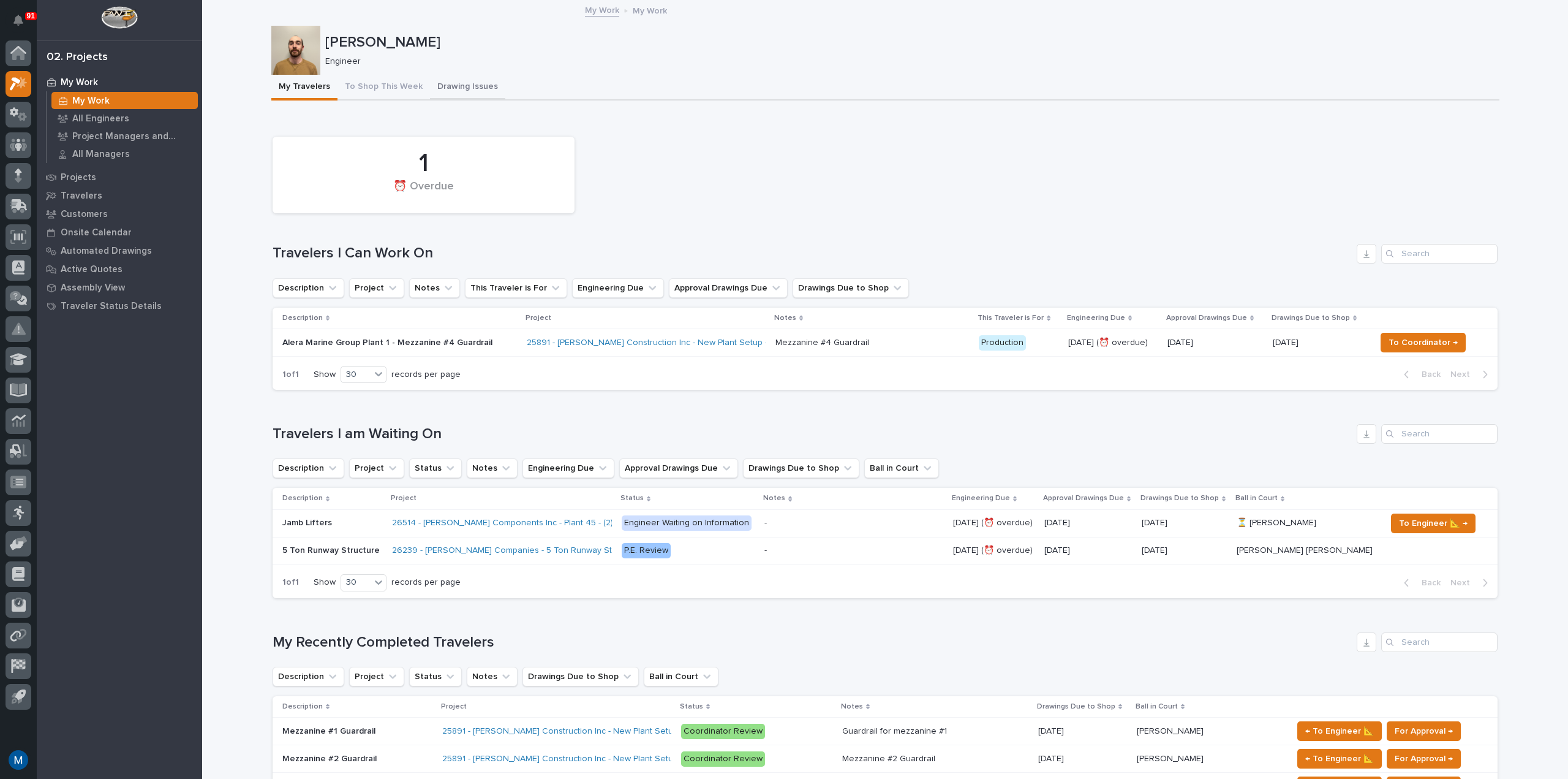
click at [430, 90] on button "Drawing Issues" at bounding box center [467, 88] width 75 height 26
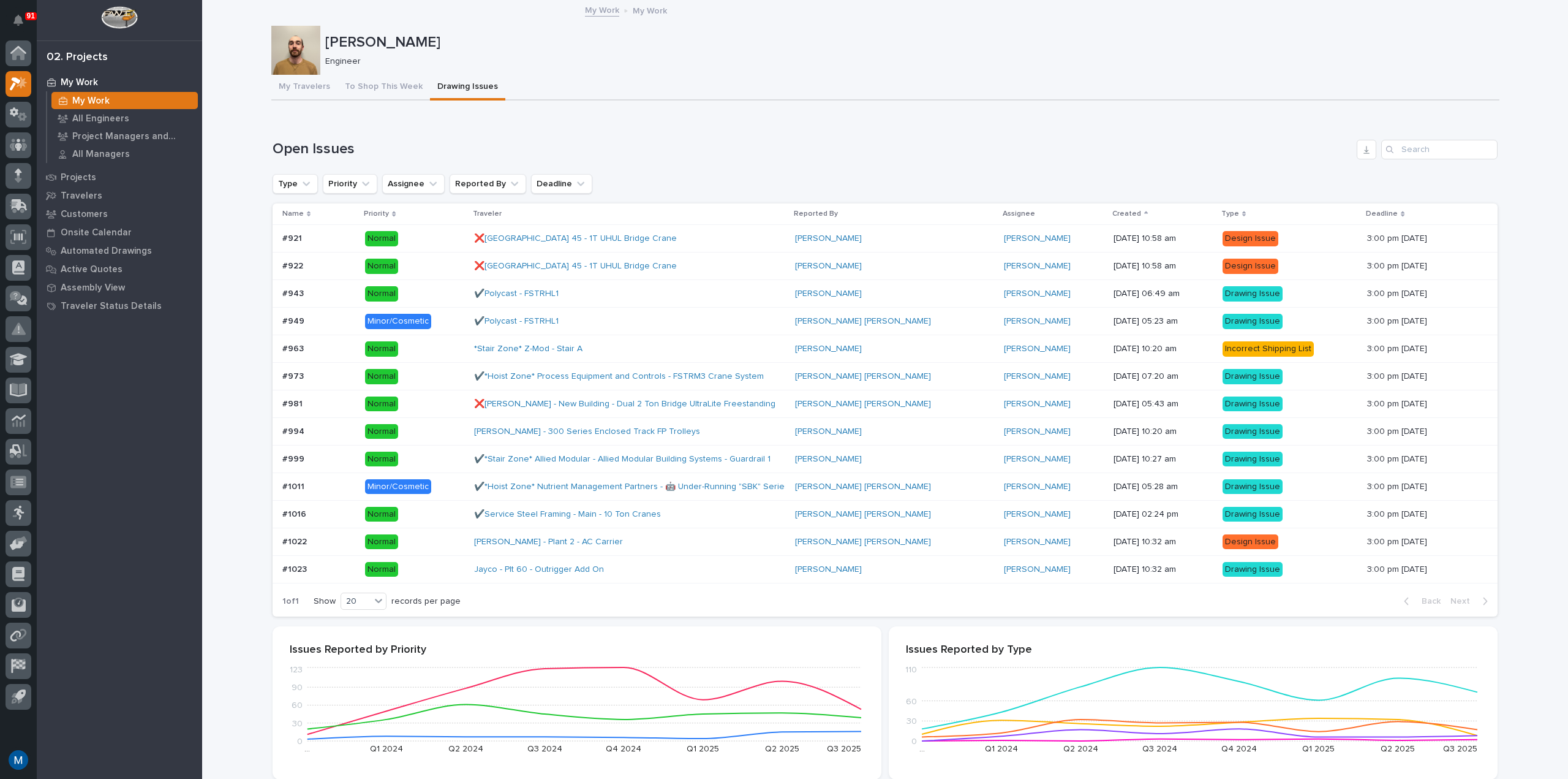
click at [699, 155] on h1 "Open Issues" at bounding box center [811, 149] width 1079 height 18
click at [380, 94] on button "To Shop This Week" at bounding box center [383, 88] width 92 height 26
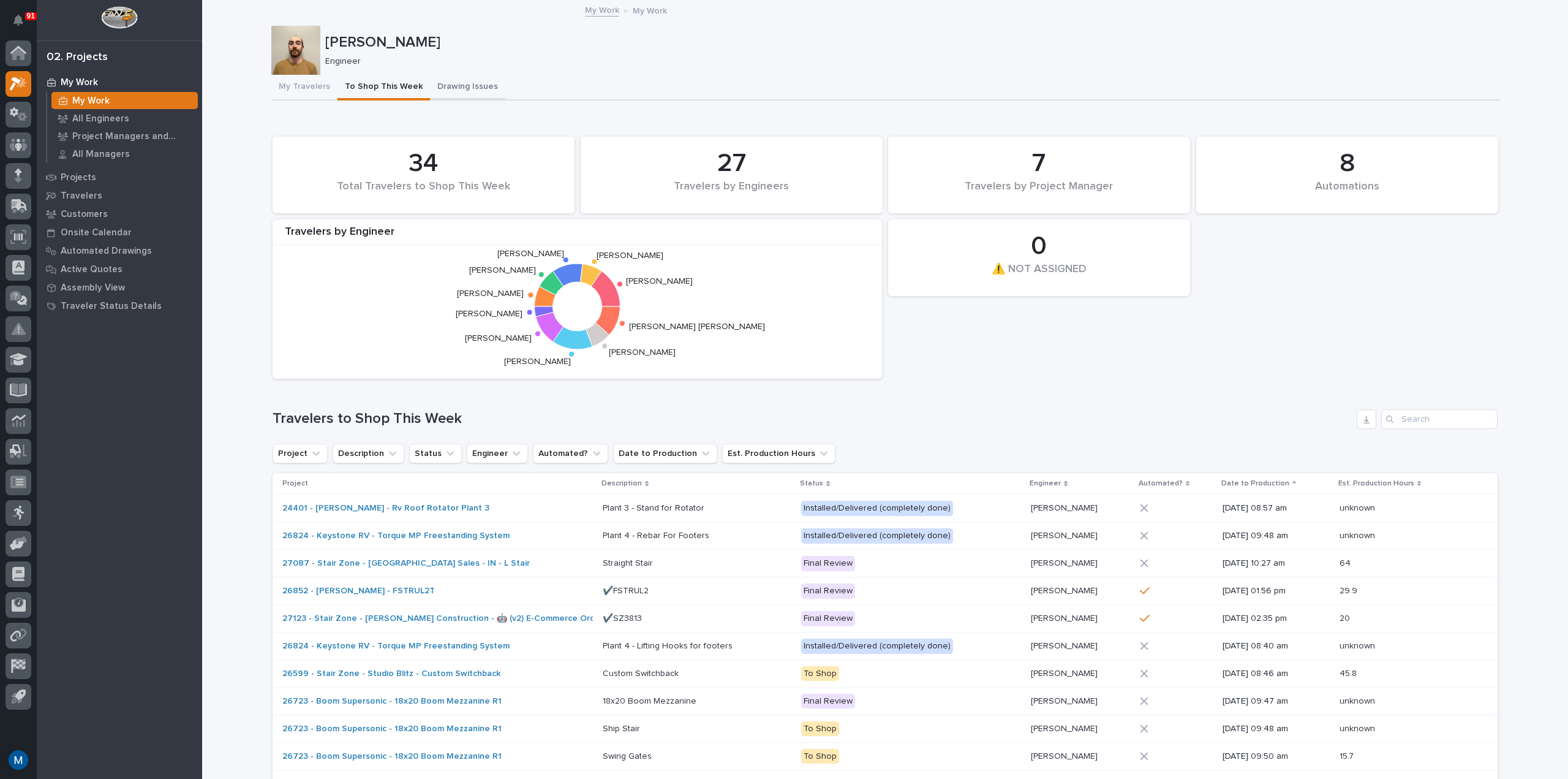
click at [478, 88] on button "Drawing Issues" at bounding box center [467, 88] width 75 height 26
click at [392, 86] on button "To Shop This Week" at bounding box center [383, 88] width 92 height 26
click at [568, 279] on icon at bounding box center [567, 274] width 29 height 23
click at [545, 278] on icon at bounding box center [551, 283] width 24 height 24
click at [95, 98] on p "My Work" at bounding box center [91, 101] width 38 height 11
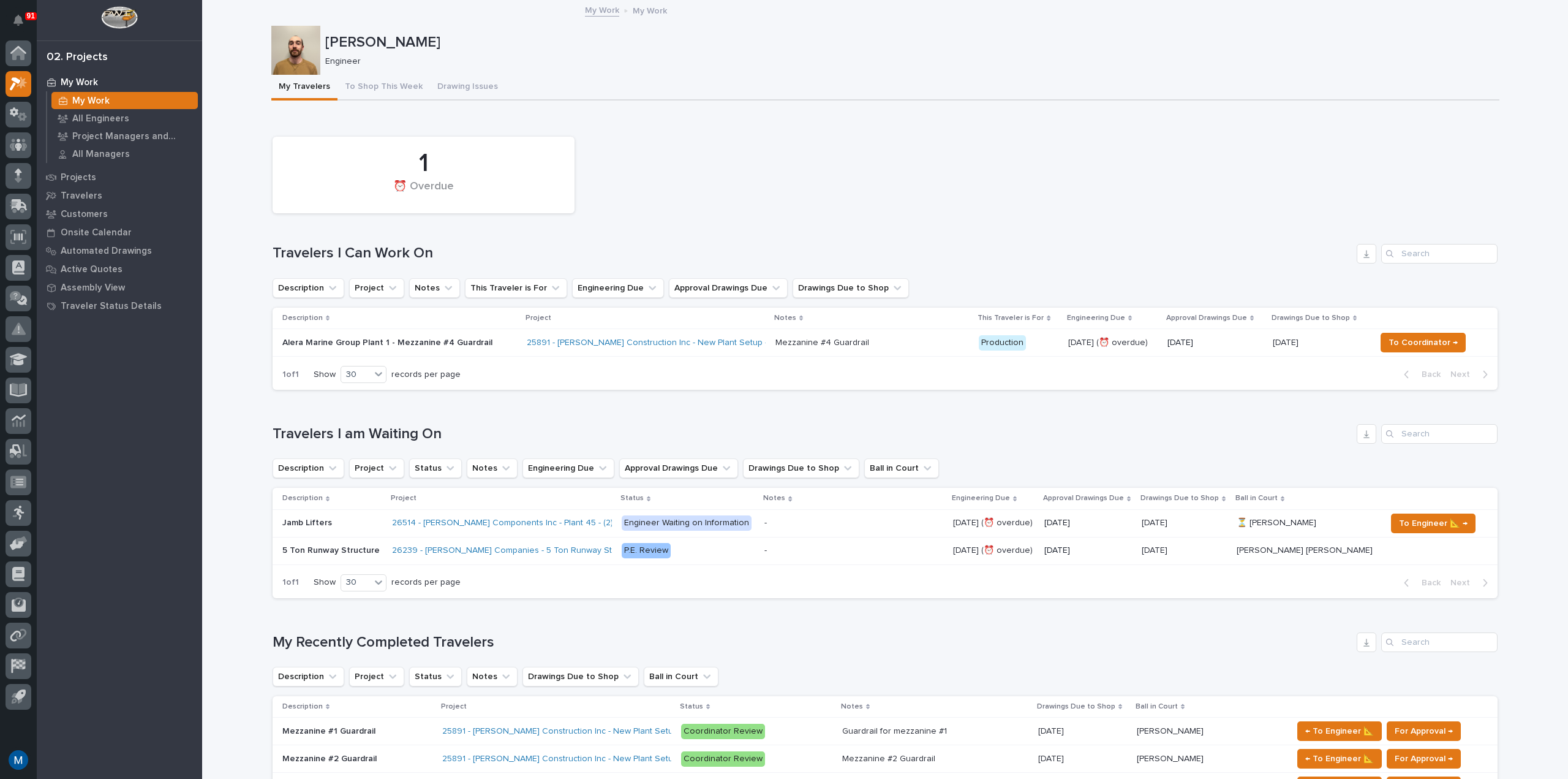
click at [558, 427] on h1 "Travelers I am Waiting On" at bounding box center [811, 434] width 1079 height 18
click at [393, 93] on button "To Shop This Week" at bounding box center [383, 88] width 92 height 26
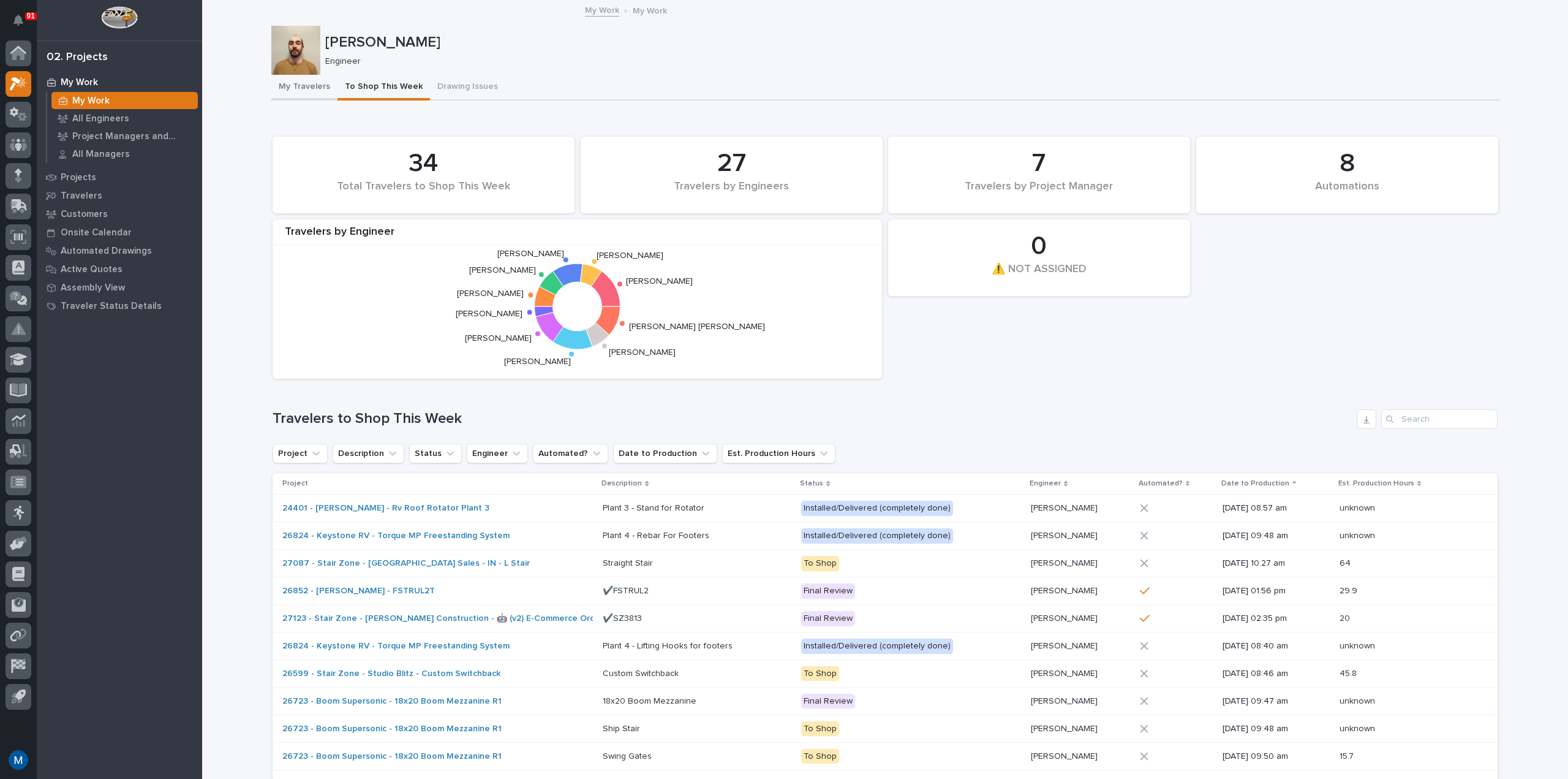
click at [285, 85] on button "My Travelers" at bounding box center [304, 88] width 66 height 26
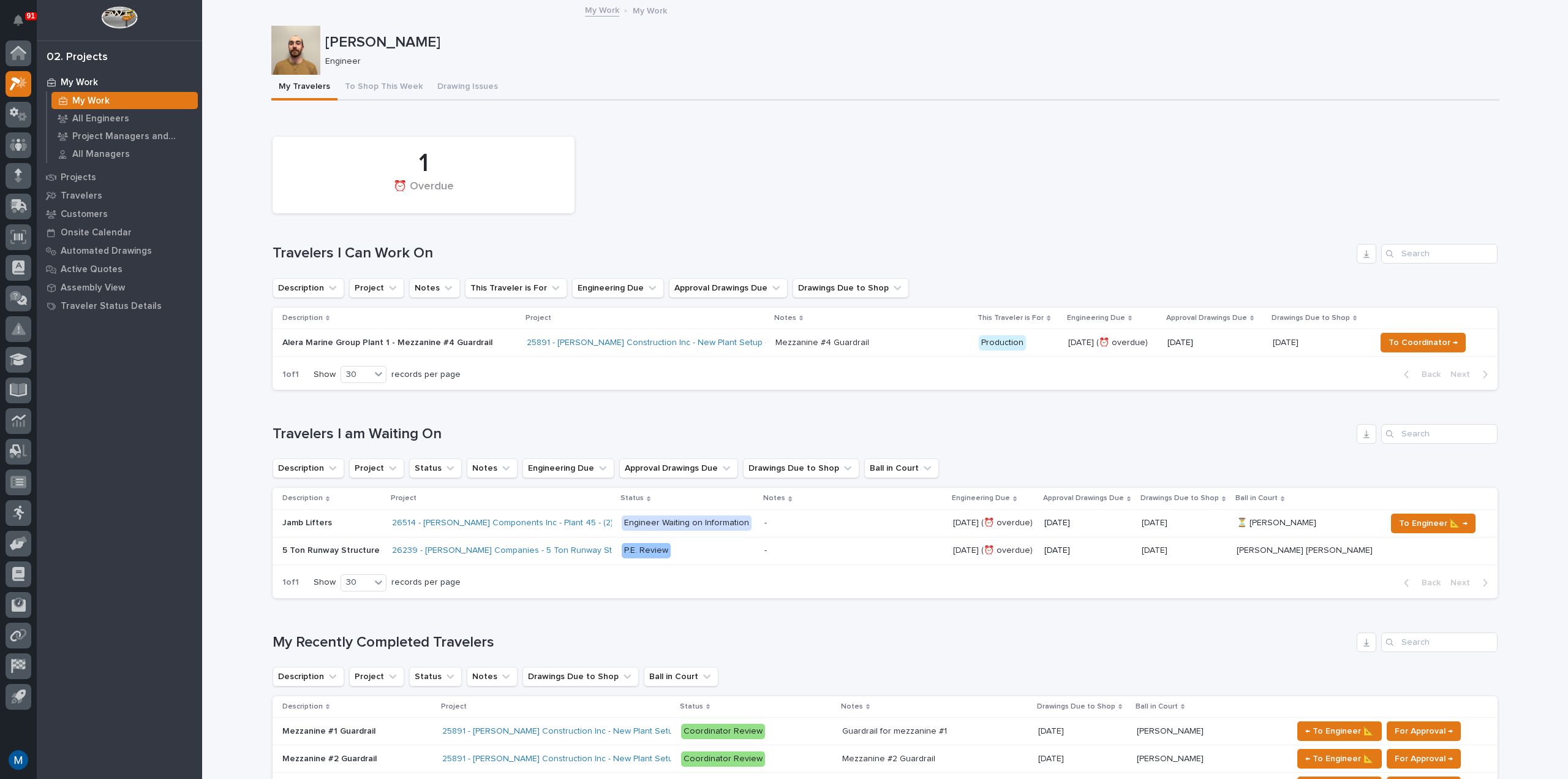
drag, startPoint x: 412, startPoint y: 79, endPoint x: 264, endPoint y: 83, distance: 148.1
click at [412, 79] on button "To Shop This Week" at bounding box center [383, 88] width 92 height 26
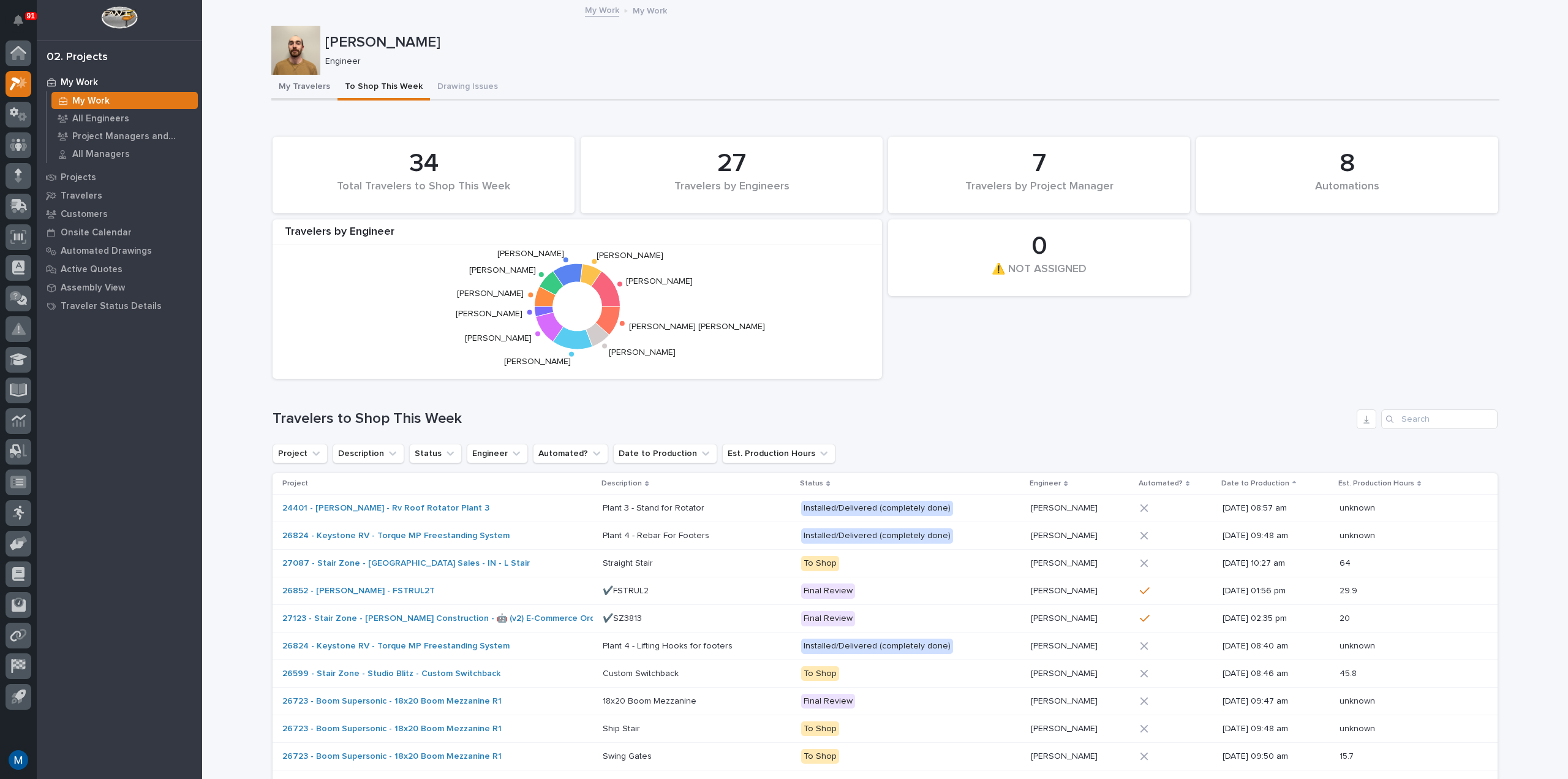
click at [309, 92] on button "My Travelers" at bounding box center [304, 88] width 66 height 26
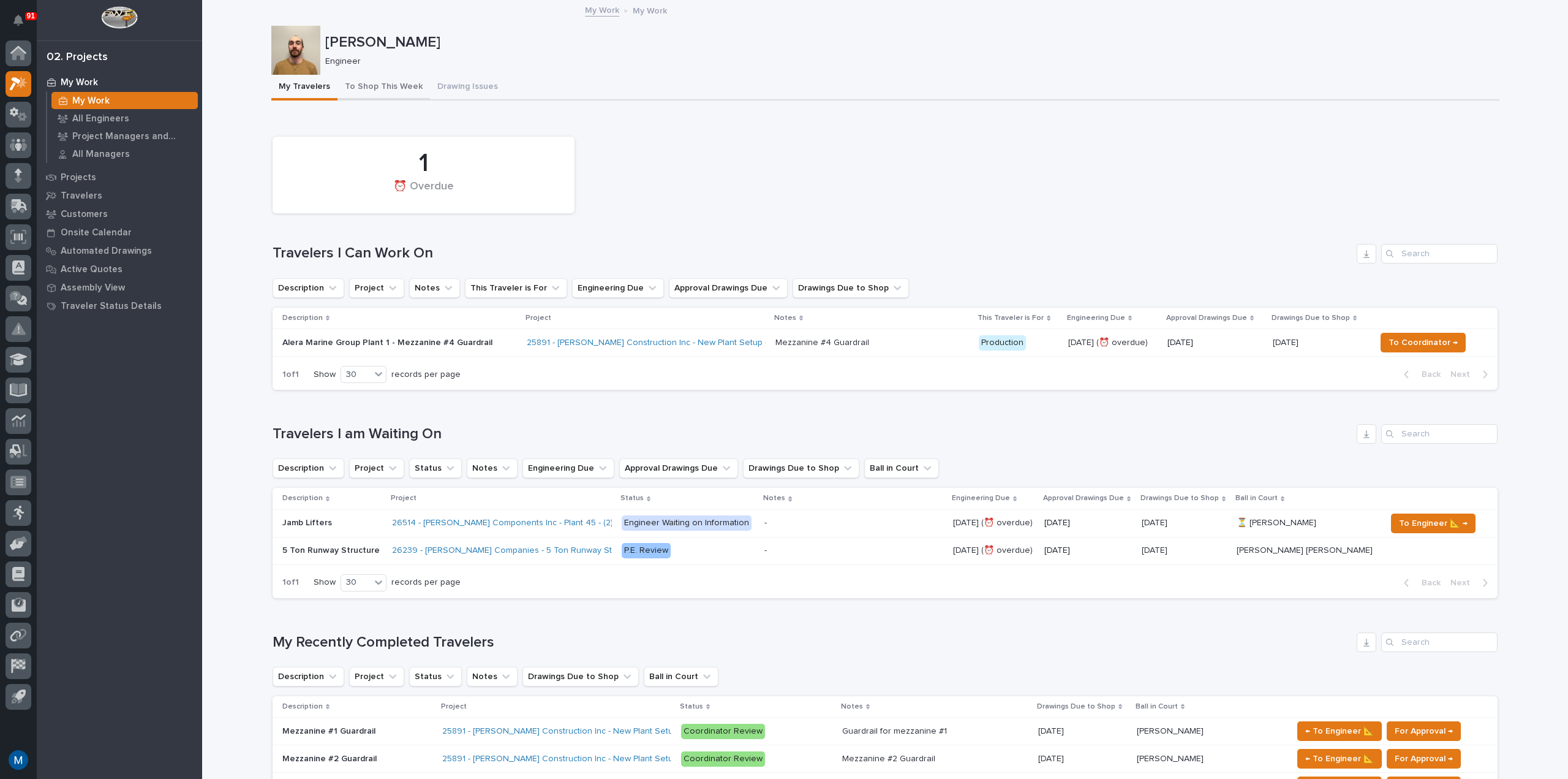
click at [396, 100] on button "To Shop This Week" at bounding box center [383, 88] width 92 height 26
click at [400, 90] on button "To Shop This Week" at bounding box center [383, 88] width 92 height 26
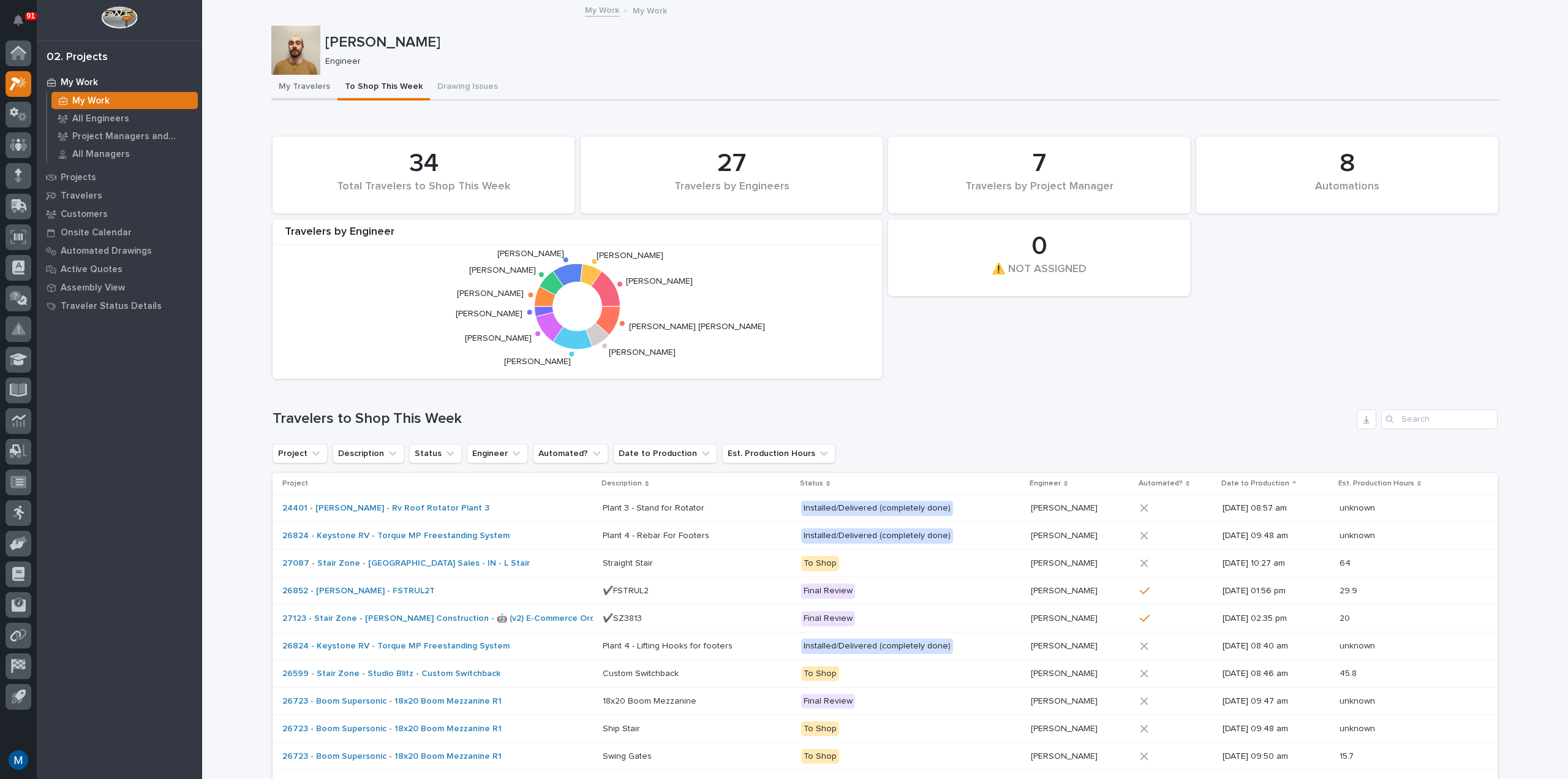
click at [299, 80] on button "My Travelers" at bounding box center [304, 88] width 66 height 26
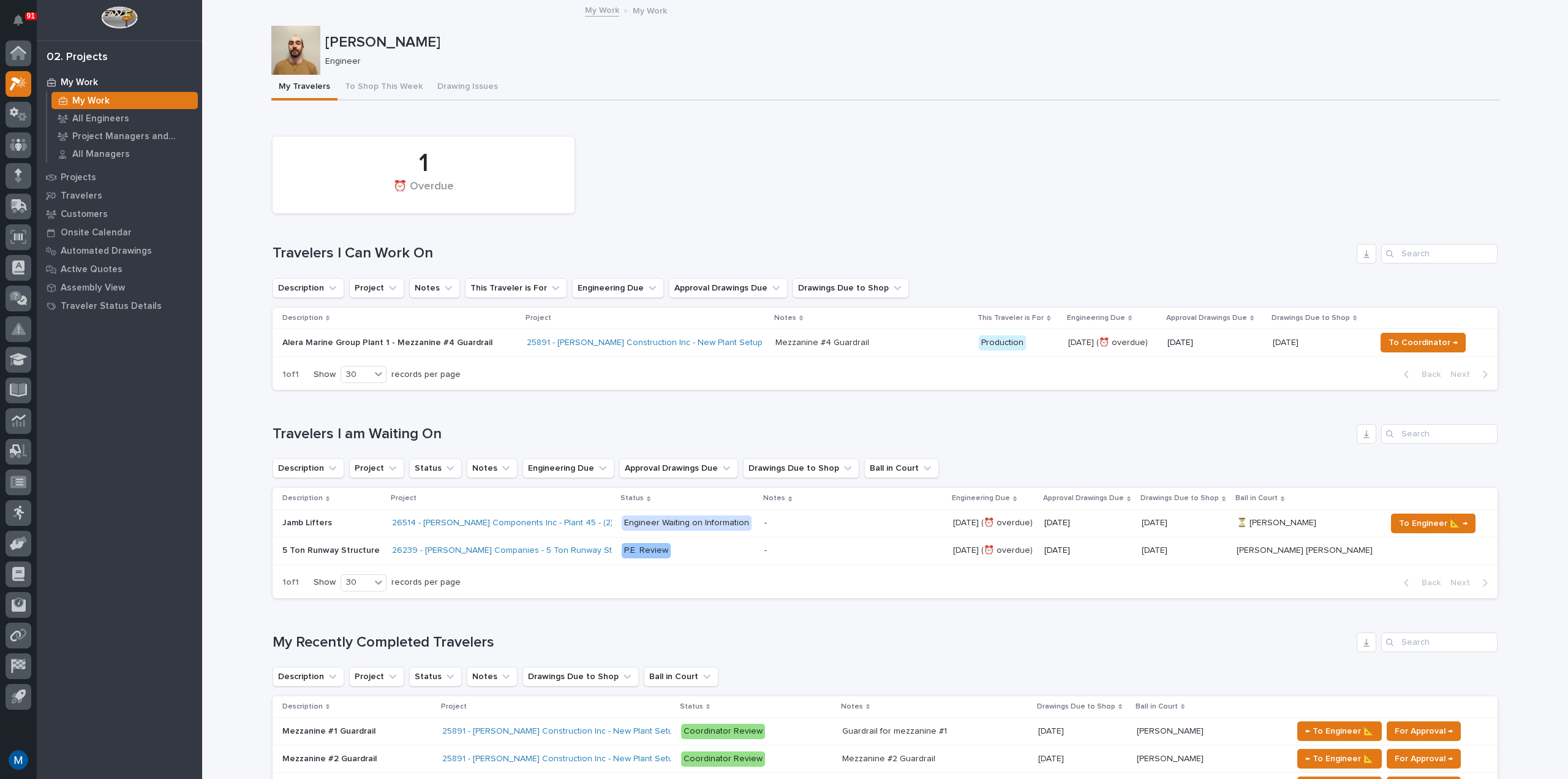
click at [403, 88] on button "To Shop This Week" at bounding box center [383, 88] width 92 height 26
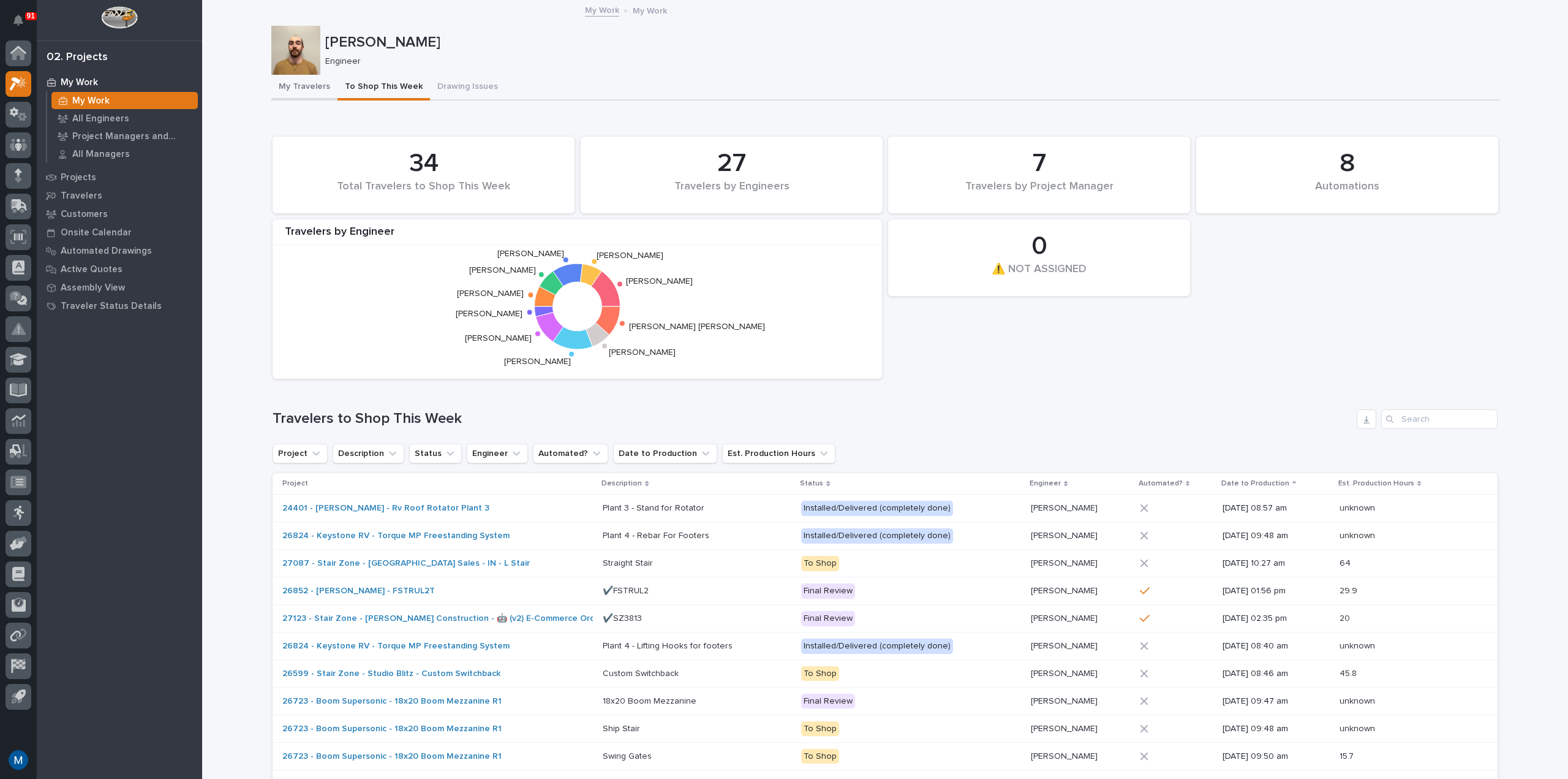
click at [281, 83] on button "My Travelers" at bounding box center [304, 88] width 66 height 26
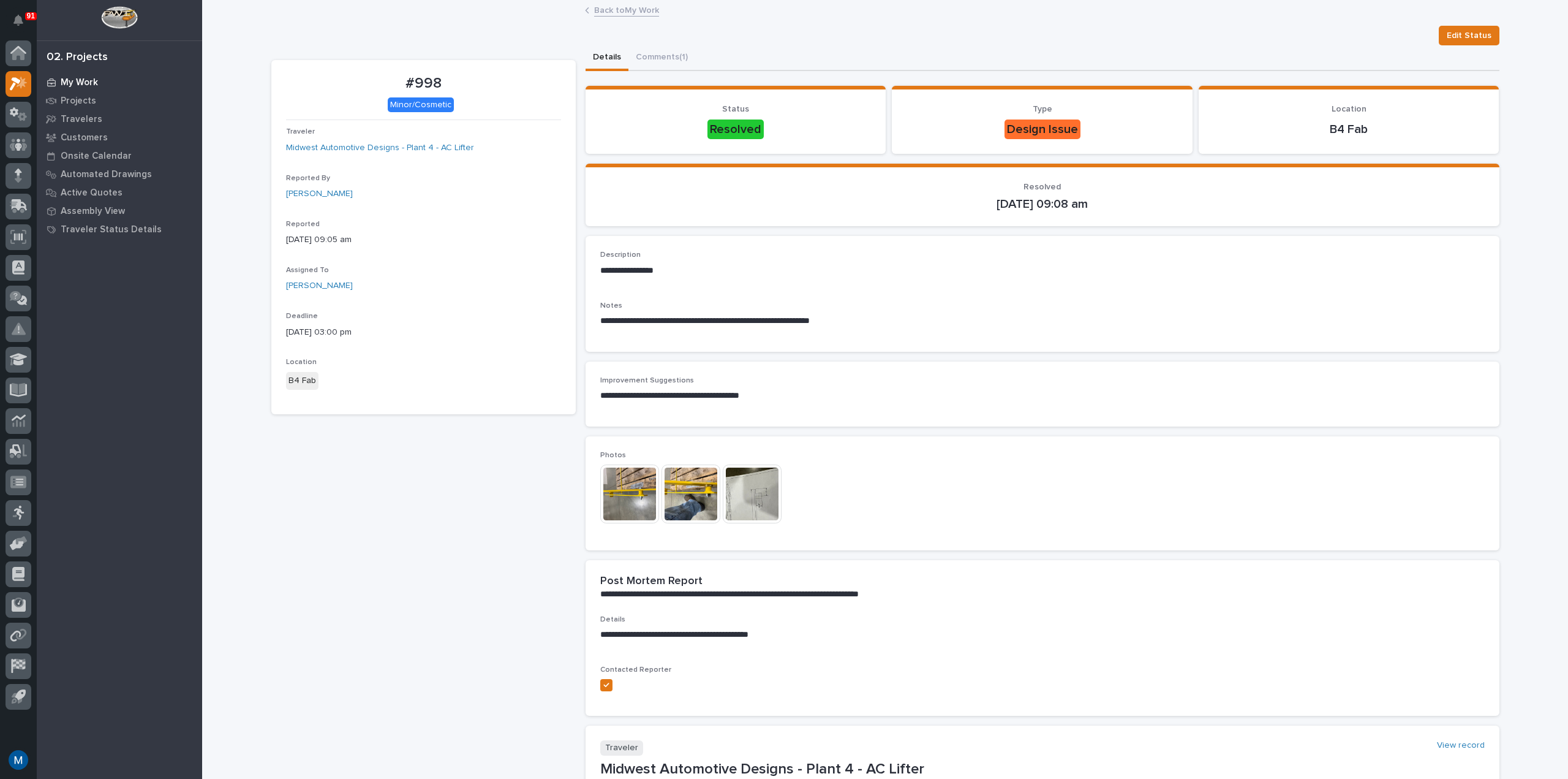
click at [62, 75] on div "My Work" at bounding box center [119, 81] width 159 height 17
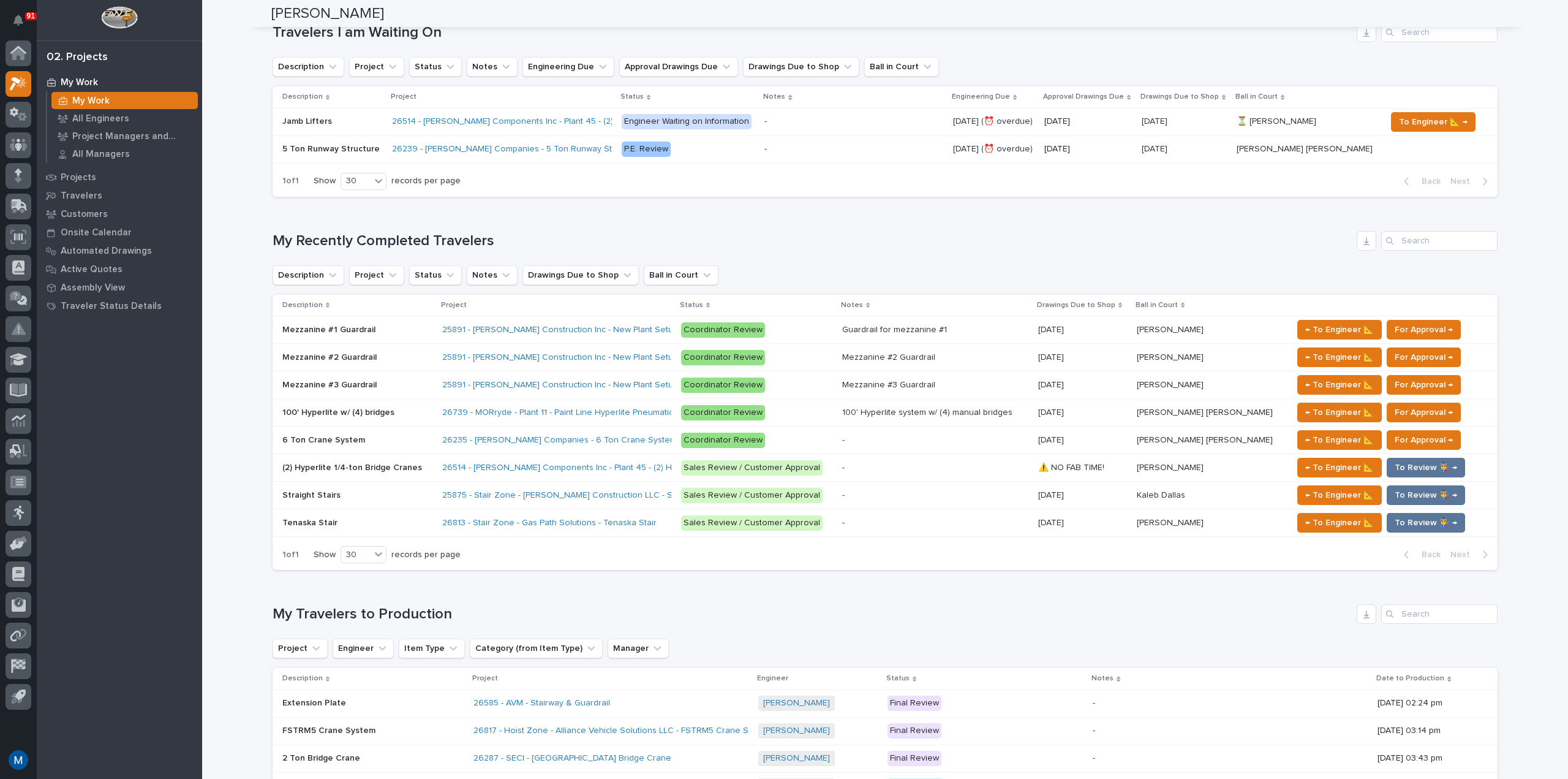
scroll to position [490, 0]
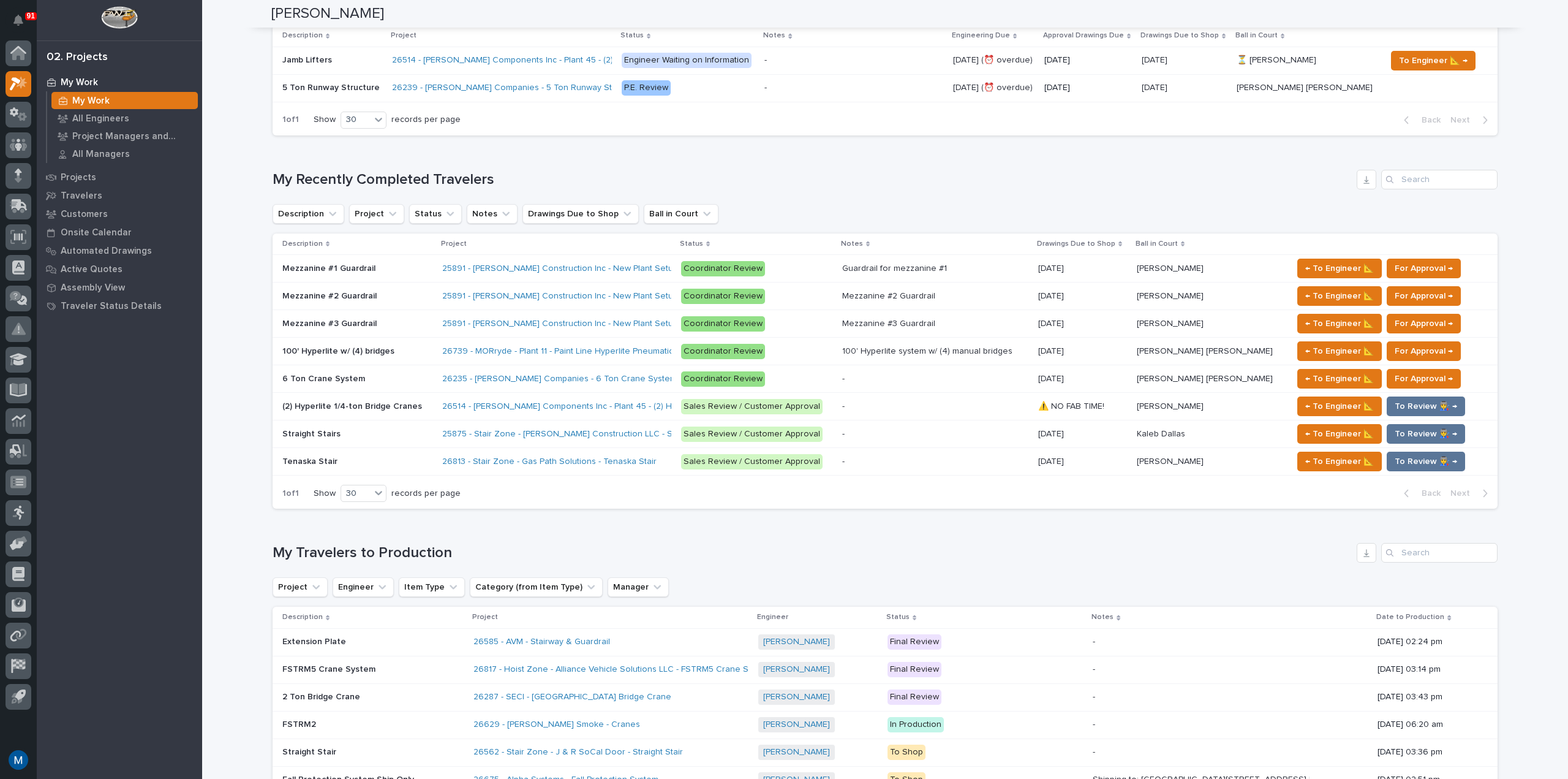
click at [400, 266] on p at bounding box center [357, 268] width 150 height 10
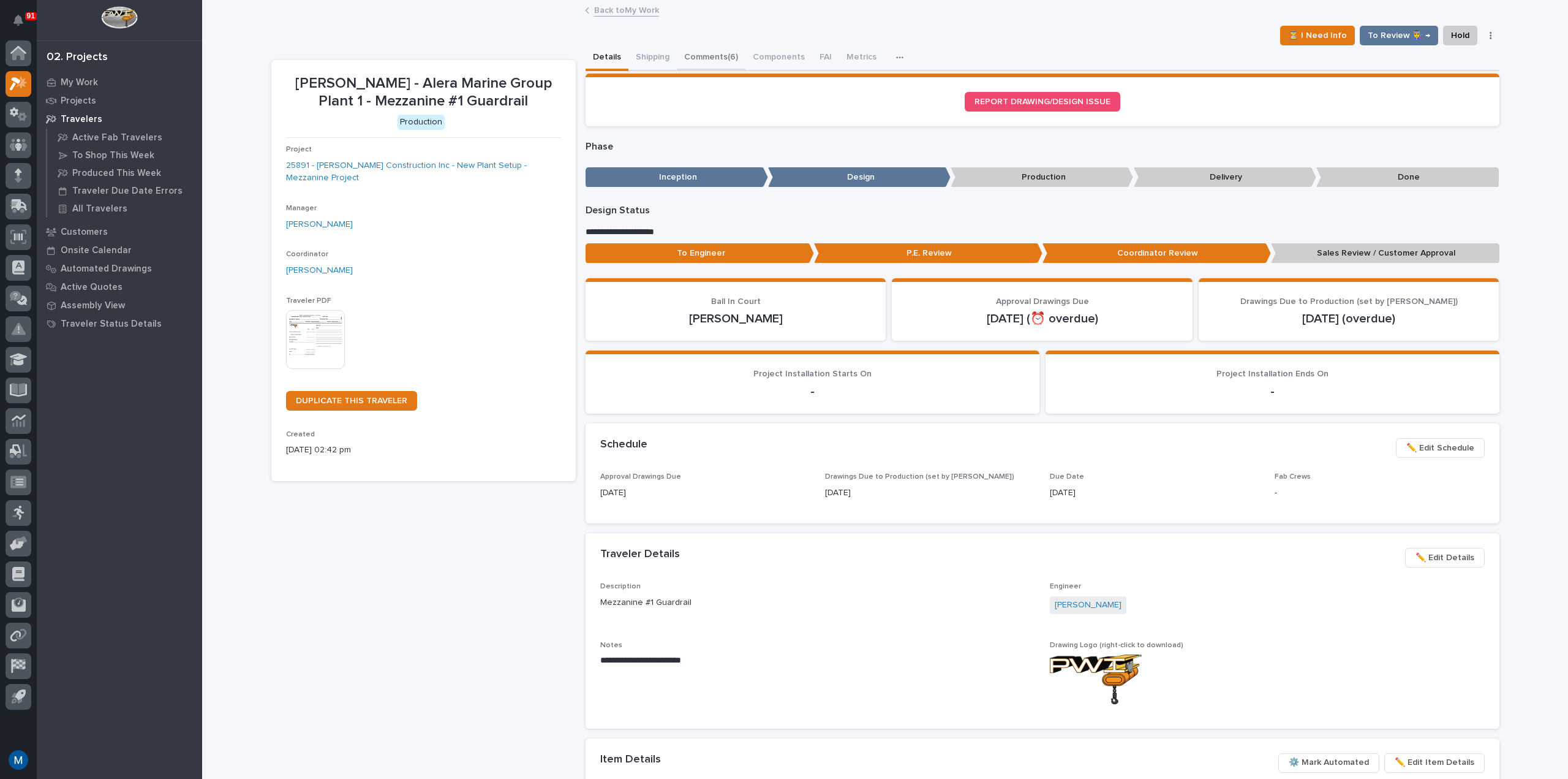
click at [733, 54] on button "Comments (6)" at bounding box center [711, 58] width 68 height 26
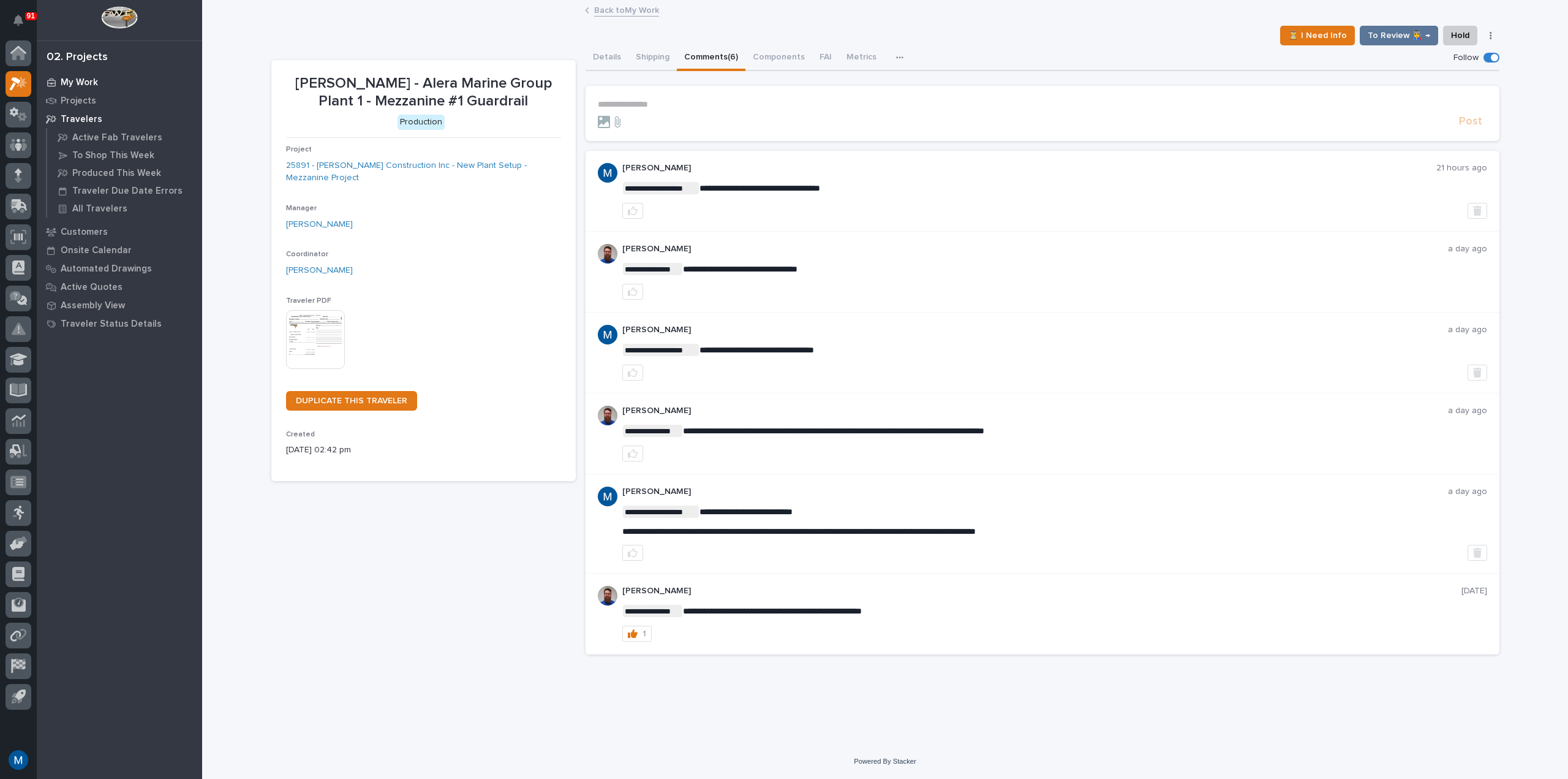
click at [71, 86] on p "My Work" at bounding box center [79, 83] width 38 height 11
